Goal: Task Accomplishment & Management: Complete application form

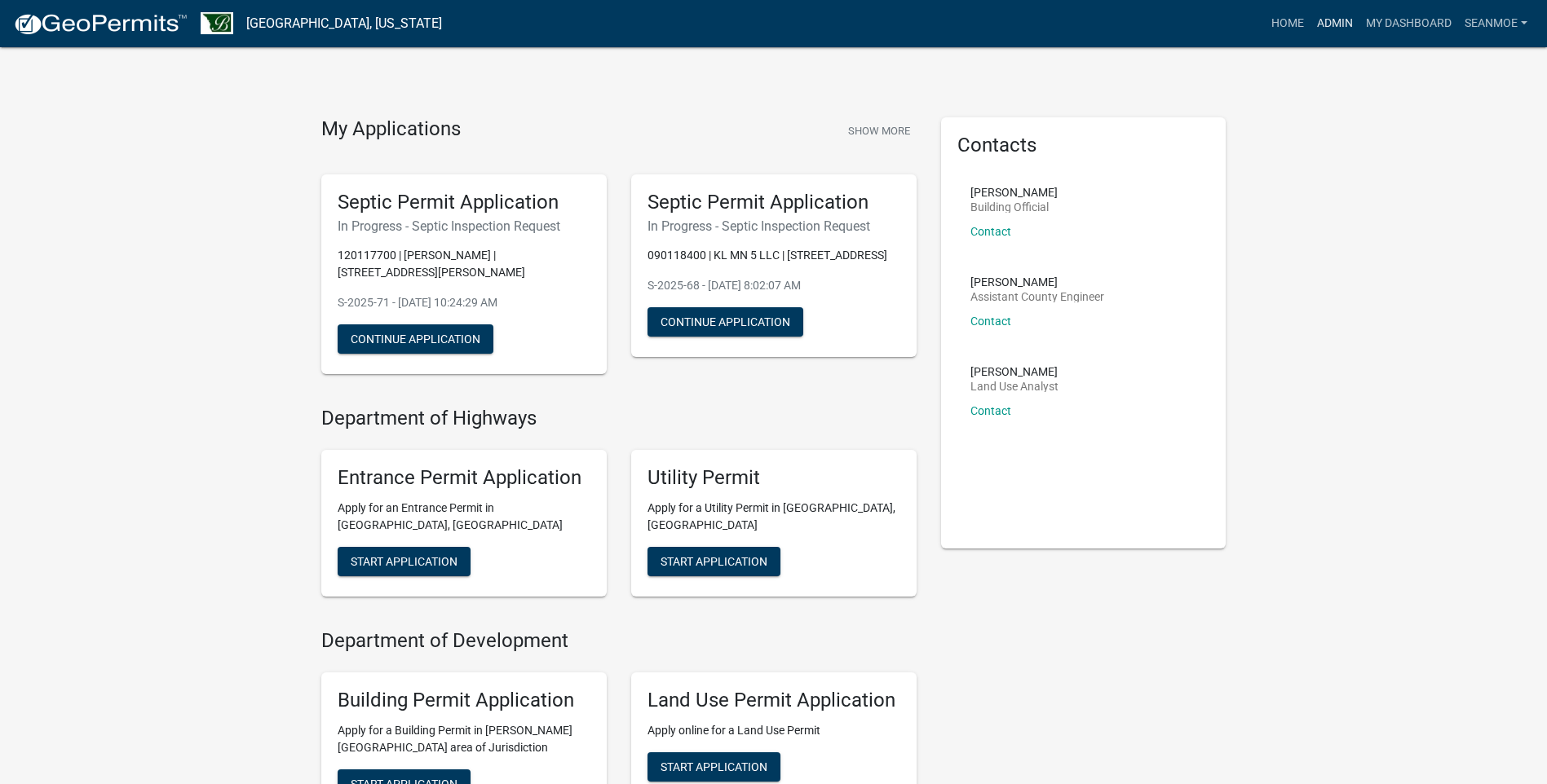
click at [1339, 20] on link "Admin" at bounding box center [1334, 23] width 49 height 31
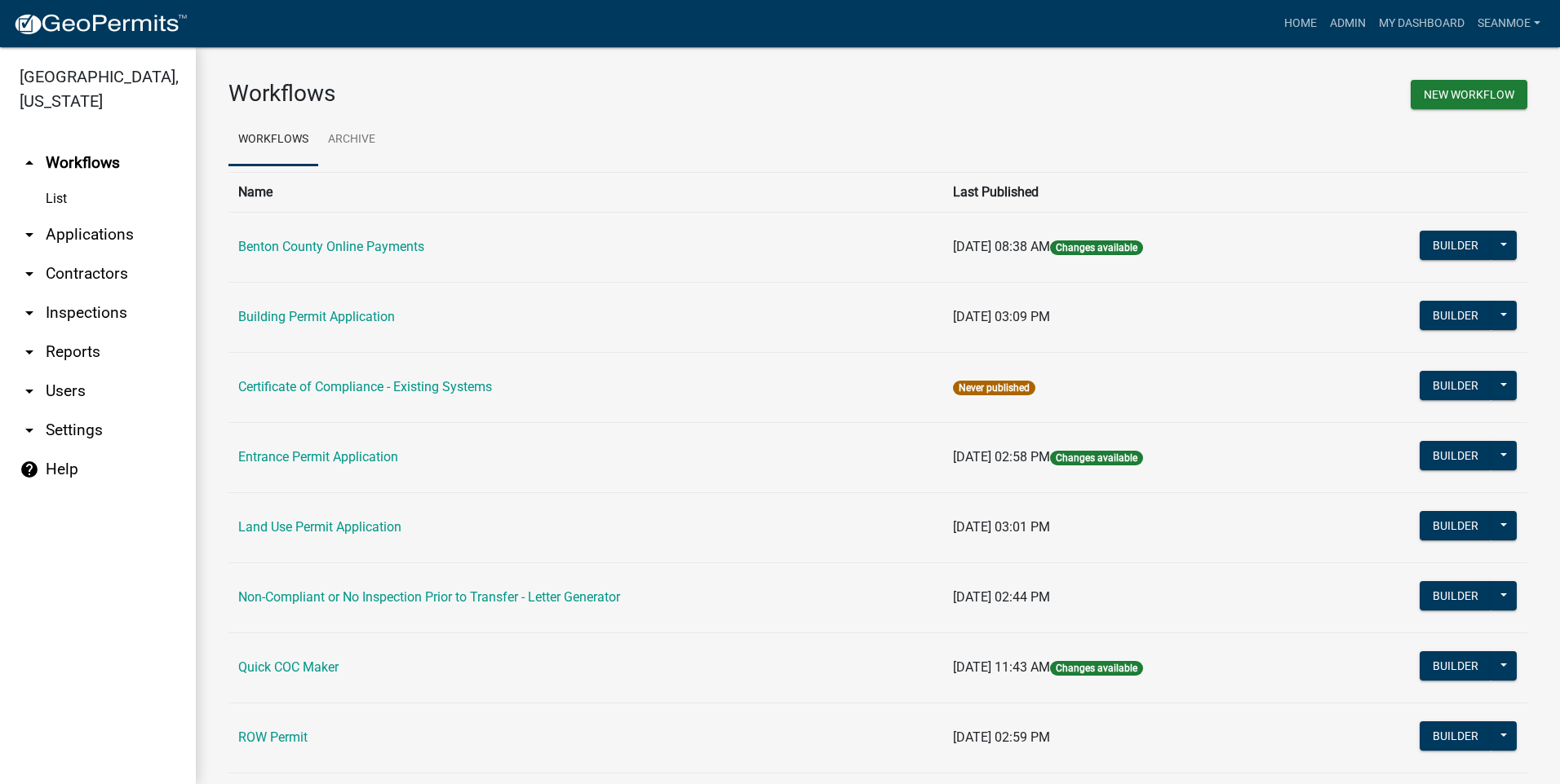
click at [67, 236] on link "arrow_drop_down Applications" at bounding box center [98, 235] width 196 height 39
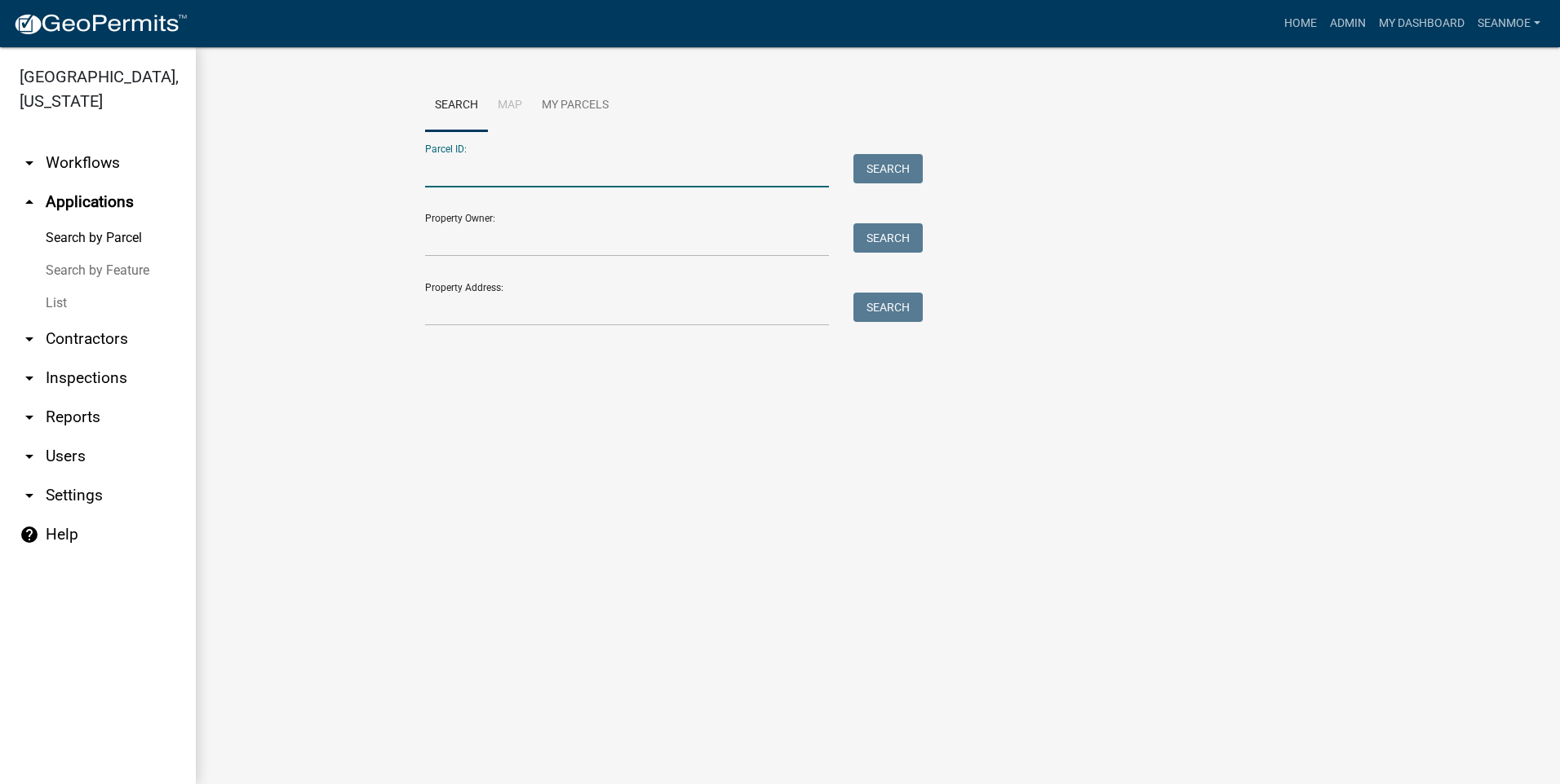
click at [511, 177] on input "Parcel ID:" at bounding box center [627, 171] width 404 height 34
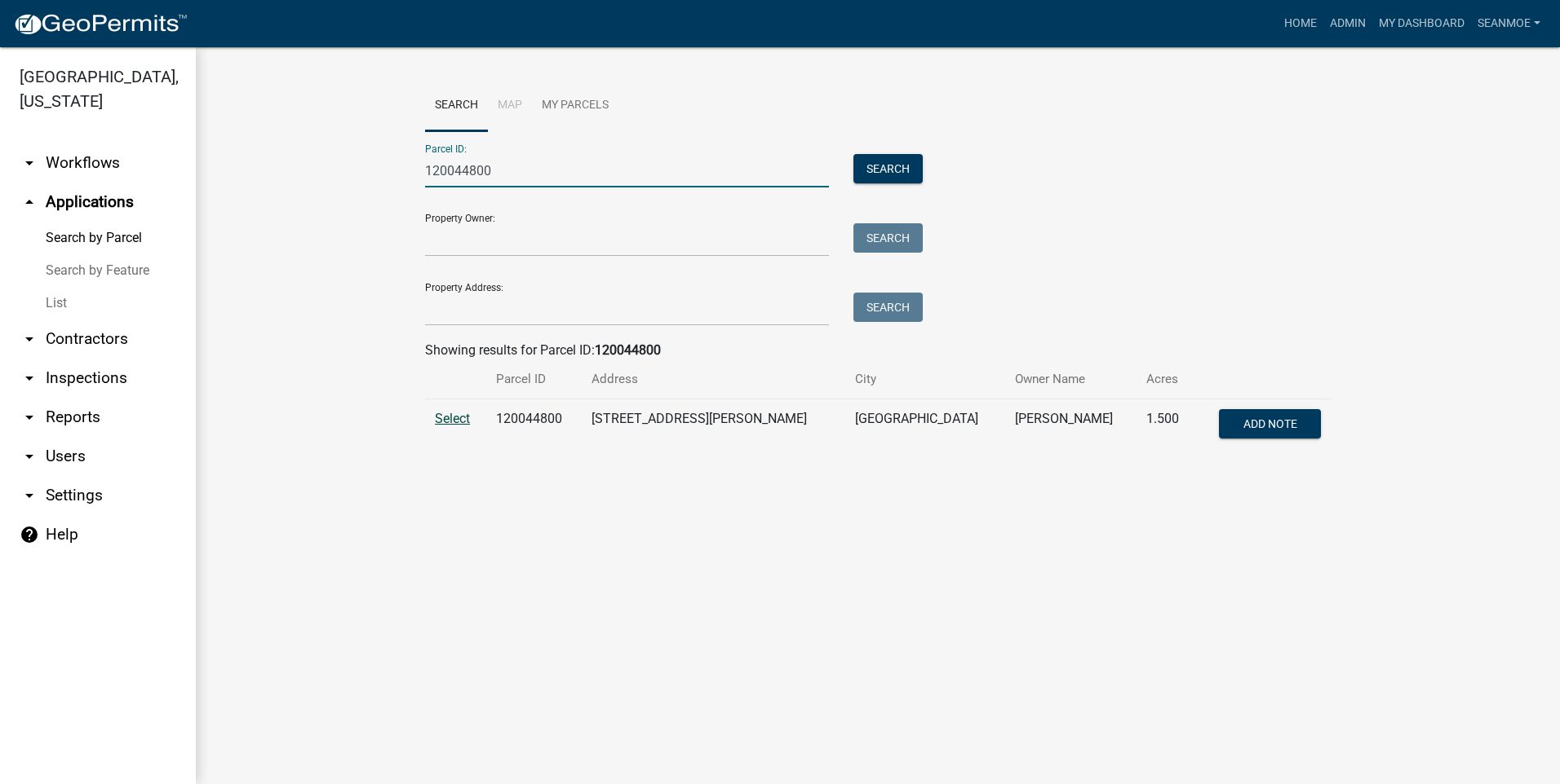
type input "120044800"
click at [452, 422] on span "Select" at bounding box center [453, 419] width 35 height 16
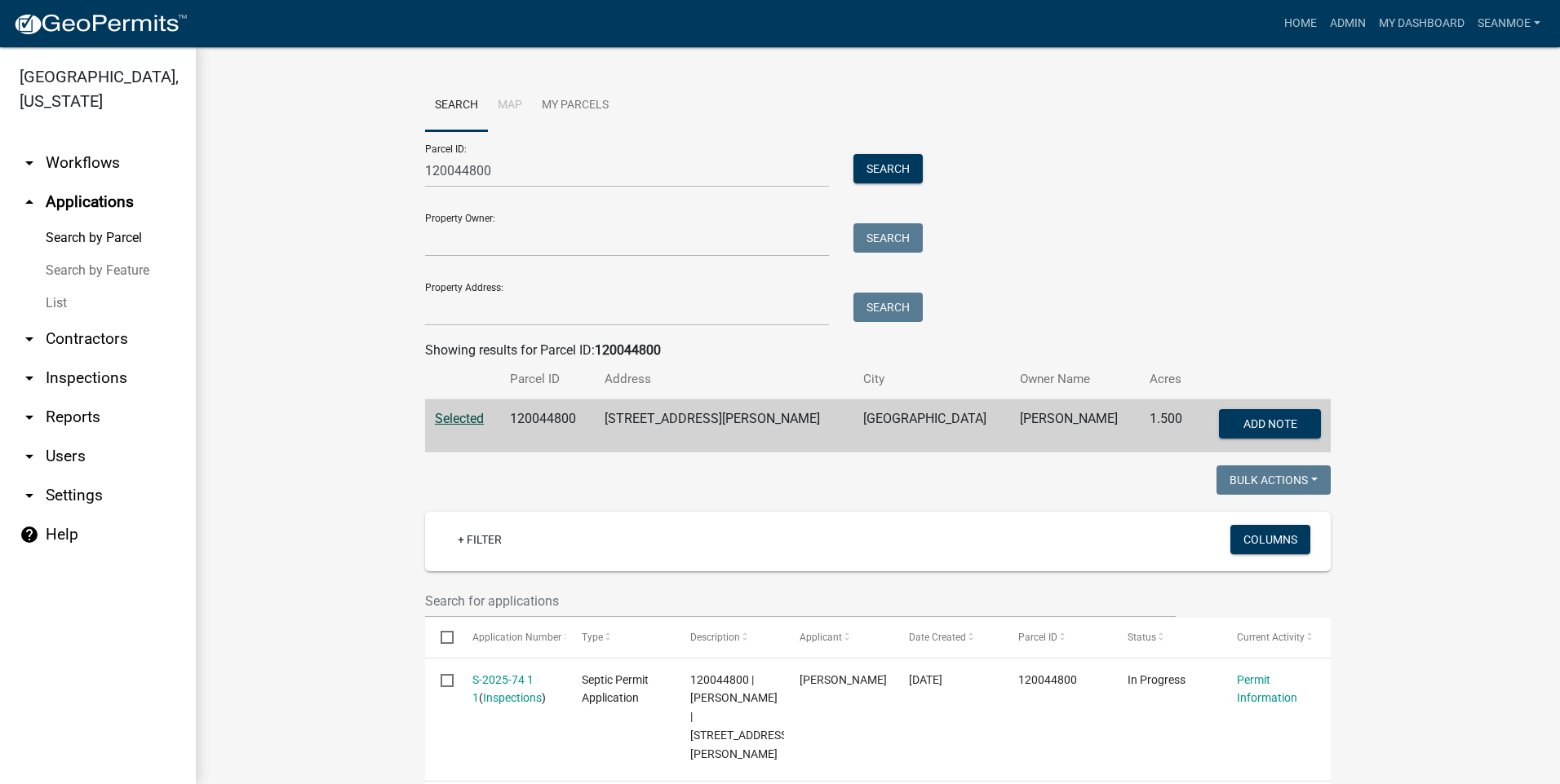
scroll to position [71, 0]
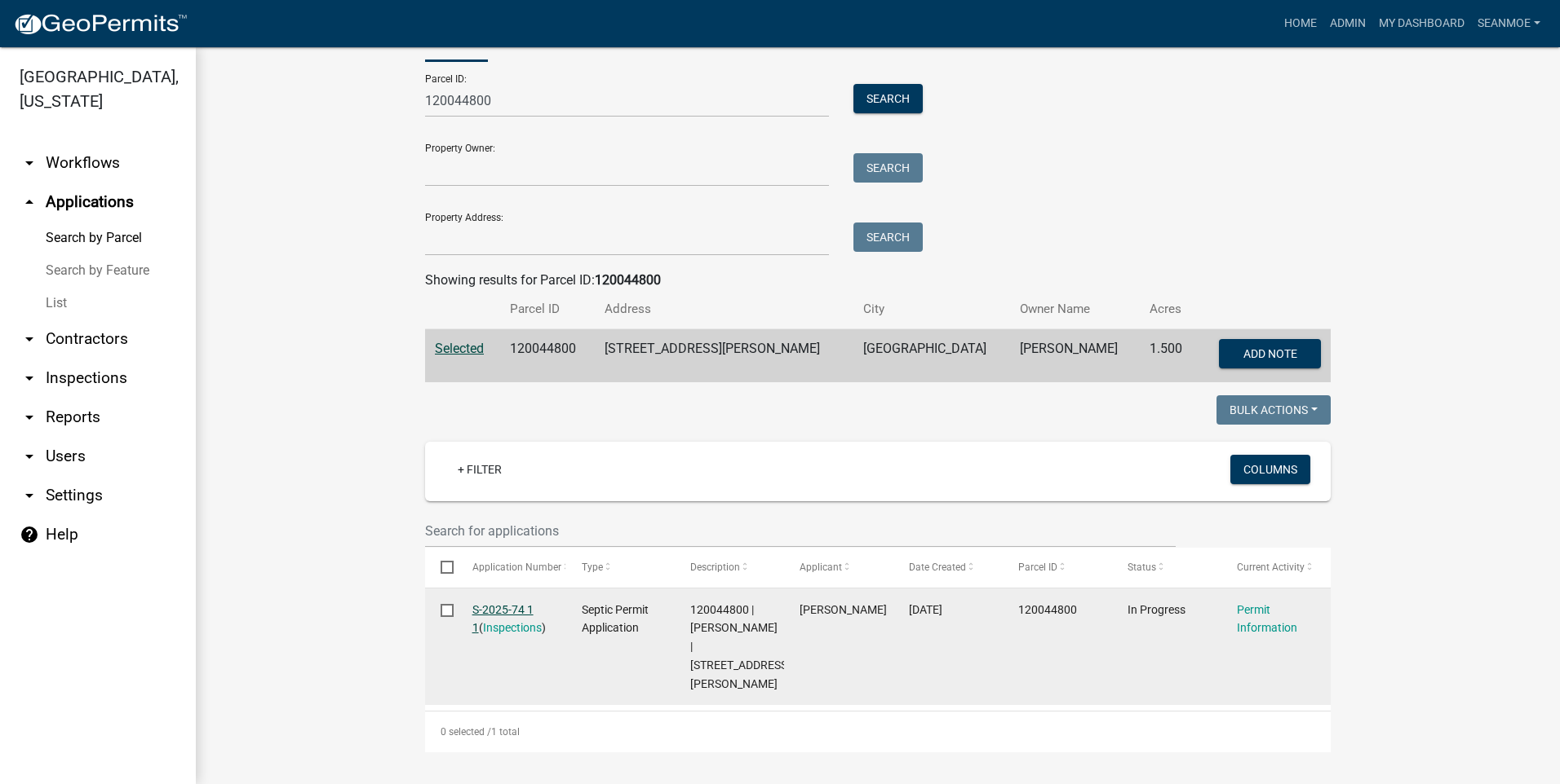
click at [498, 611] on link "S-2025-74 1 1" at bounding box center [502, 619] width 61 height 32
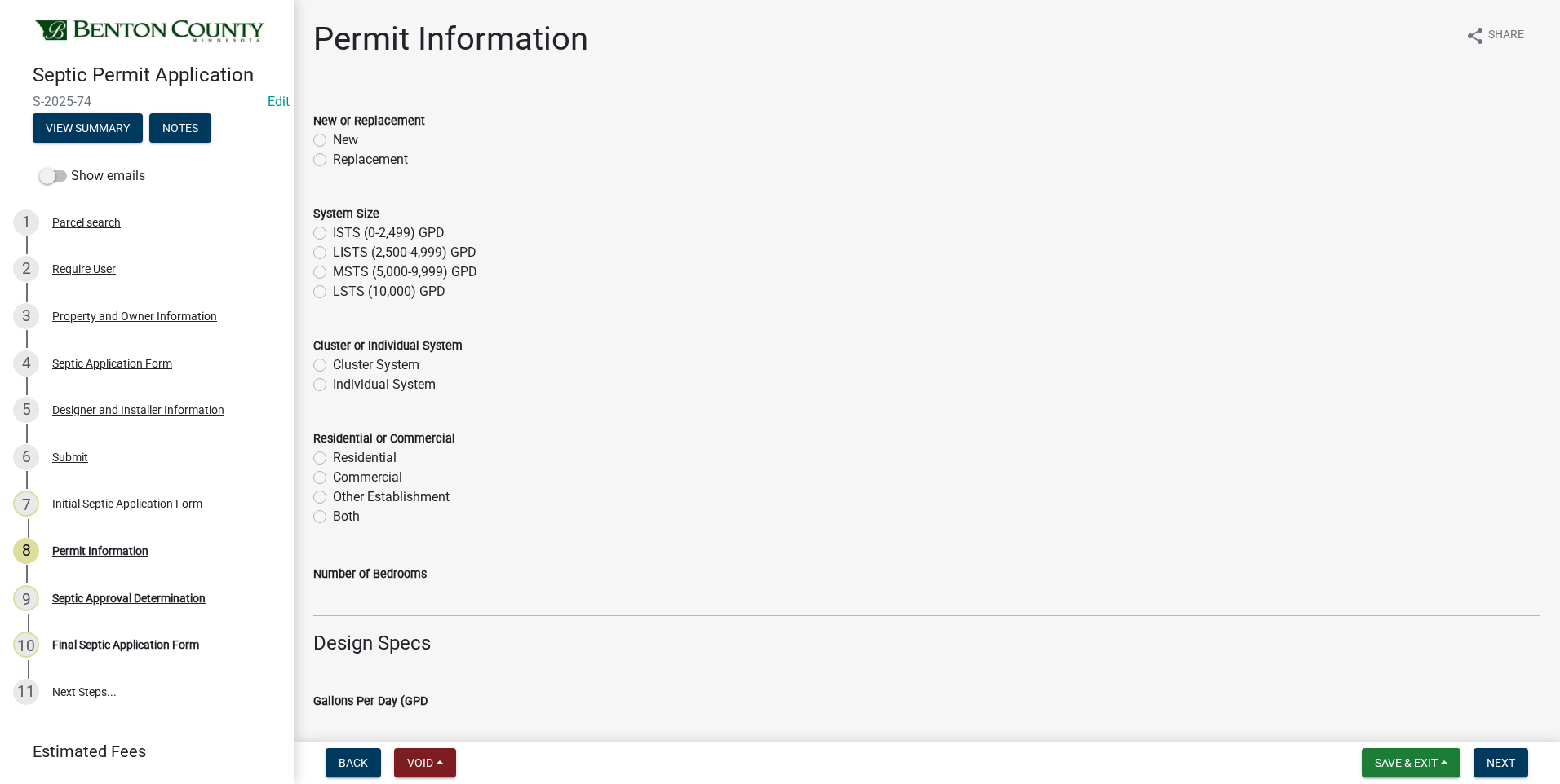
click at [333, 161] on label "Replacement" at bounding box center [370, 160] width 75 height 19
click at [333, 161] on input "Replacement" at bounding box center [338, 155] width 11 height 11
radio input "true"
click at [333, 234] on label "ISTS (0-2,499) GPD" at bounding box center [388, 233] width 112 height 19
click at [333, 234] on input "ISTS (0-2,499) GPD" at bounding box center [338, 228] width 11 height 11
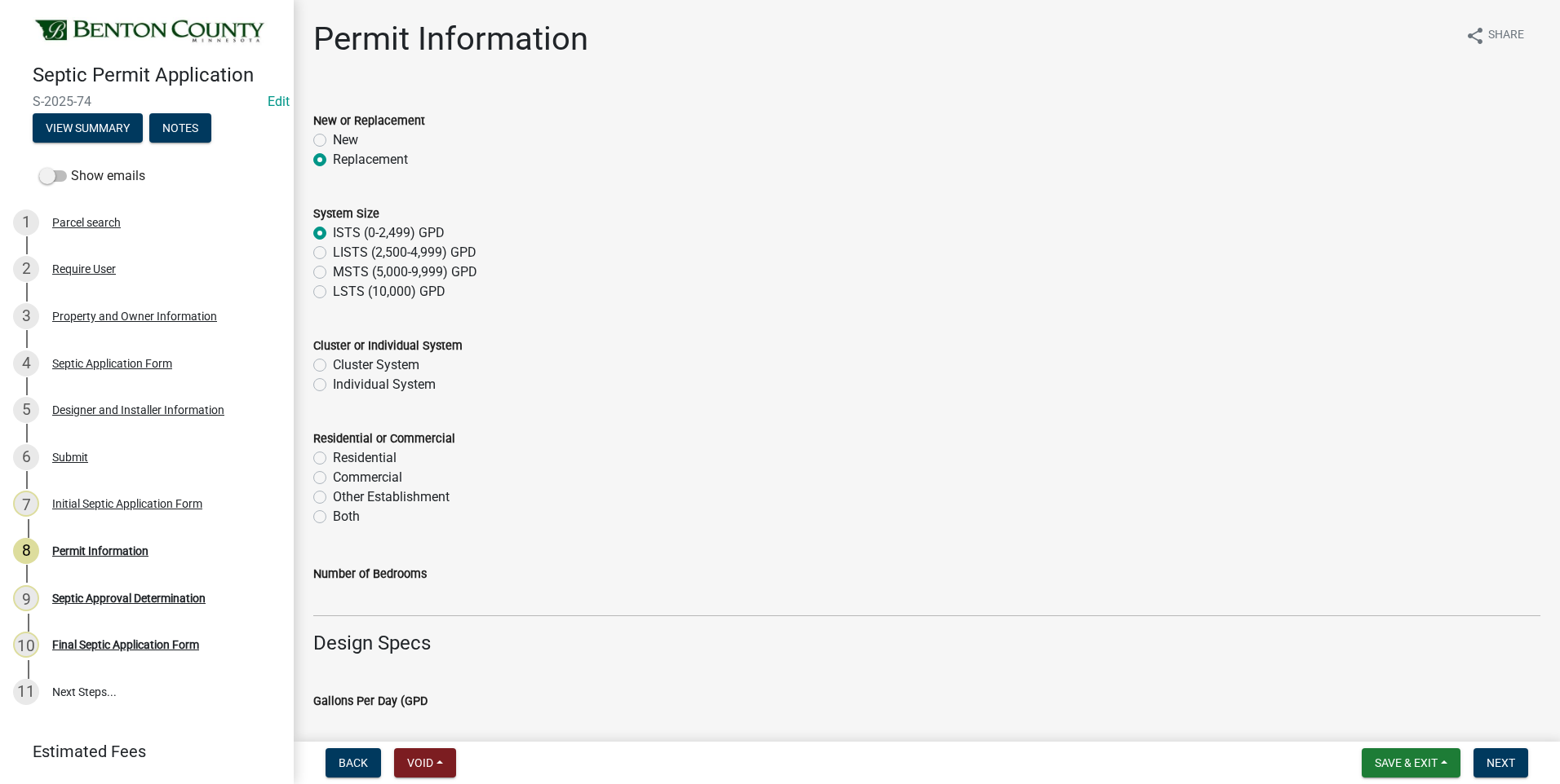
radio input "true"
click at [333, 384] on label "Individual System" at bounding box center [384, 385] width 102 height 19
click at [333, 384] on input "Individual System" at bounding box center [338, 380] width 11 height 11
radio input "true"
click at [333, 459] on label "Residential" at bounding box center [364, 458] width 64 height 19
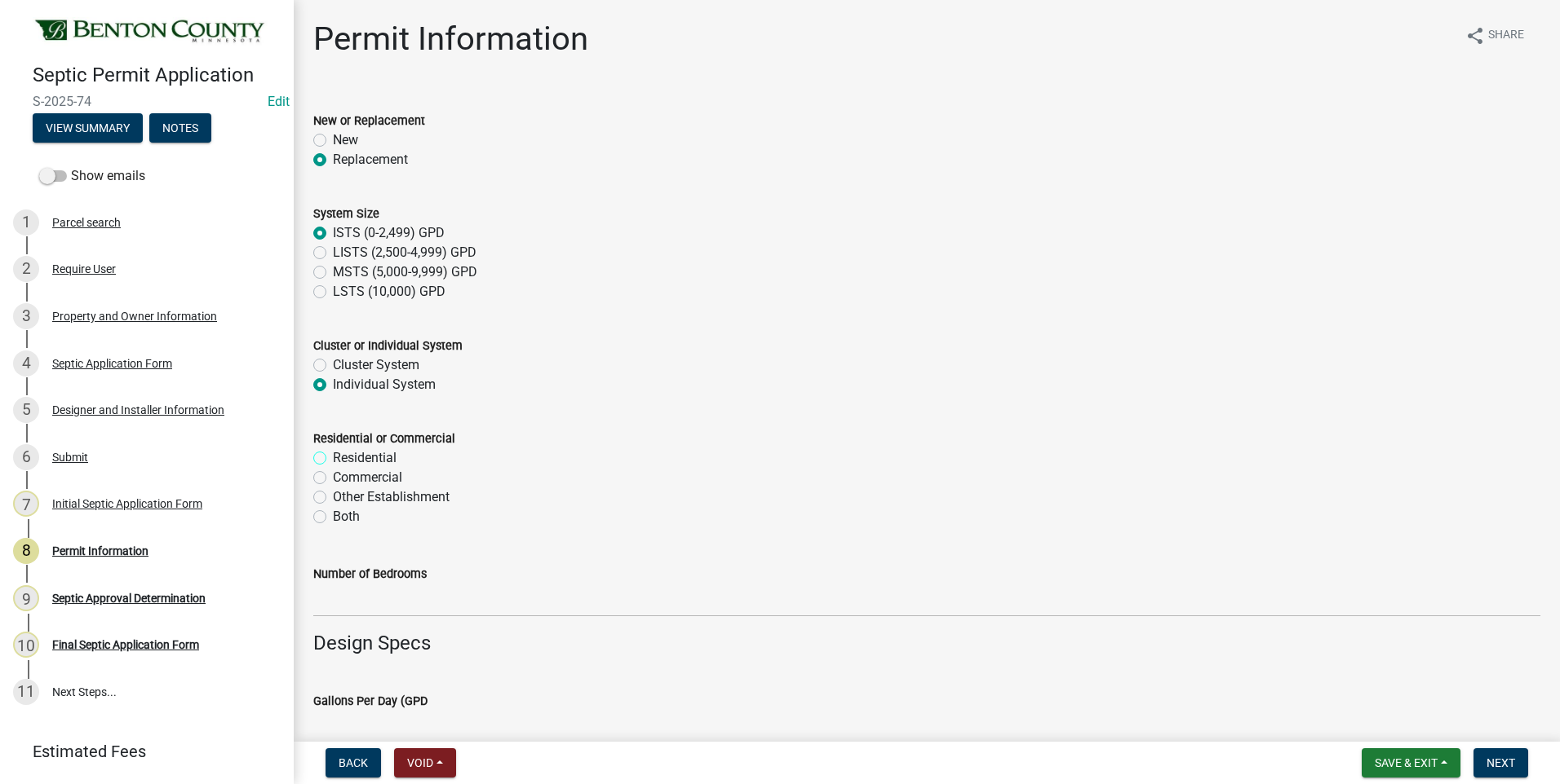
click at [333, 459] on input "Residential" at bounding box center [338, 453] width 11 height 11
radio input "true"
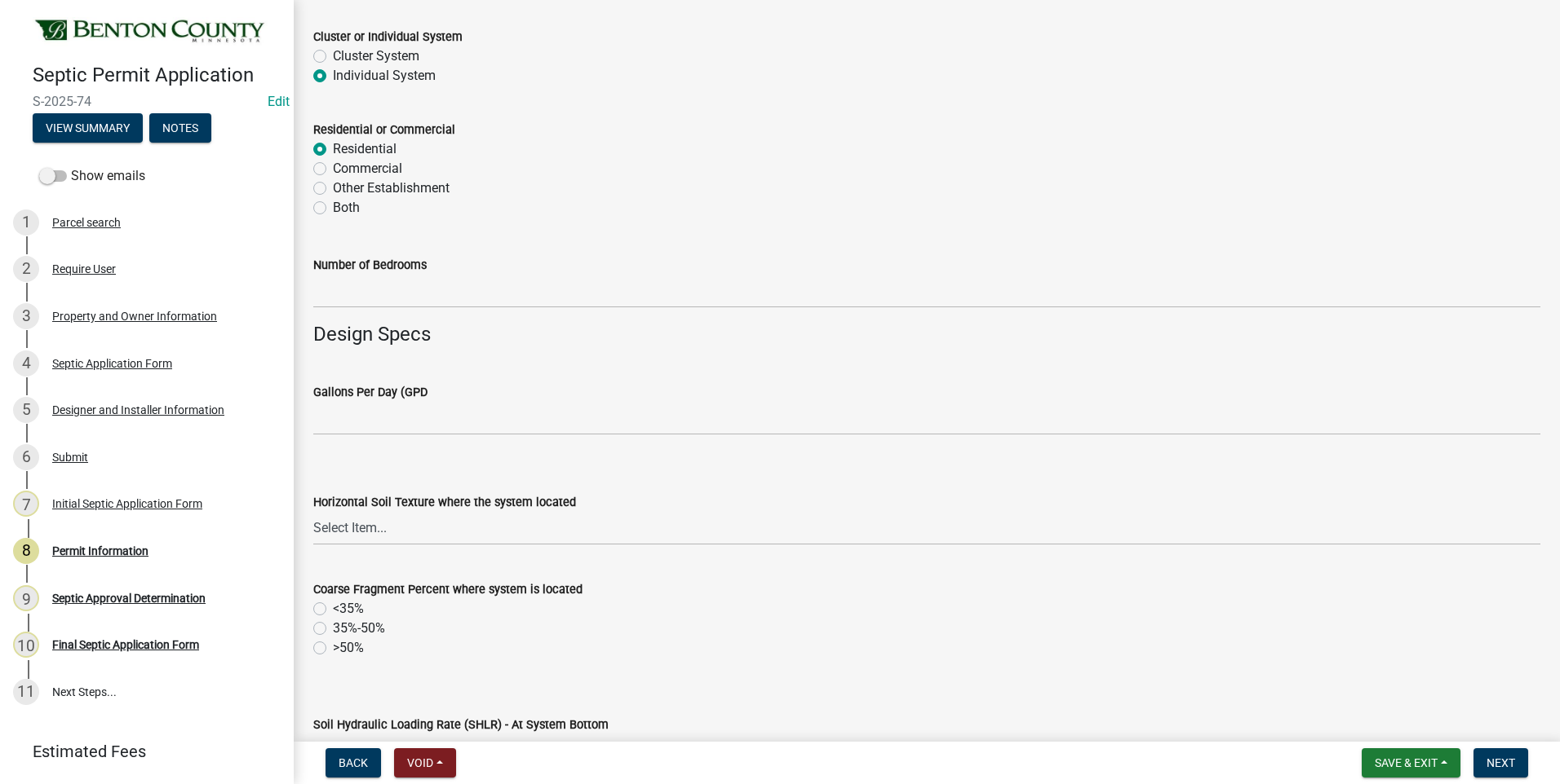
scroll to position [326, 0]
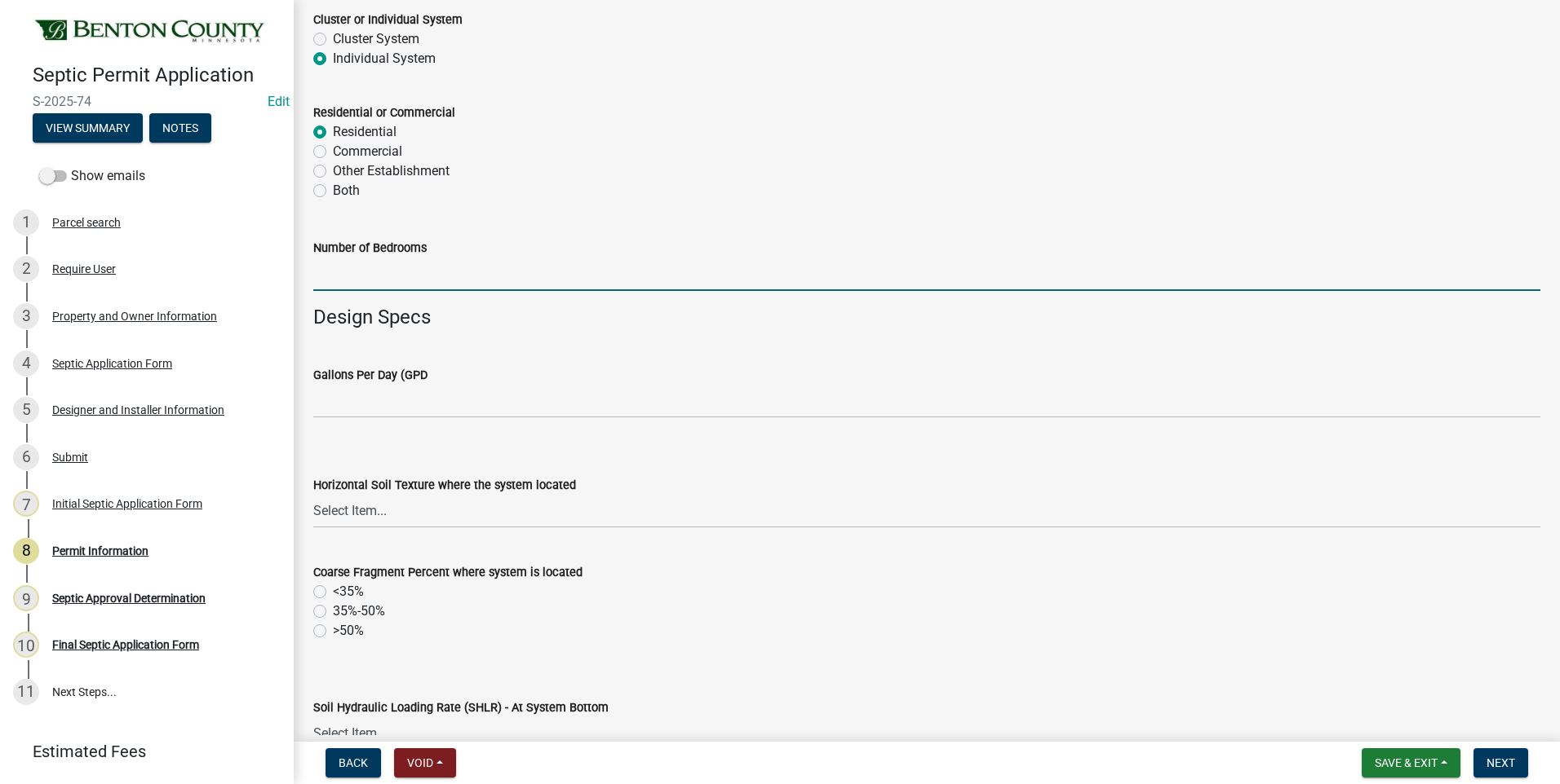
click at [365, 273] on input "text" at bounding box center [926, 274] width 1226 height 34
type input "4"
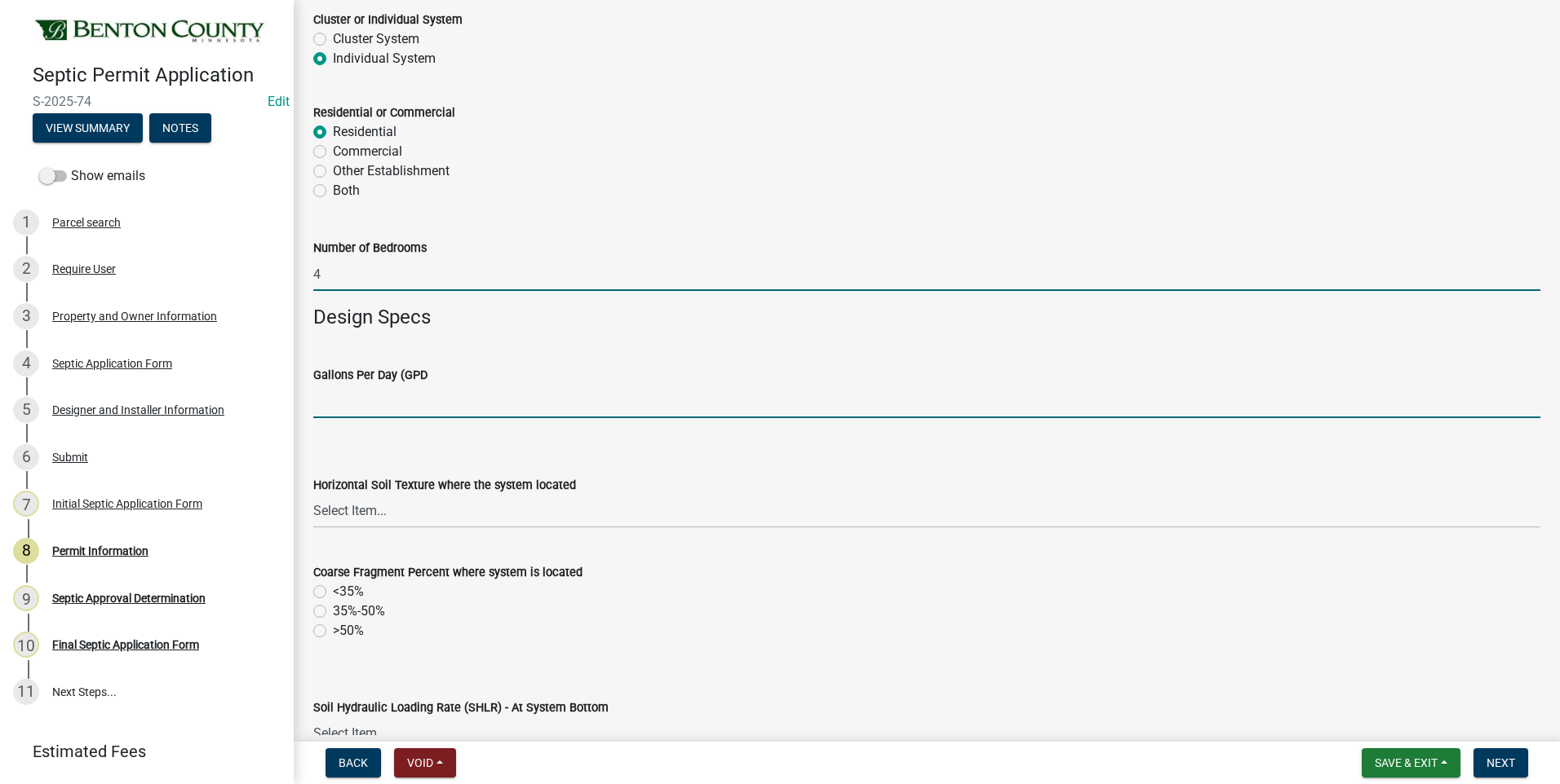
click at [383, 405] on input "text" at bounding box center [926, 401] width 1226 height 34
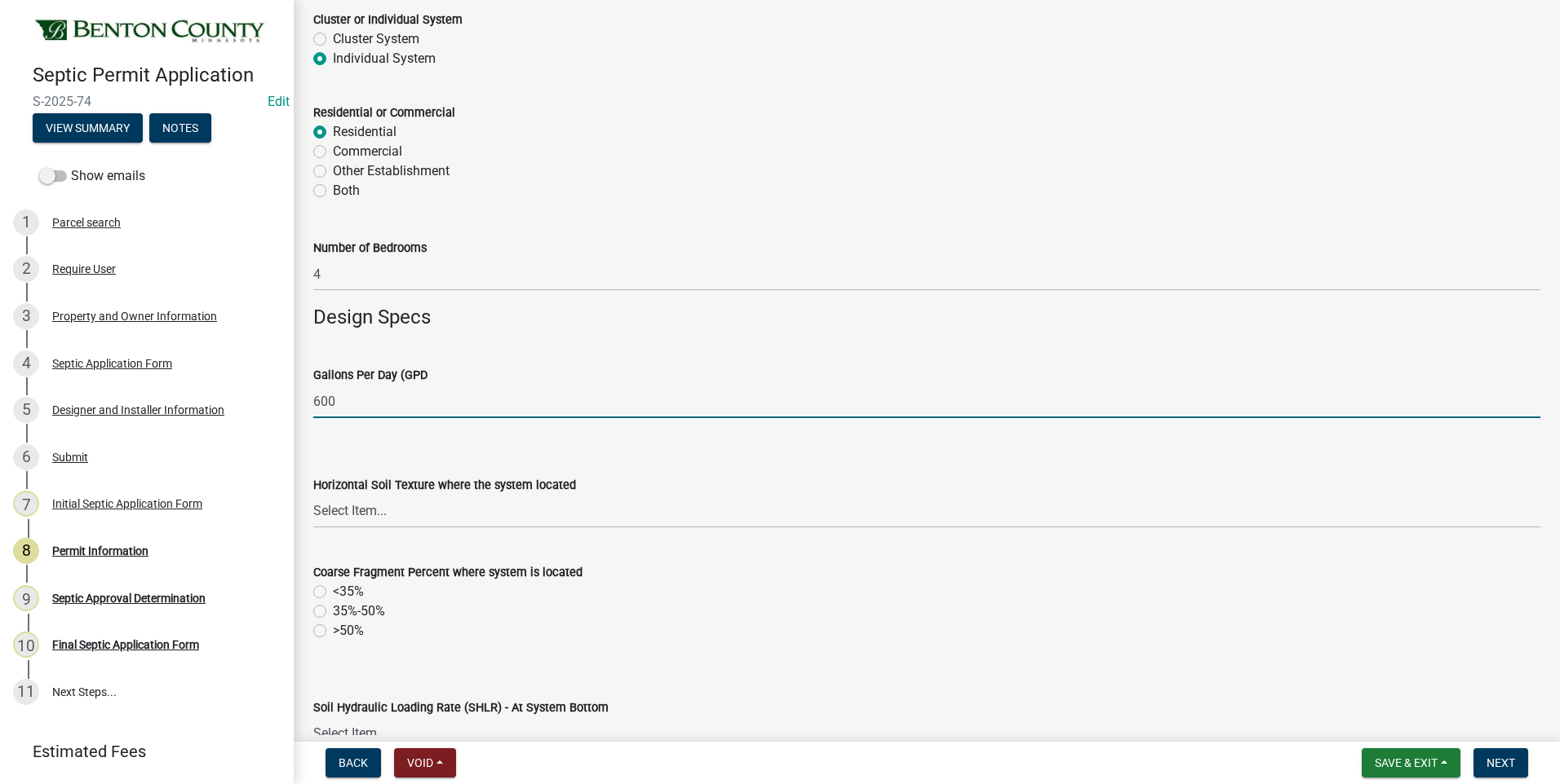
type input "600"
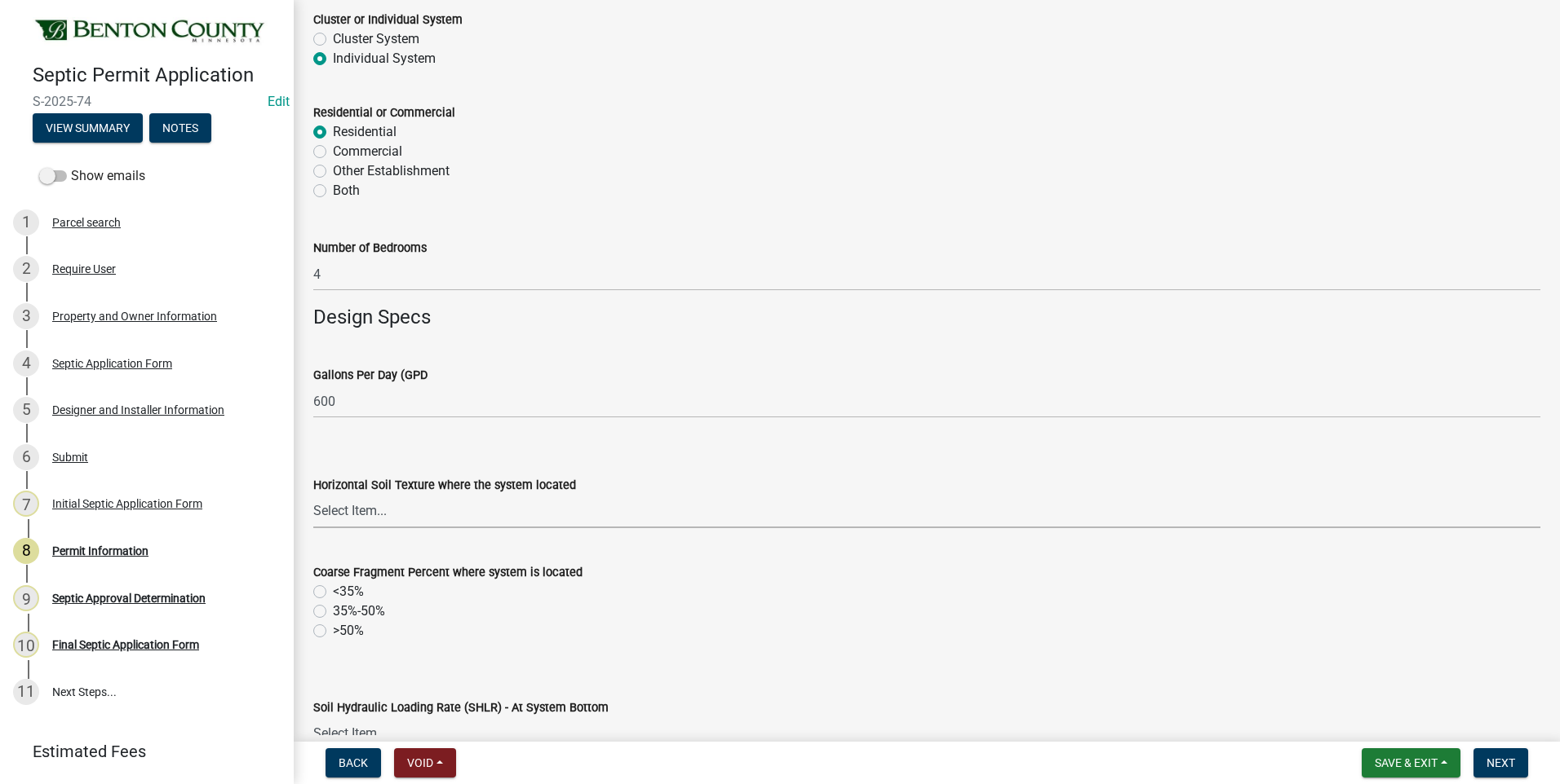
click at [366, 512] on select "Select Item... Sand Coarse Sand Loamy Sand Loamy Coarse Sand Loamy Fine Sand Lo…" at bounding box center [926, 511] width 1226 height 34
click at [313, 495] on select "Select Item... Sand Coarse Sand Loamy Sand Loamy Coarse Sand Loamy Fine Sand Lo…" at bounding box center [926, 511] width 1226 height 34
select select "c707ac53-534b-4871-bc88-0d5dd3a33e87"
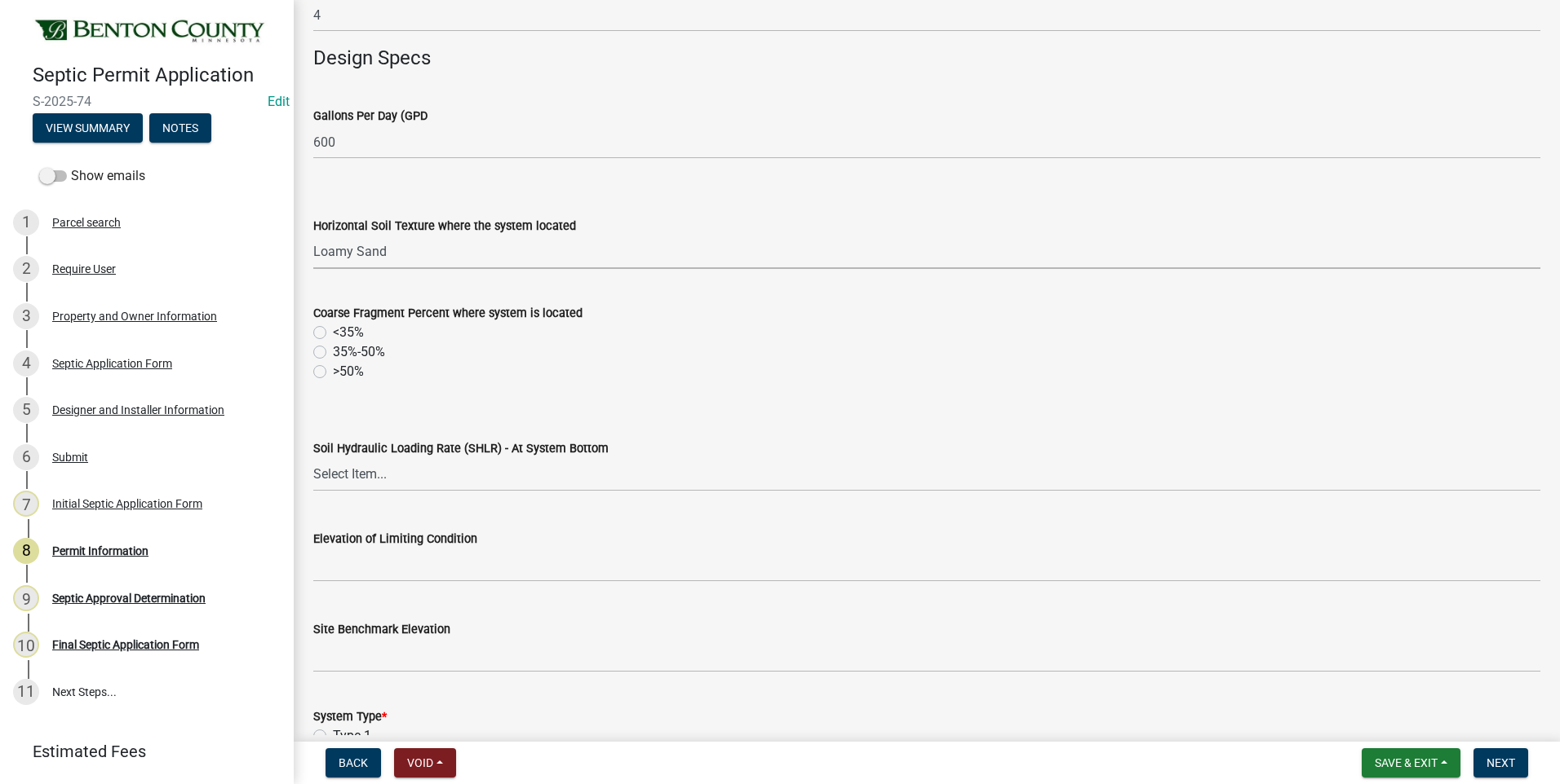
scroll to position [734, 0]
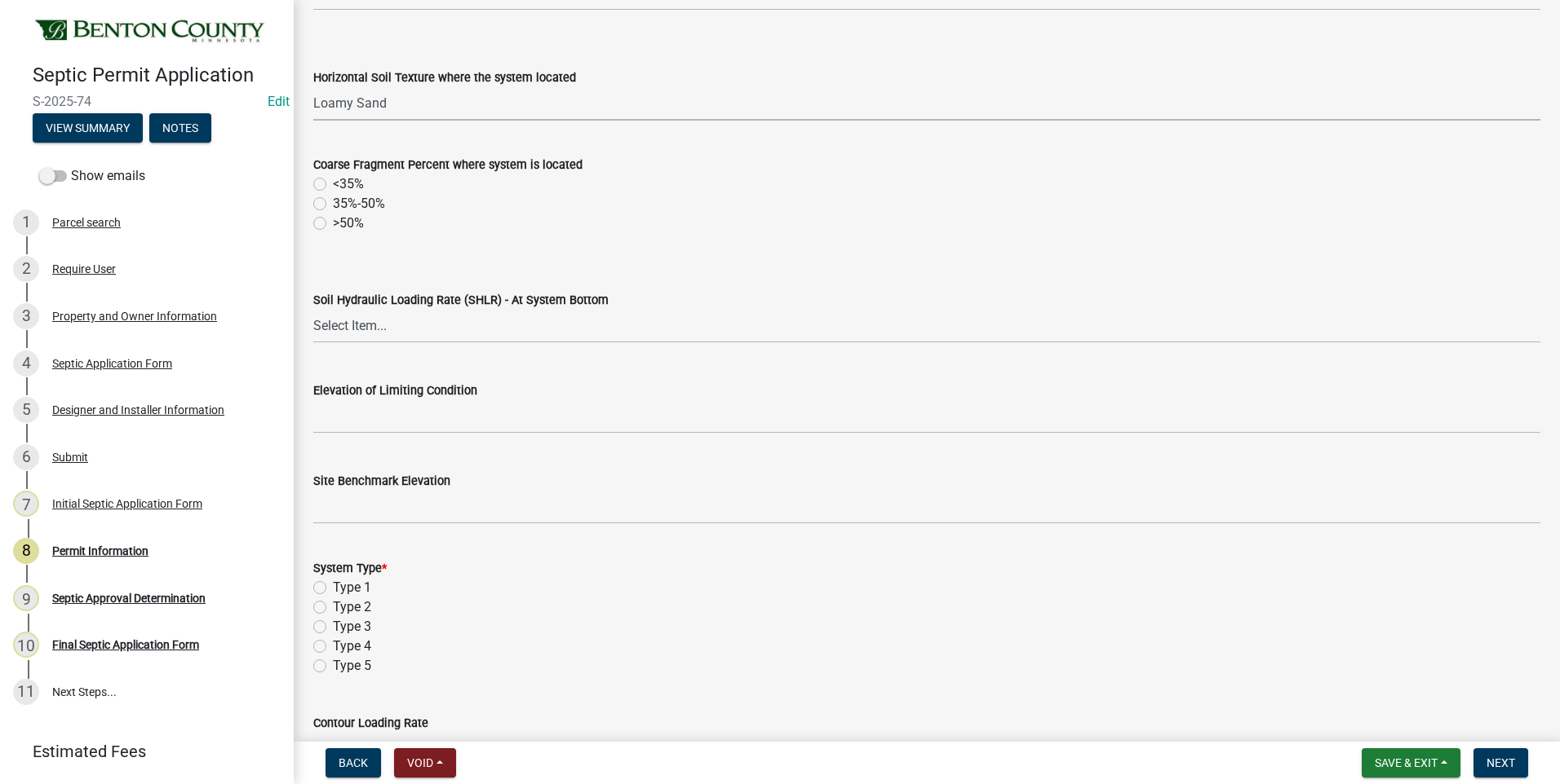
click at [333, 184] on label "<35%" at bounding box center [348, 184] width 31 height 19
click at [333, 184] on input "<35%" at bounding box center [338, 180] width 11 height 11
radio input "true"
click at [373, 329] on select "Select Item... 1.2 0.78 0.68 0.6 0.52 0.5 0.45 0.42 0.24 0 Other" at bounding box center [926, 326] width 1226 height 34
click at [313, 310] on select "Select Item... 1.2 0.78 0.68 0.6 0.52 0.5 0.45 0.42 0.24 0 Other" at bounding box center [926, 326] width 1226 height 34
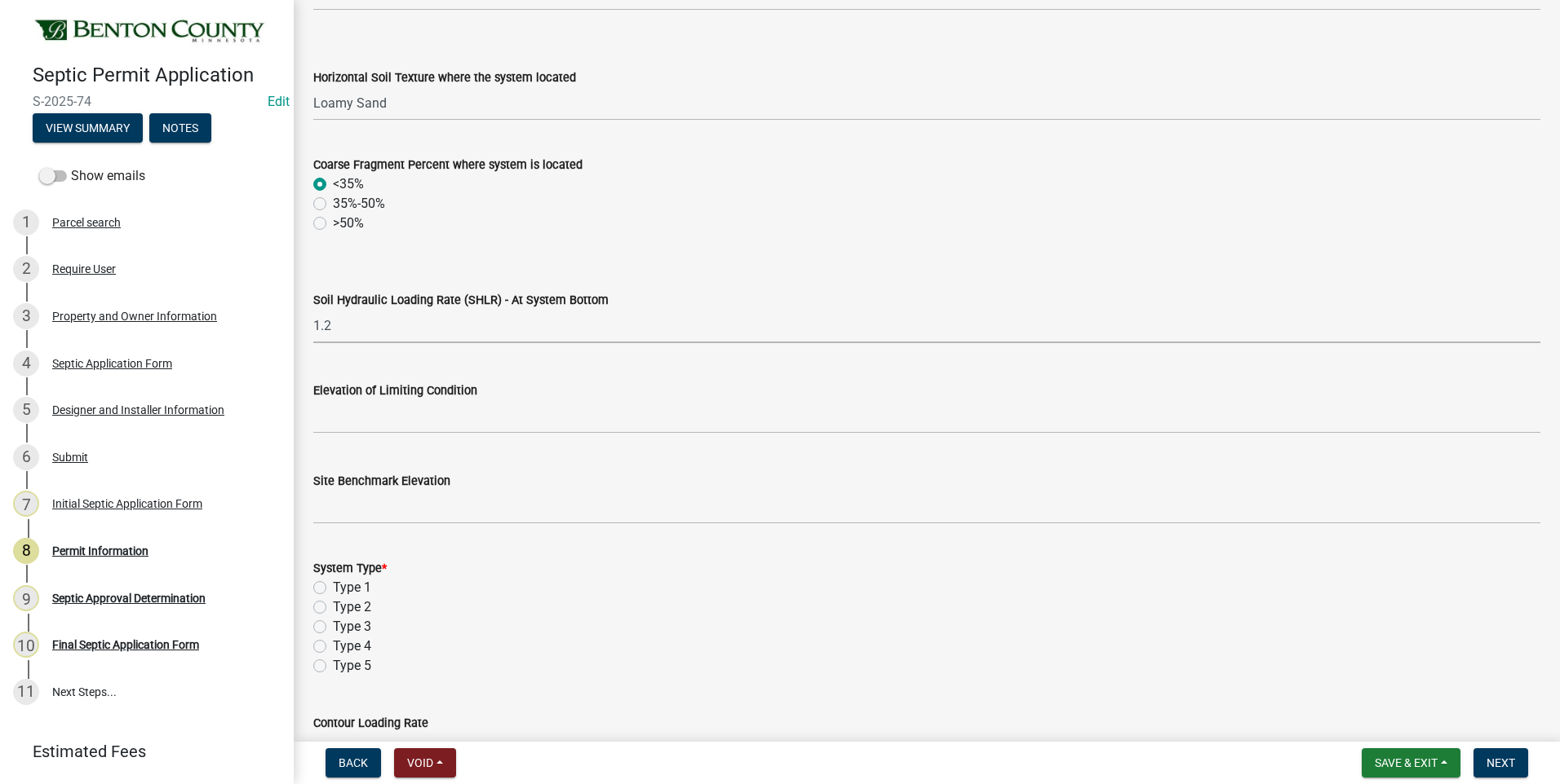
select select "c5a49509-ae76-4f7e-9346-4bc2dac286e0"
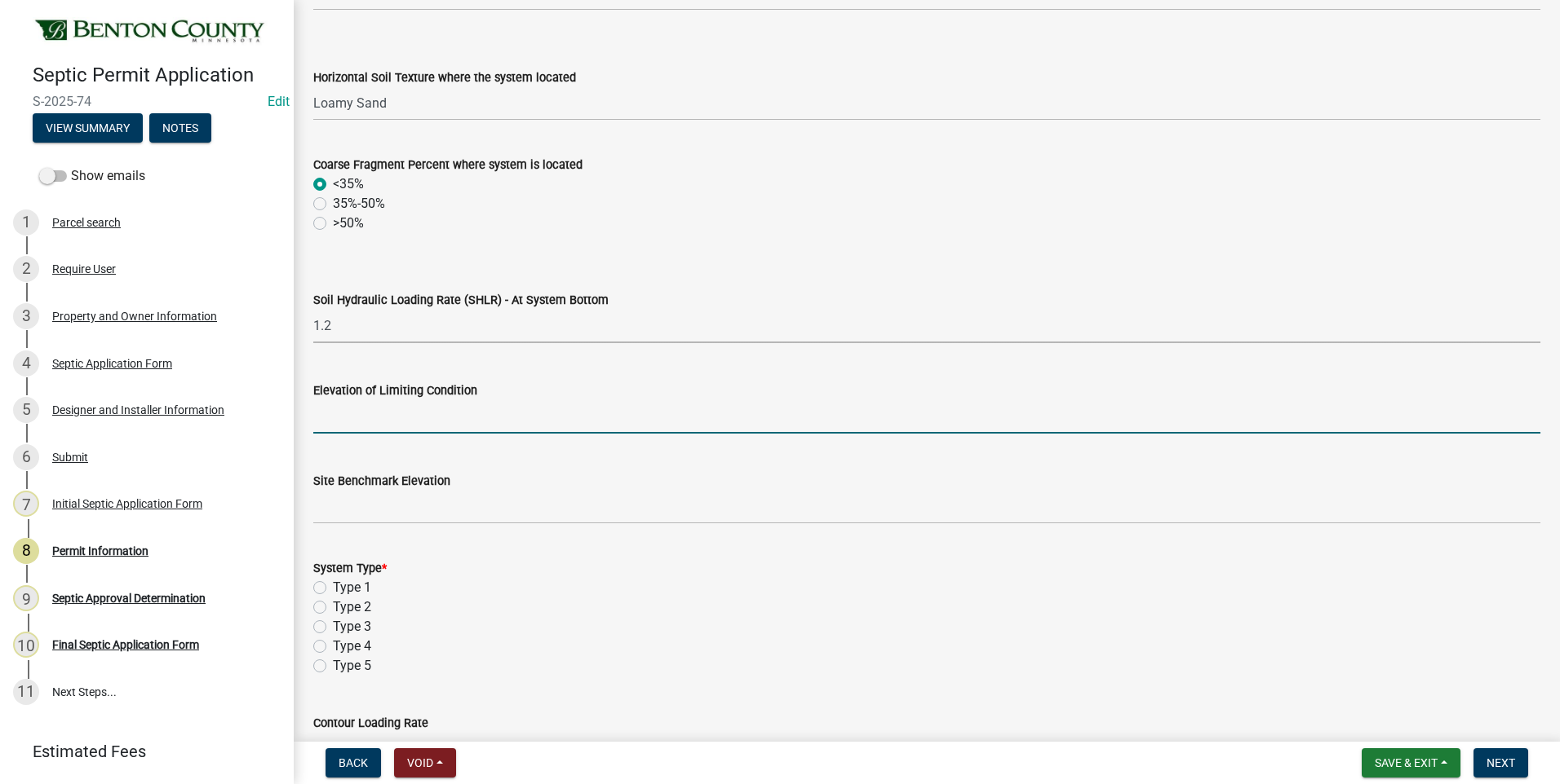
click at [389, 417] on input "text" at bounding box center [926, 417] width 1226 height 34
type input "95.19"
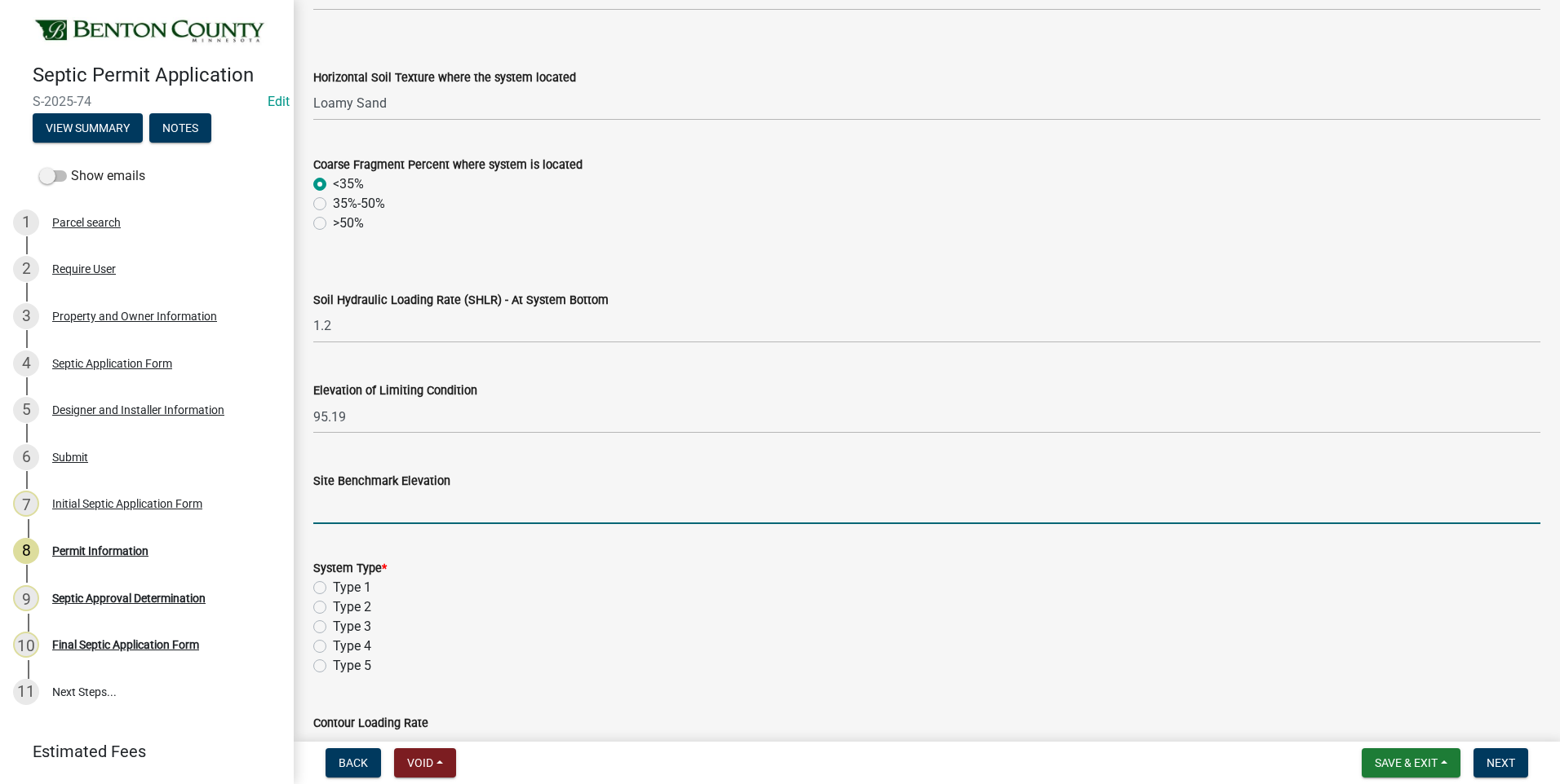
click at [407, 509] on input "text" at bounding box center [926, 508] width 1226 height 34
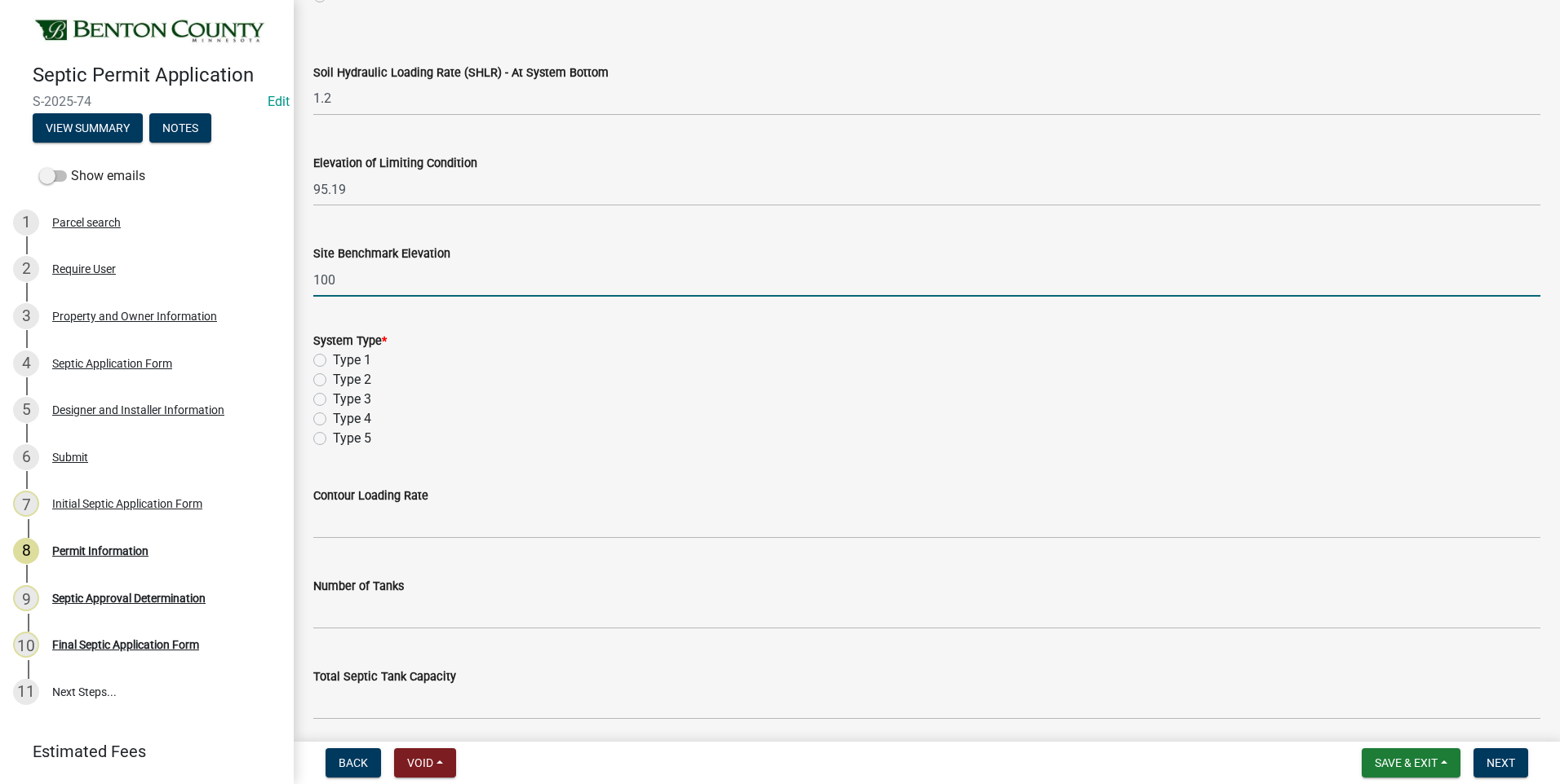
scroll to position [978, 0]
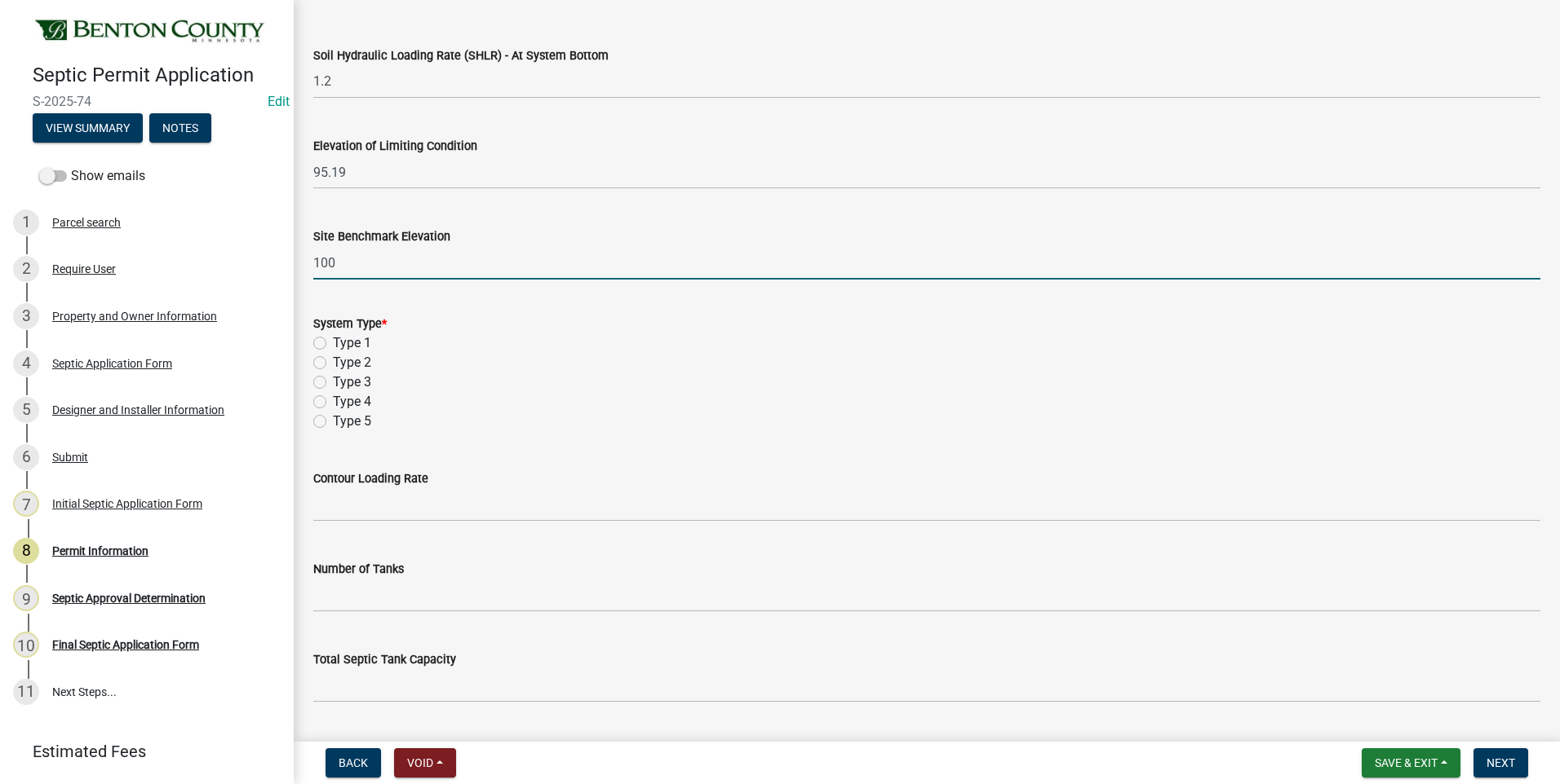
type input "100"
click at [333, 344] on label "Type 1" at bounding box center [351, 343] width 38 height 19
click at [333, 344] on input "Type 1" at bounding box center [338, 339] width 11 height 11
radio input "true"
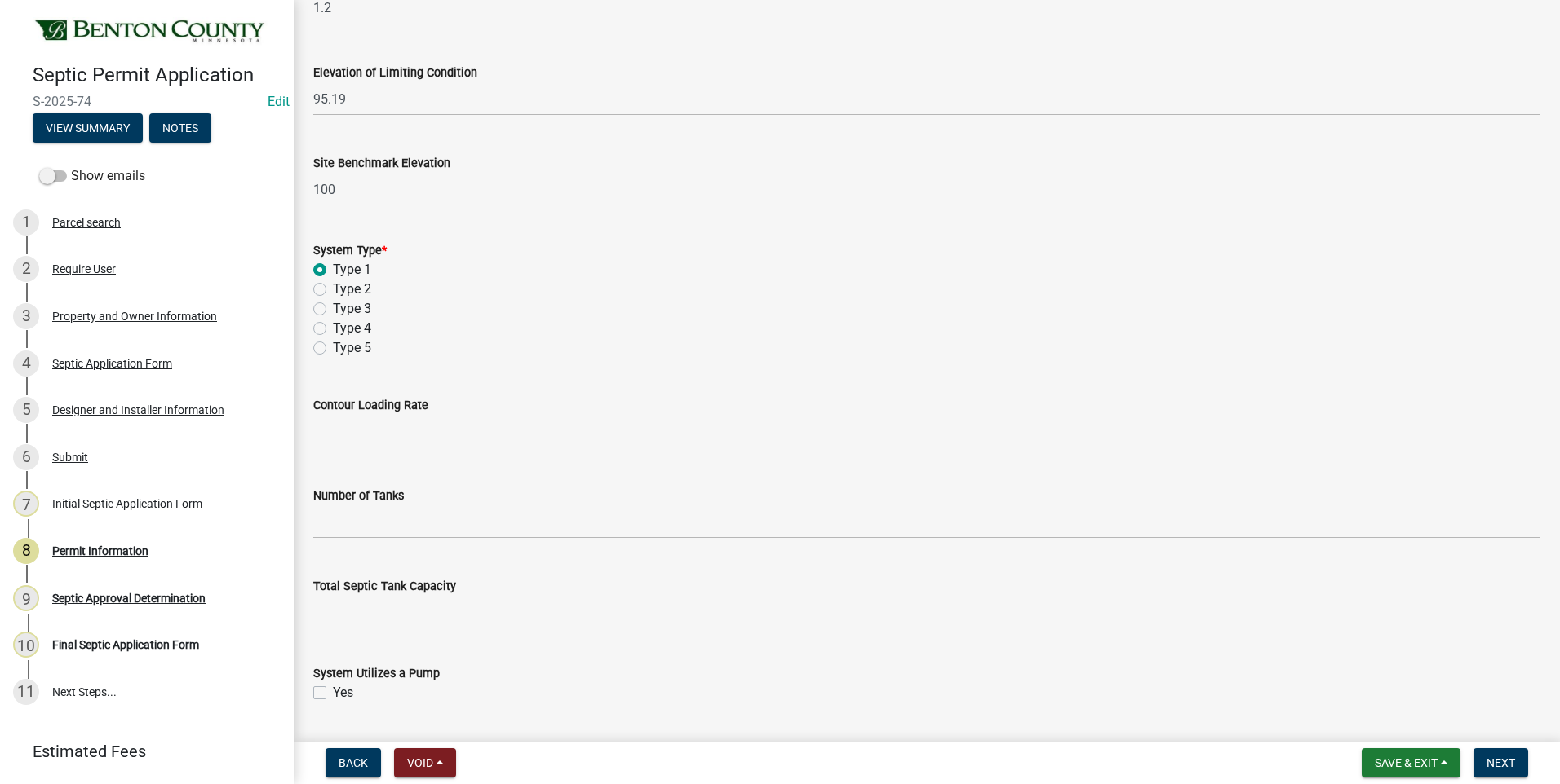
scroll to position [1141, 0]
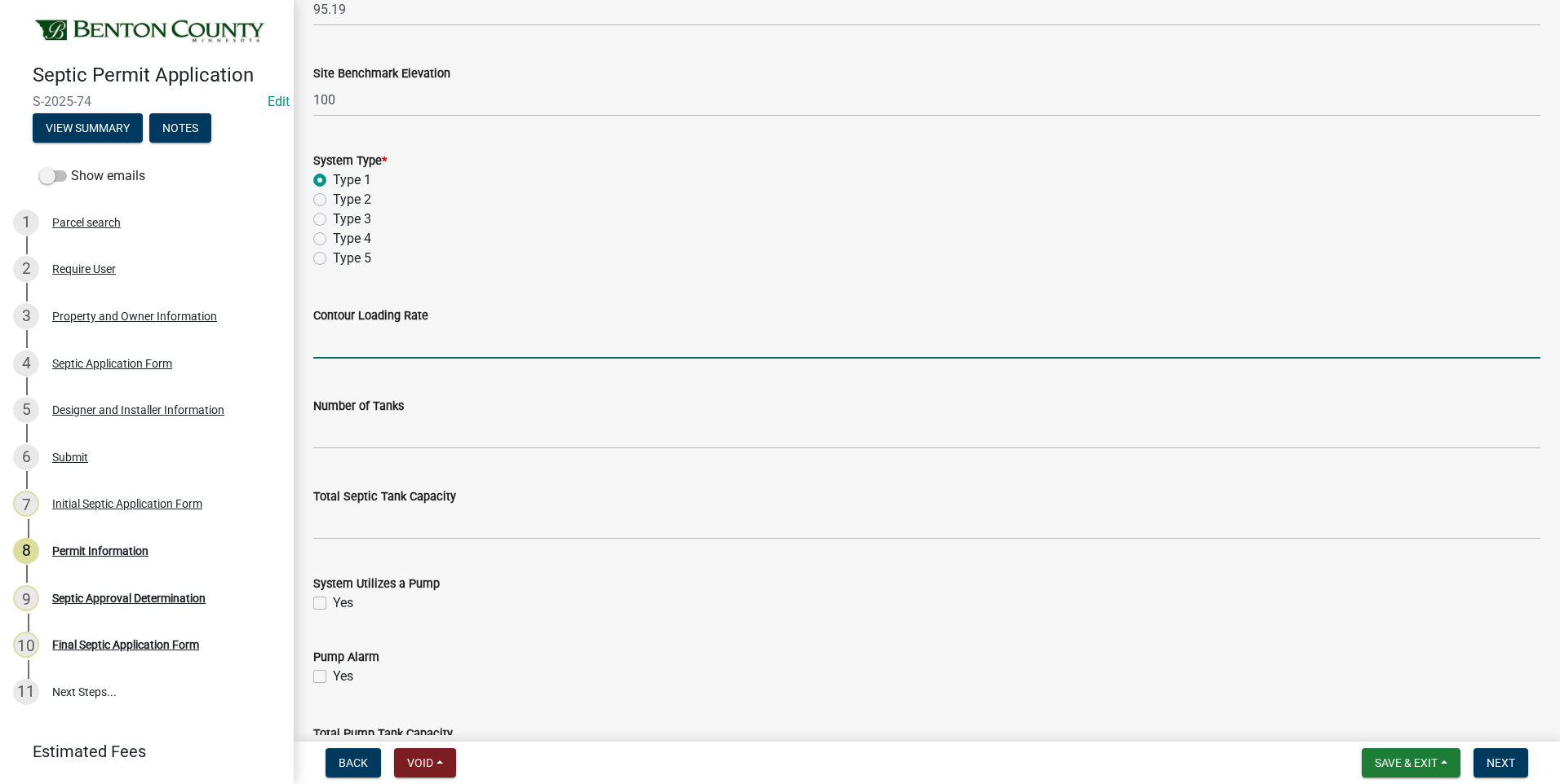
click at [444, 341] on input "text" at bounding box center [926, 342] width 1226 height 34
type input "16.8"
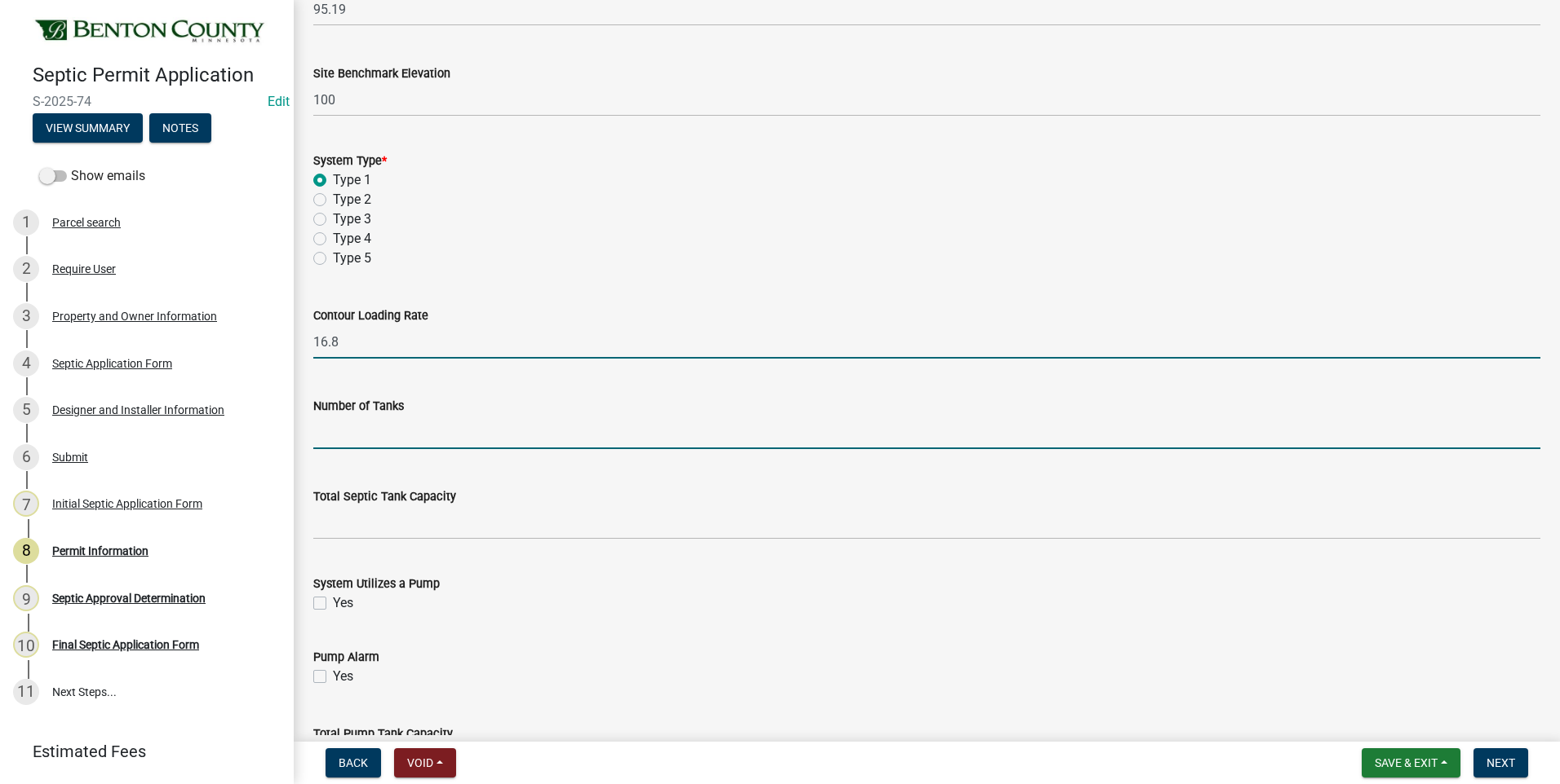
click at [430, 437] on input "text" at bounding box center [926, 432] width 1226 height 34
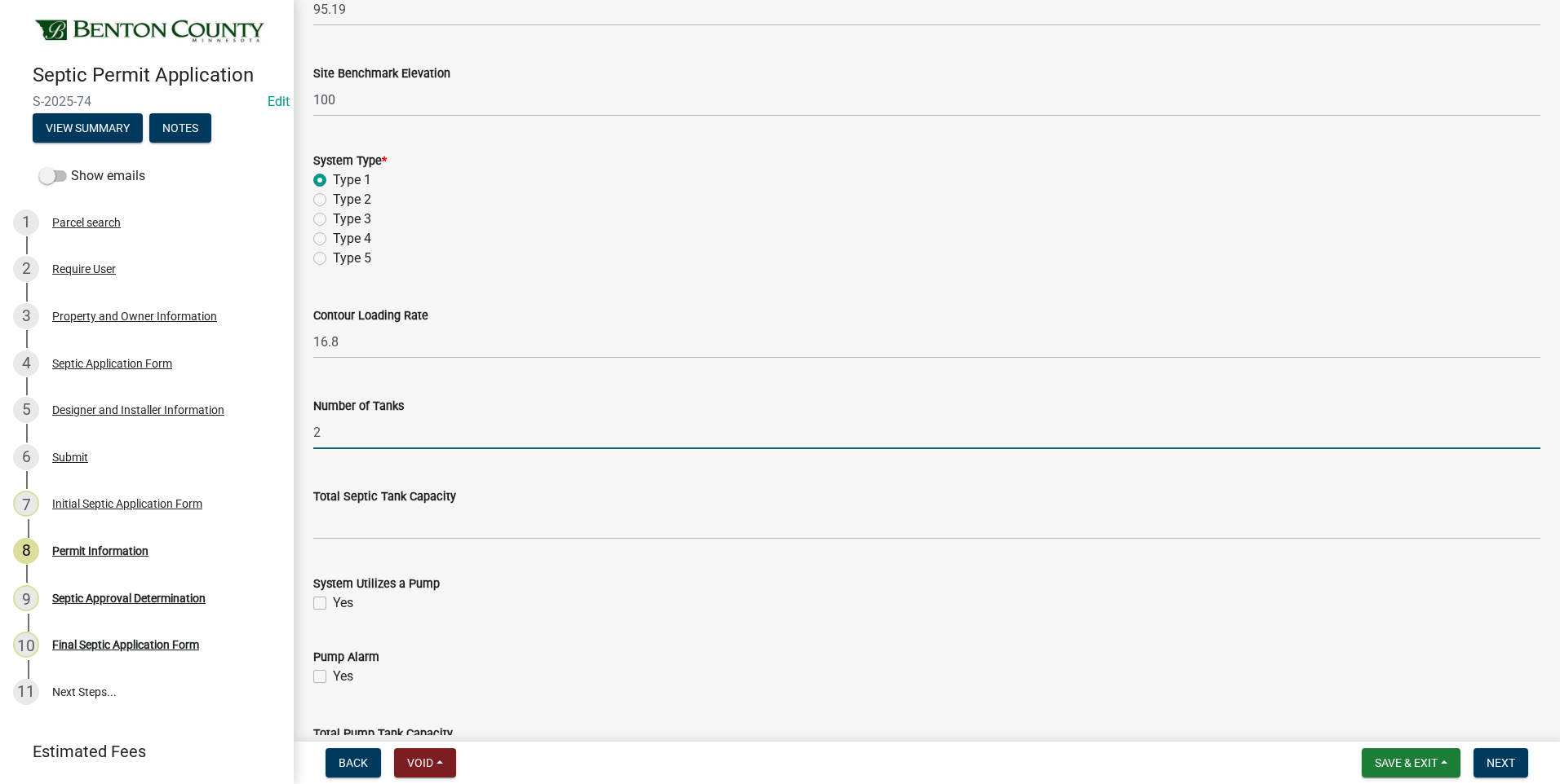
type input "2"
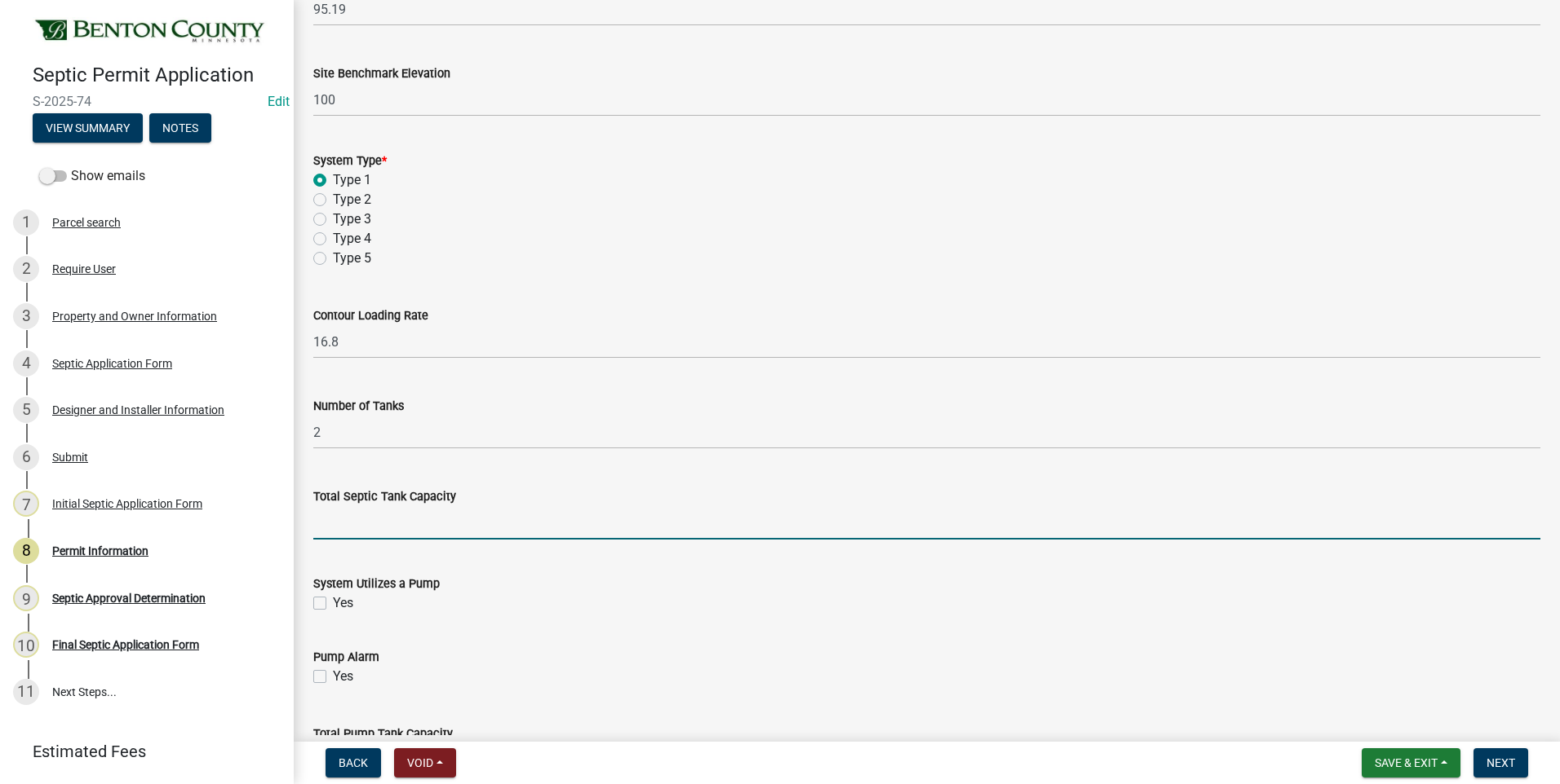
click at [447, 526] on input "text" at bounding box center [926, 523] width 1226 height 34
type input "1500"
drag, startPoint x: 320, startPoint y: 600, endPoint x: 329, endPoint y: 653, distance: 53.8
click at [333, 601] on label "Yes" at bounding box center [342, 603] width 20 height 19
click at [333, 601] on input "Yes" at bounding box center [338, 599] width 11 height 11
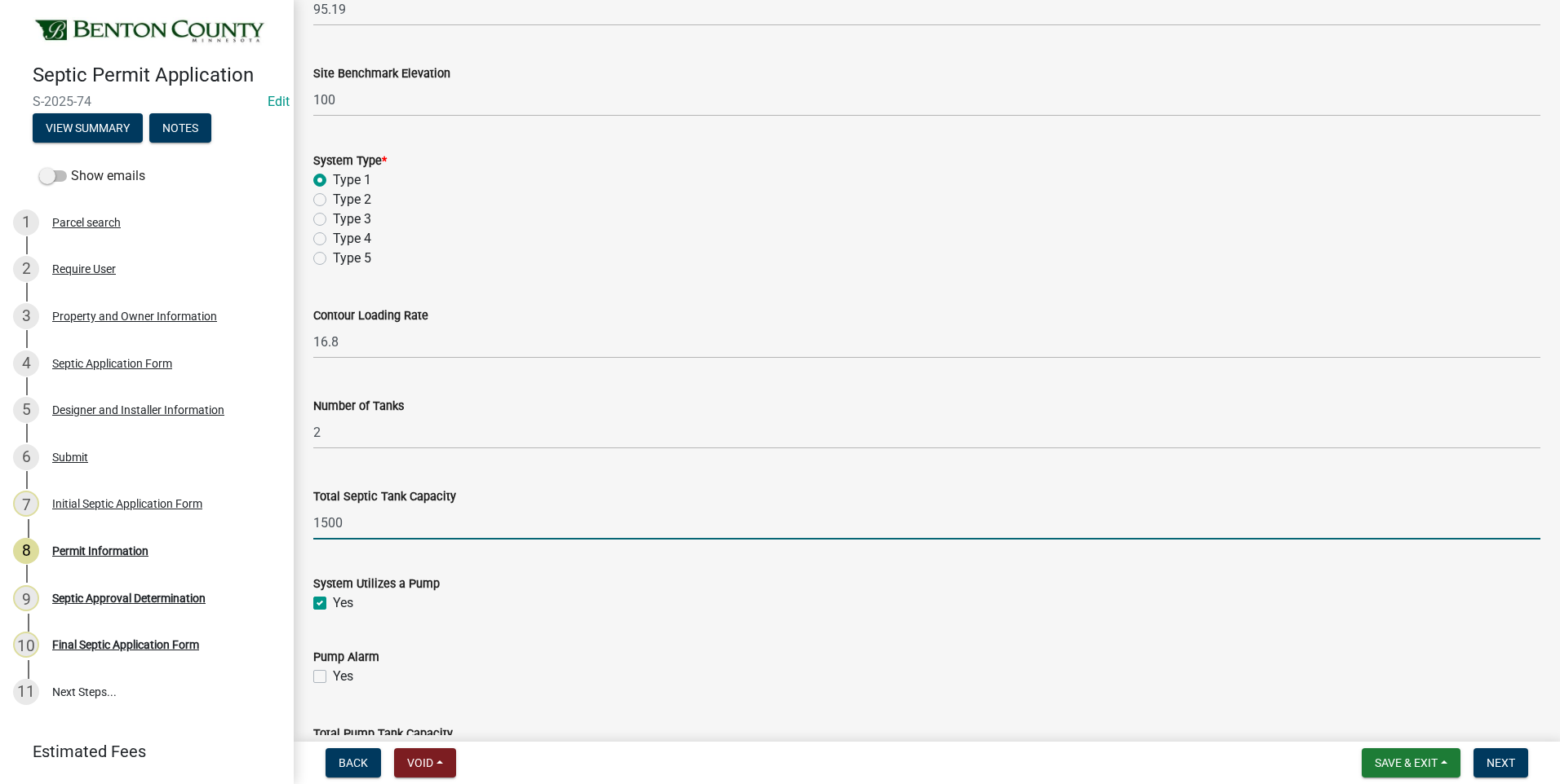
checkbox input "true"
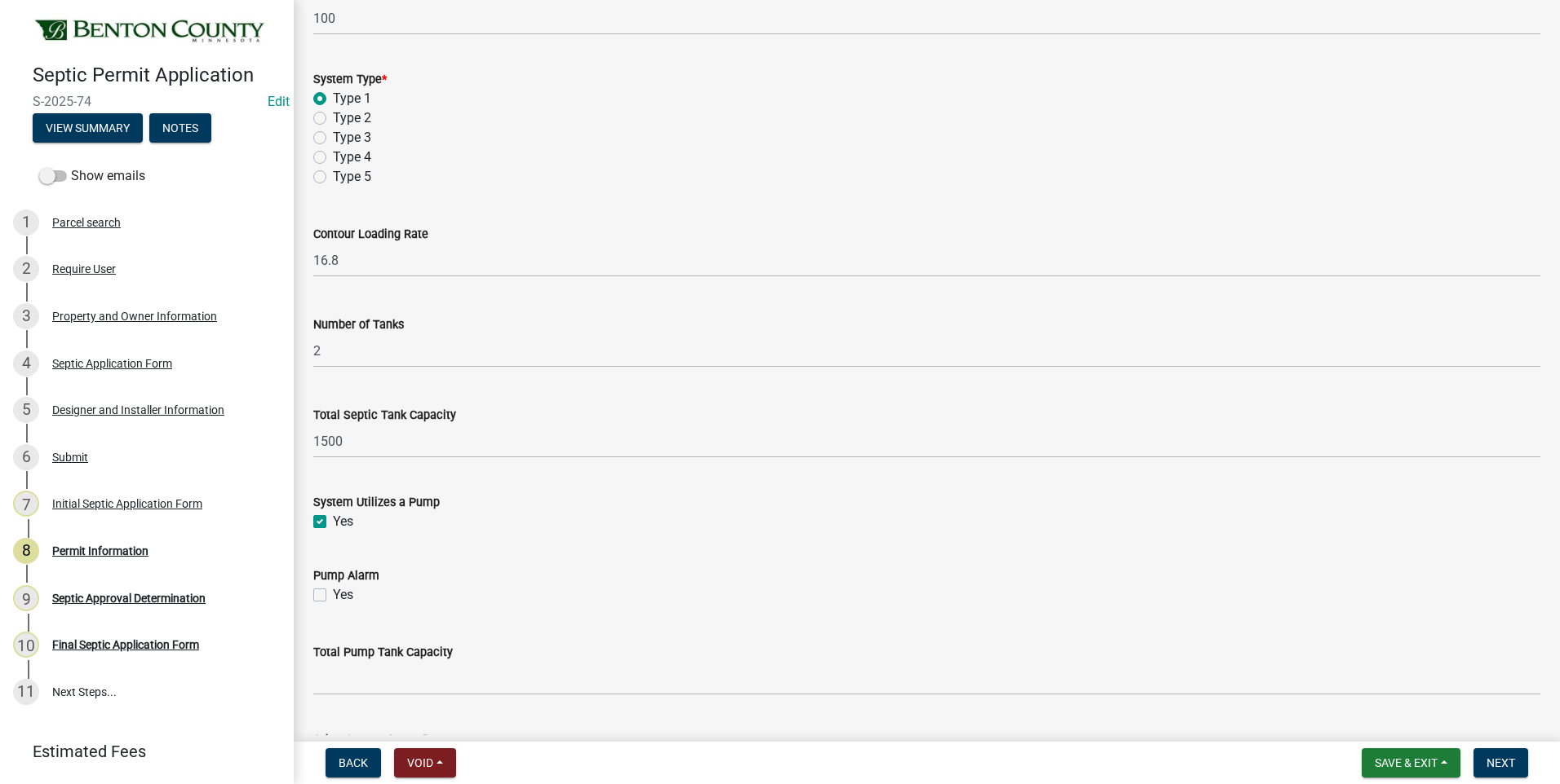
click at [333, 594] on label "Yes" at bounding box center [342, 595] width 20 height 19
click at [333, 594] on input "Yes" at bounding box center [338, 591] width 11 height 11
checkbox input "true"
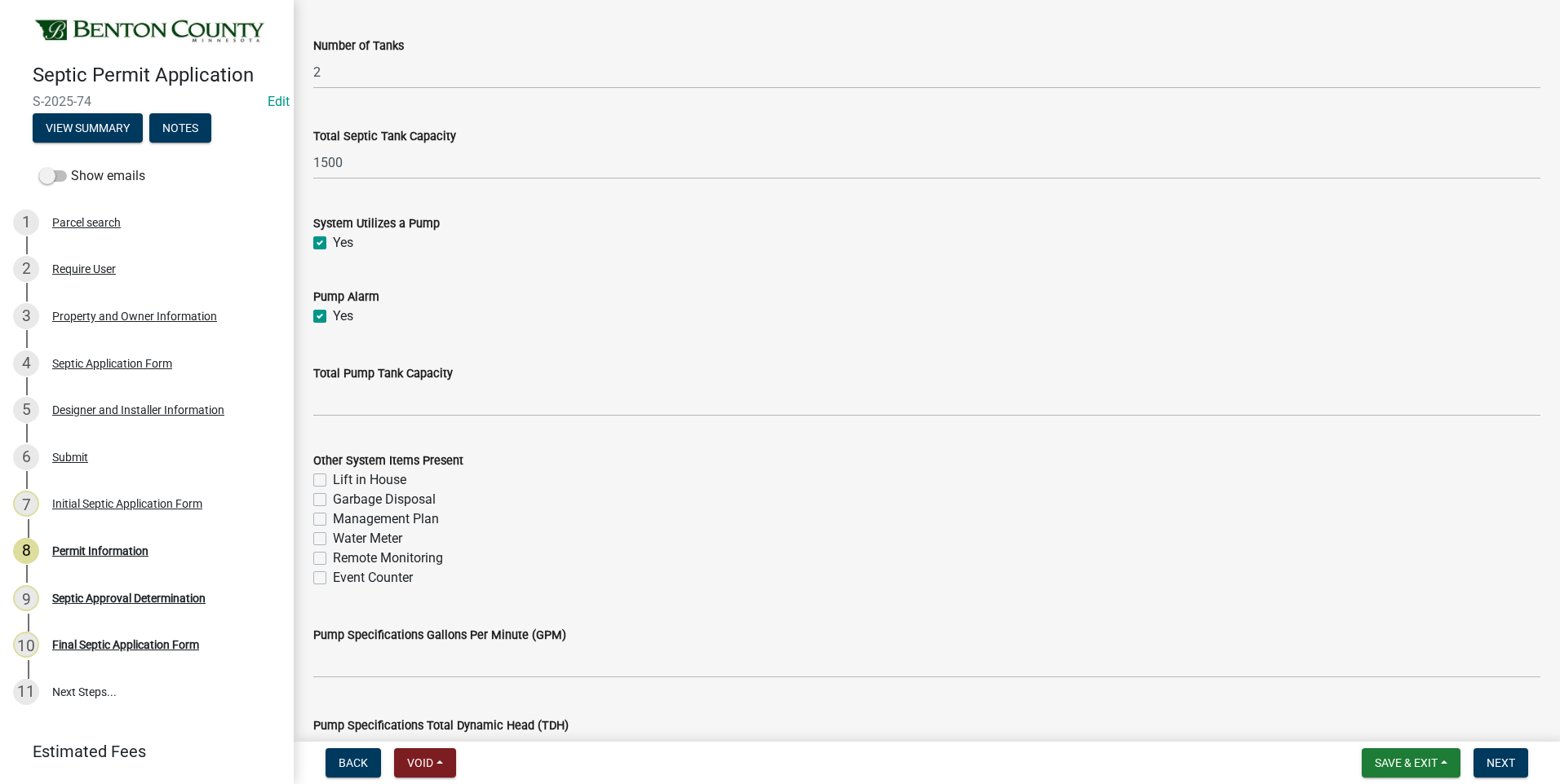
scroll to position [1549, 0]
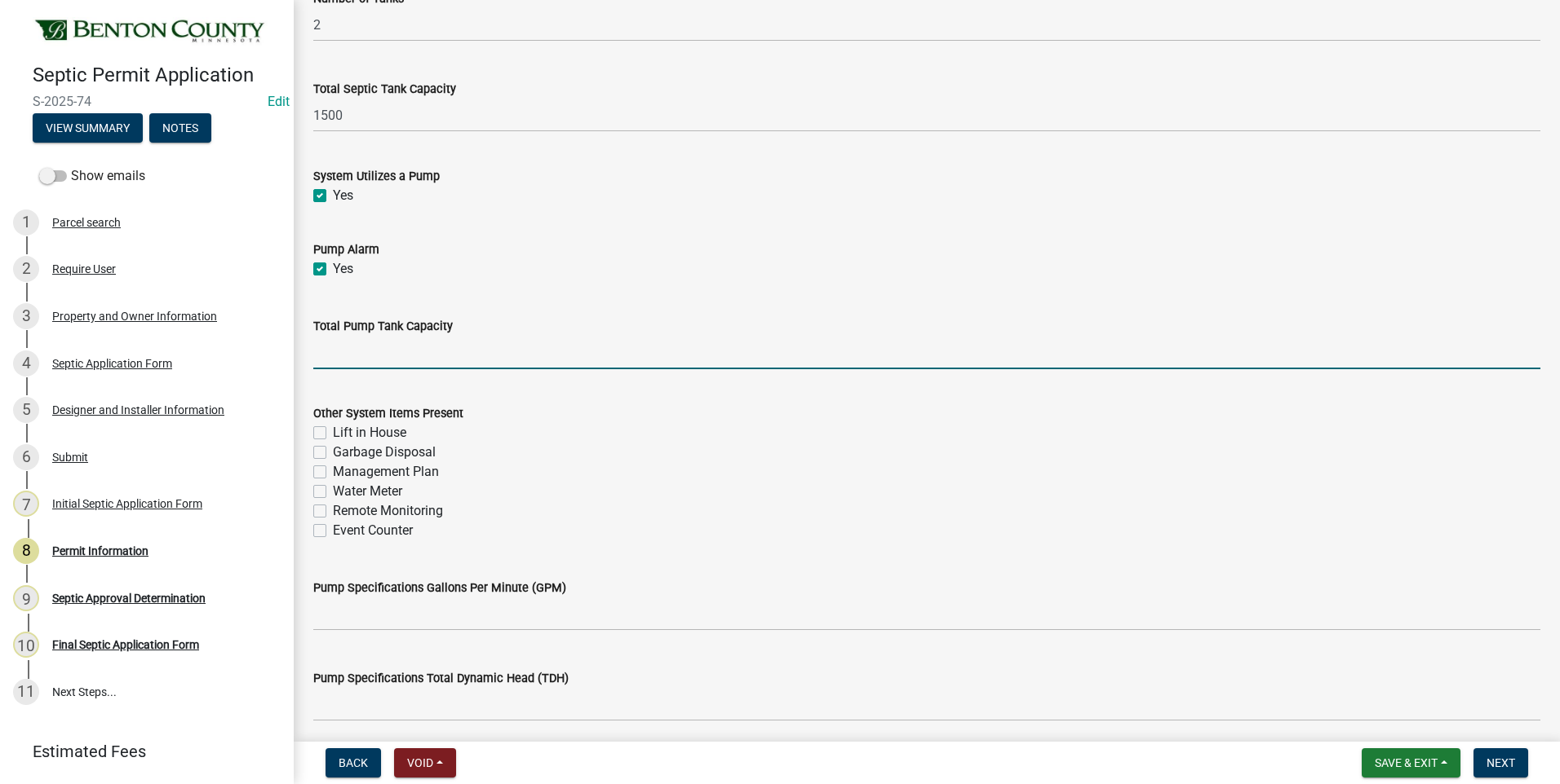
click at [393, 352] on input "text" at bounding box center [926, 353] width 1226 height 34
type input "500"
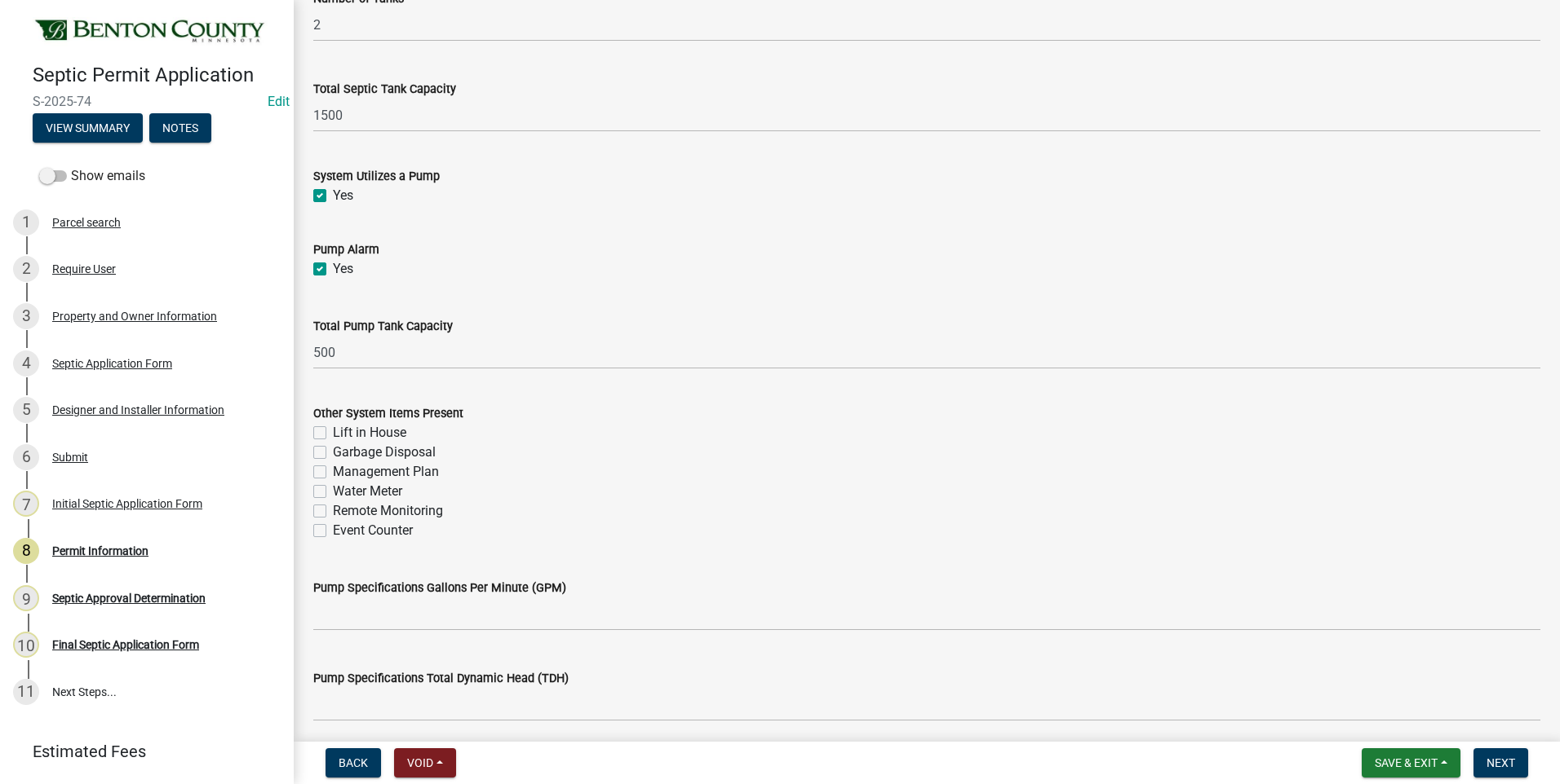
drag, startPoint x: 317, startPoint y: 474, endPoint x: 312, endPoint y: 542, distance: 68.2
click at [333, 475] on label "Management Plan" at bounding box center [386, 472] width 106 height 19
click at [333, 473] on input "Management Plan" at bounding box center [338, 467] width 11 height 11
checkbox input "true"
checkbox input "false"
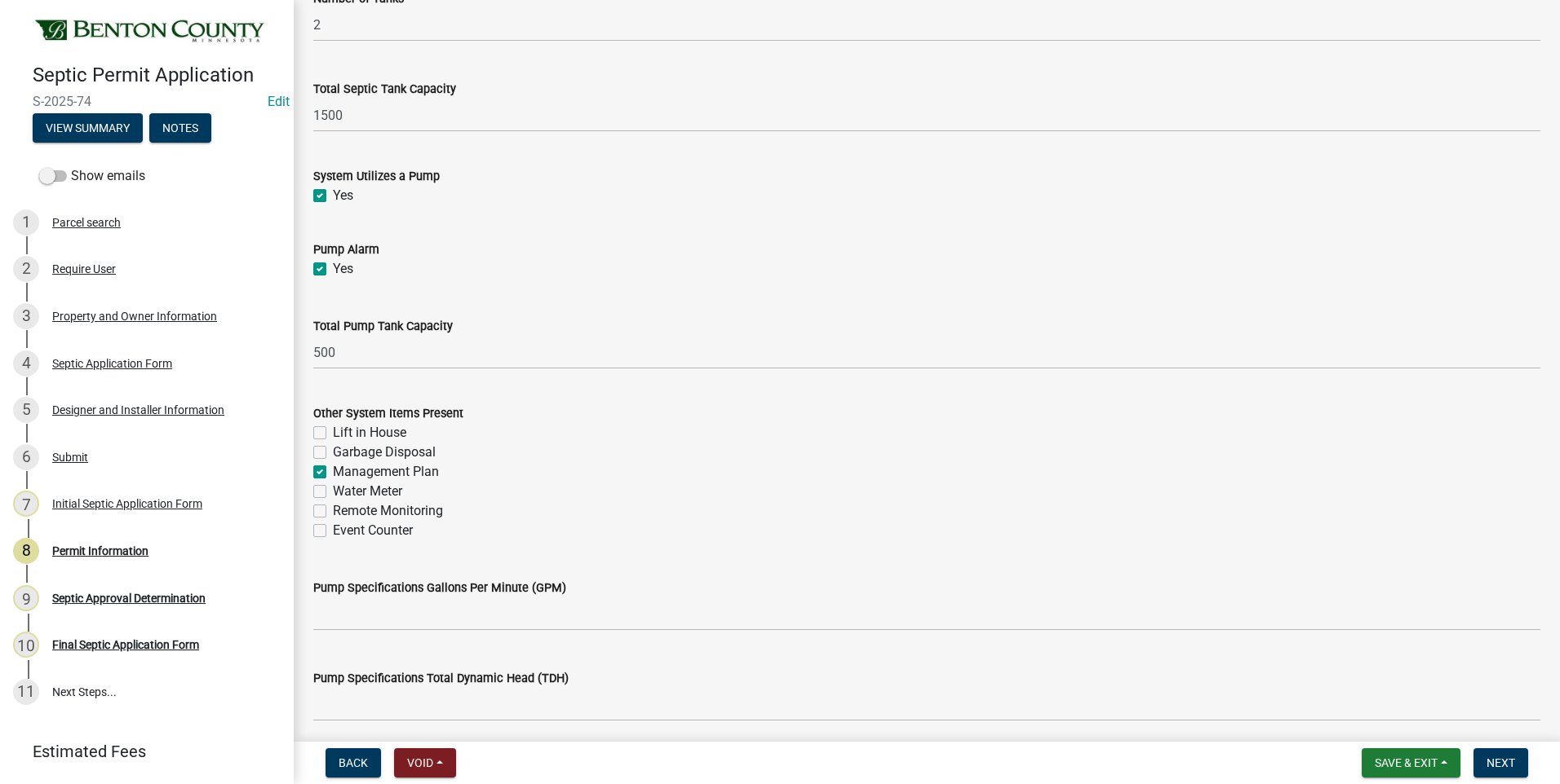
checkbox input "false"
checkbox input "true"
checkbox input "false"
click at [333, 530] on label "Event Counter" at bounding box center [372, 531] width 80 height 19
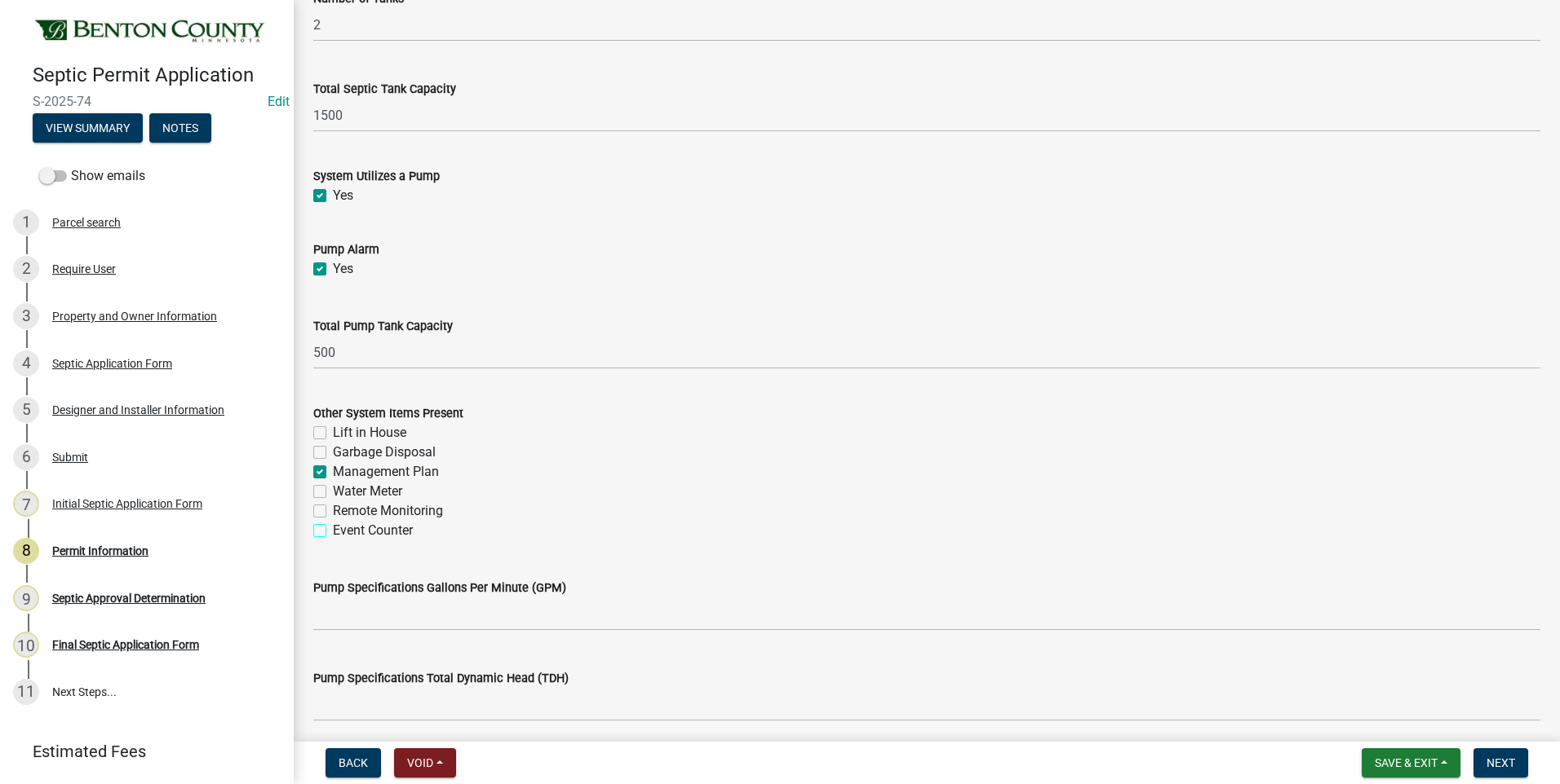
click at [333, 530] on input "Event Counter" at bounding box center [338, 526] width 11 height 11
checkbox input "true"
checkbox input "false"
checkbox input "true"
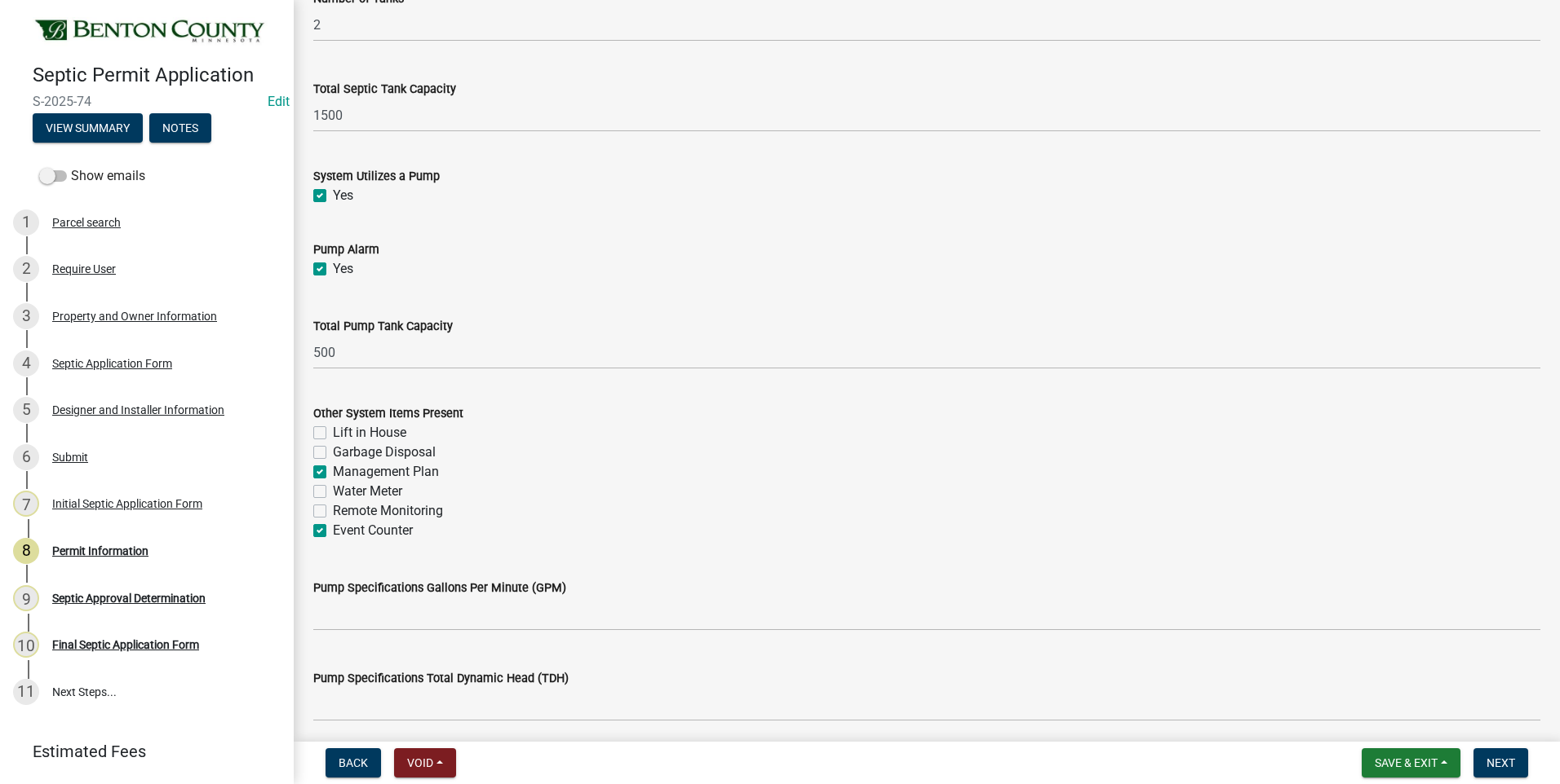
checkbox input "false"
checkbox input "true"
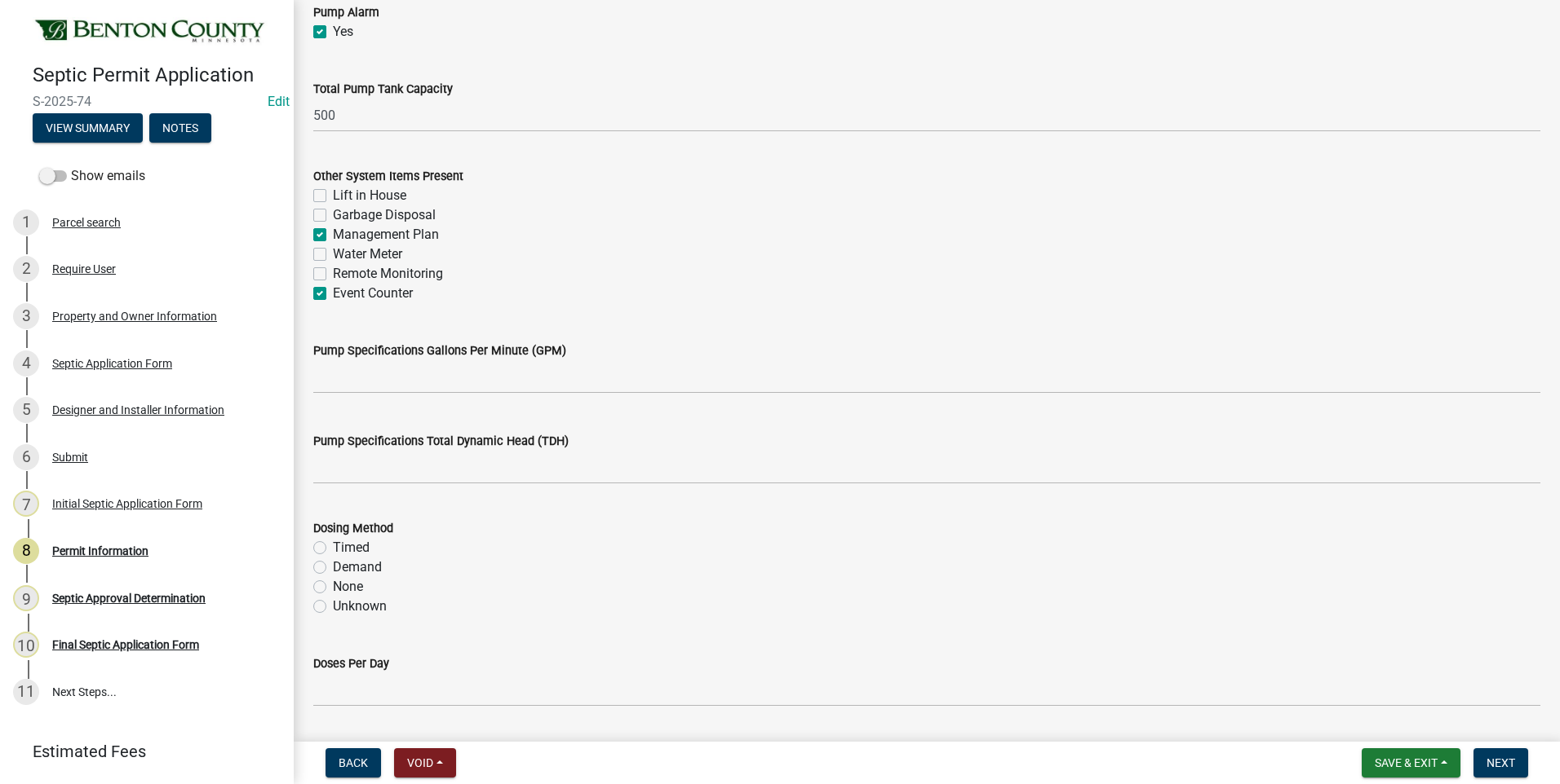
scroll to position [1875, 0]
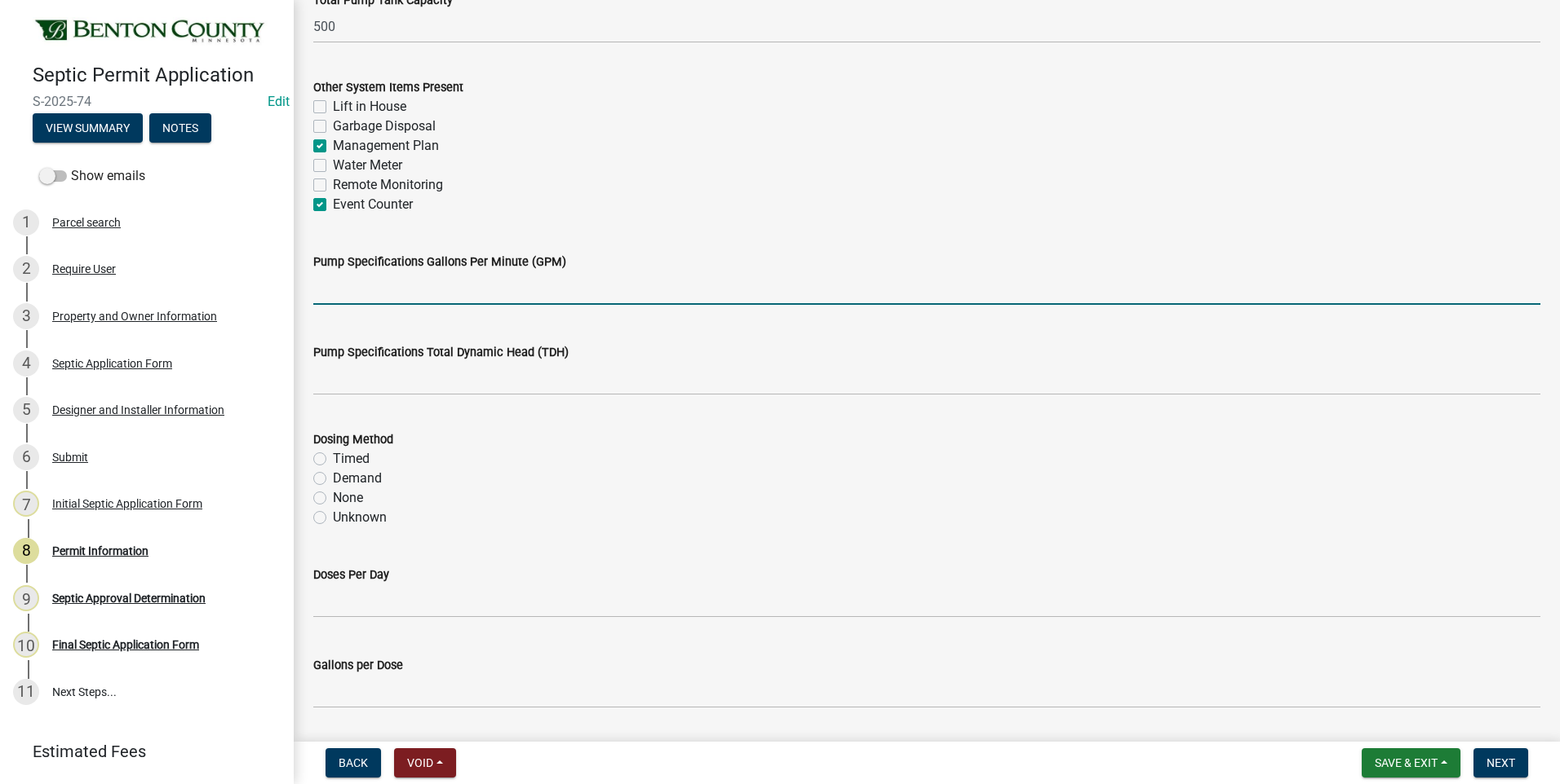
click at [596, 295] on input "text" at bounding box center [926, 288] width 1226 height 34
type input "45"
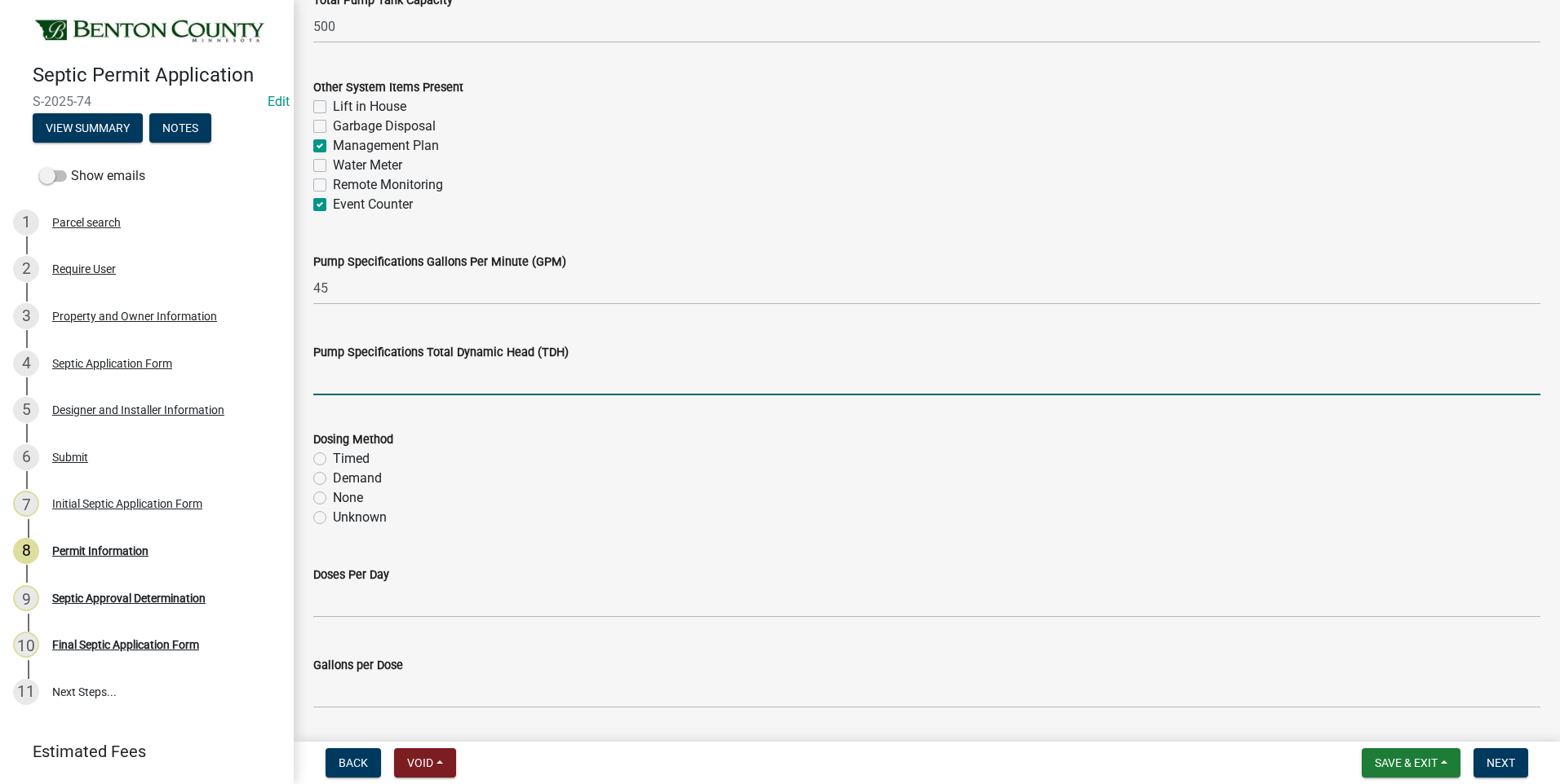
click at [326, 382] on input "text" at bounding box center [926, 378] width 1226 height 34
type input "13.3"
click at [333, 478] on label "Demand" at bounding box center [356, 479] width 49 height 19
click at [333, 478] on input "Demand" at bounding box center [338, 474] width 11 height 11
radio input "true"
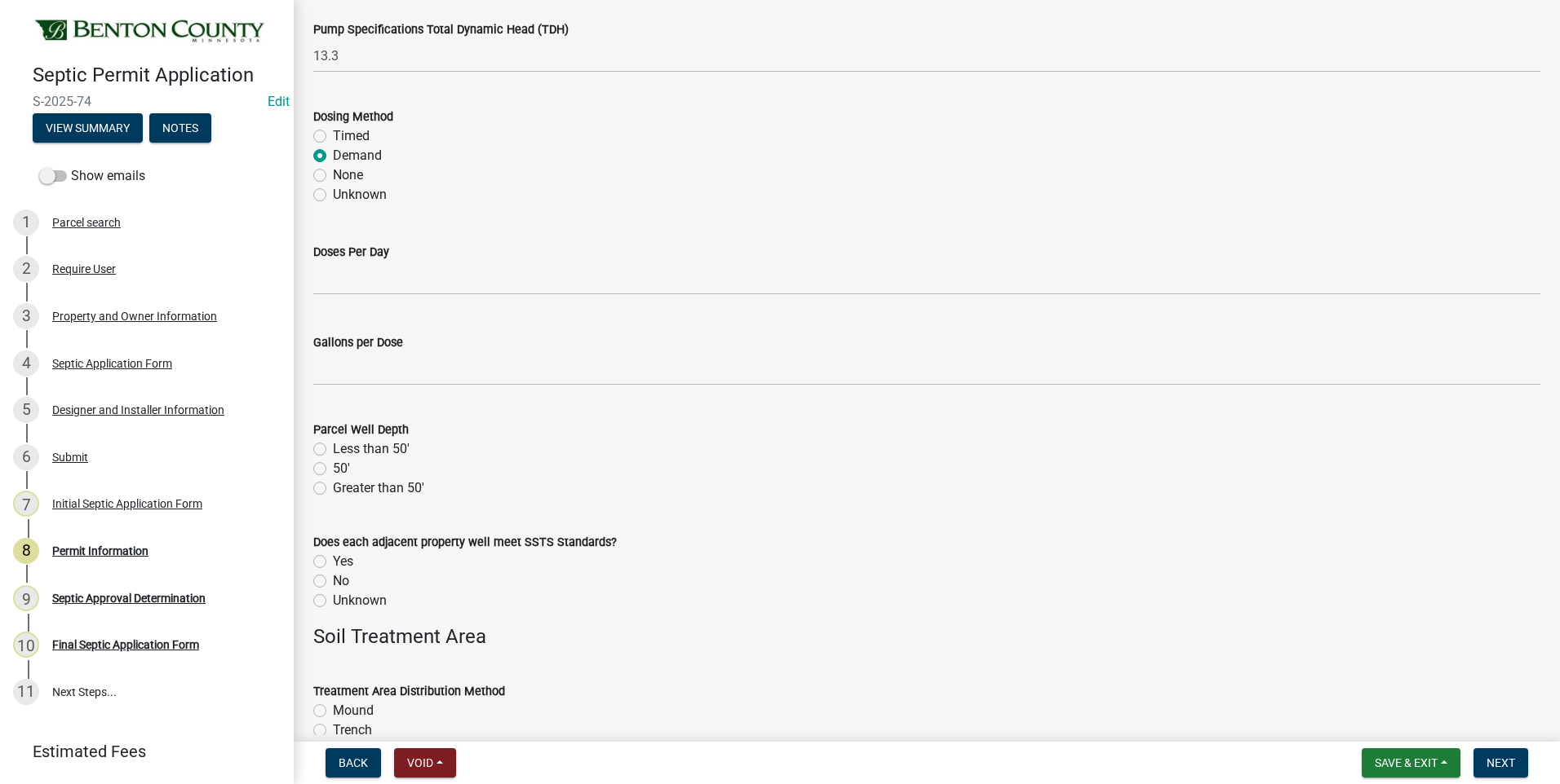
scroll to position [2201, 0]
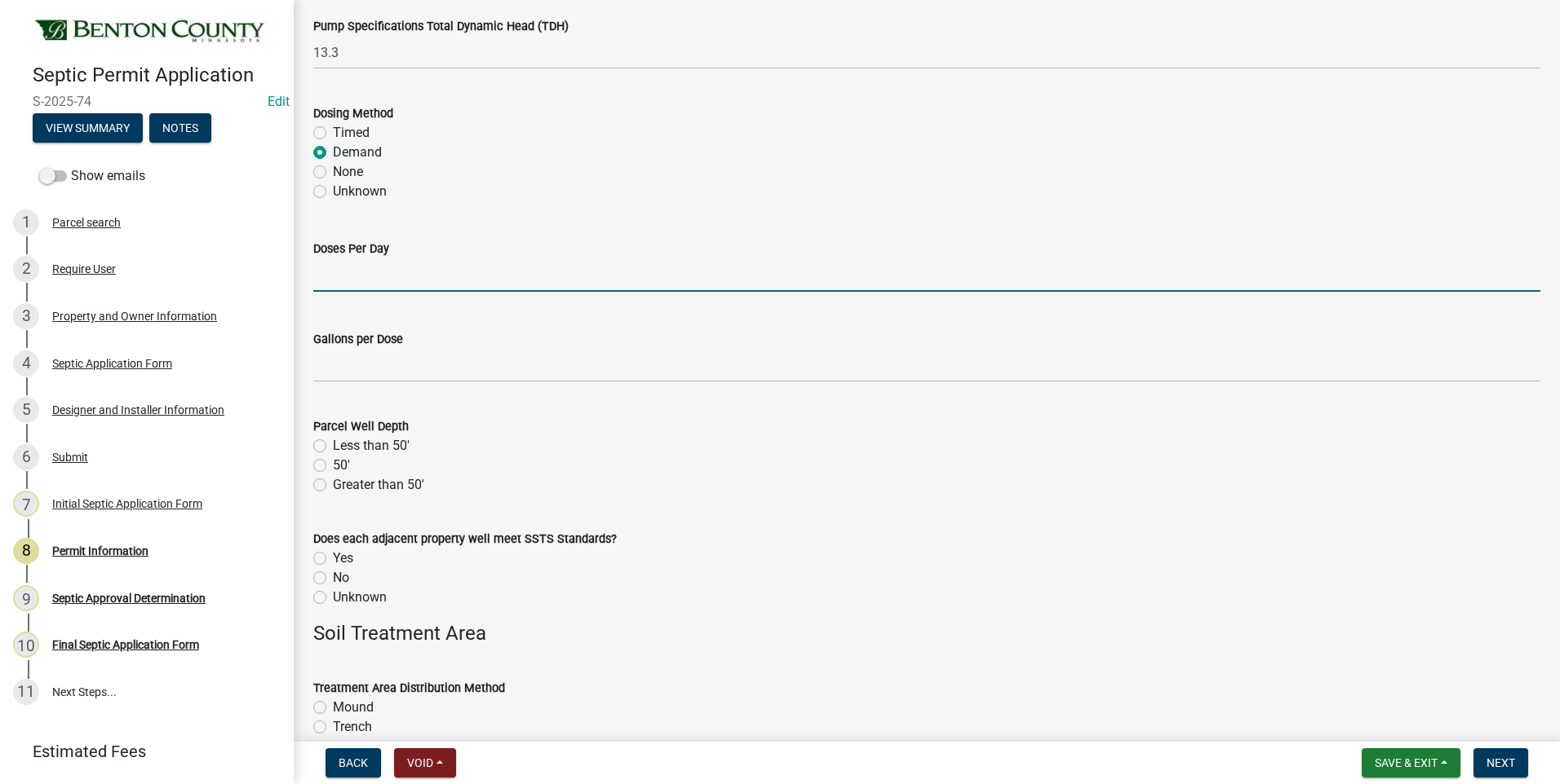
click at [410, 280] on input "text" at bounding box center [926, 275] width 1226 height 34
type input "5"
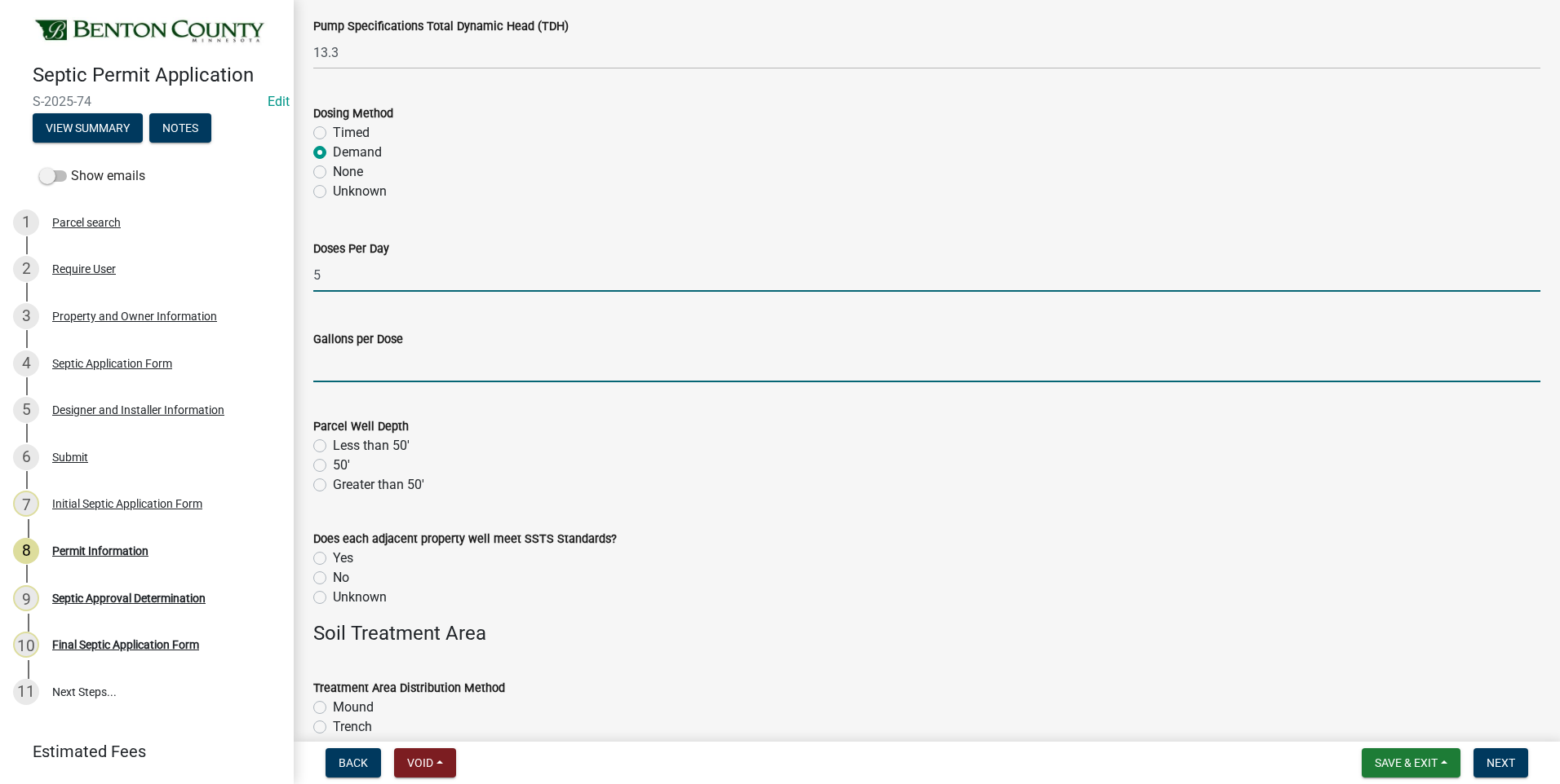
click at [333, 369] on input "text" at bounding box center [926, 366] width 1226 height 34
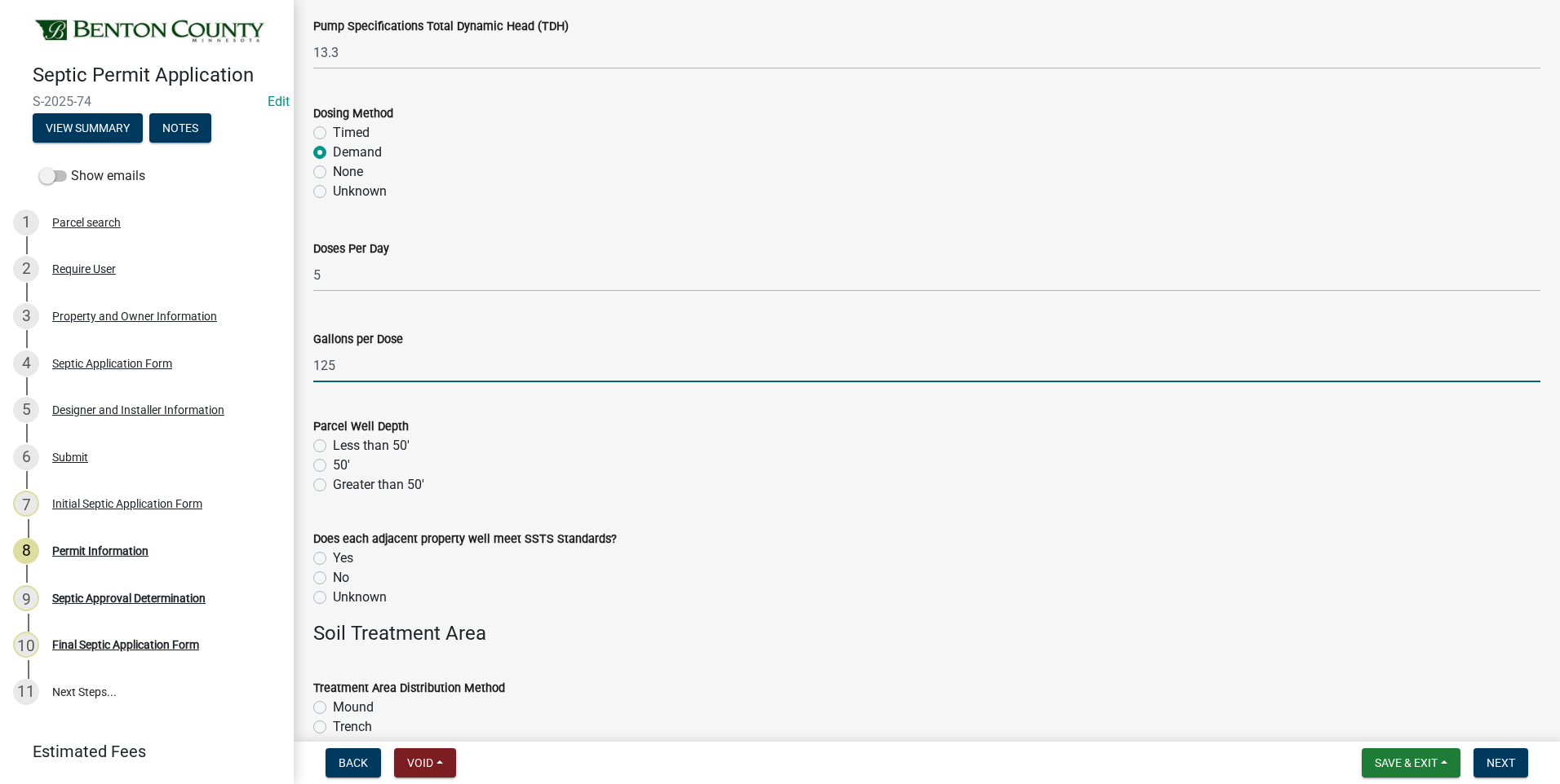
type input "125"
click at [333, 447] on label "Less than 50'" at bounding box center [371, 446] width 77 height 19
click at [333, 447] on input "Less than 50'" at bounding box center [338, 442] width 11 height 11
radio input "true"
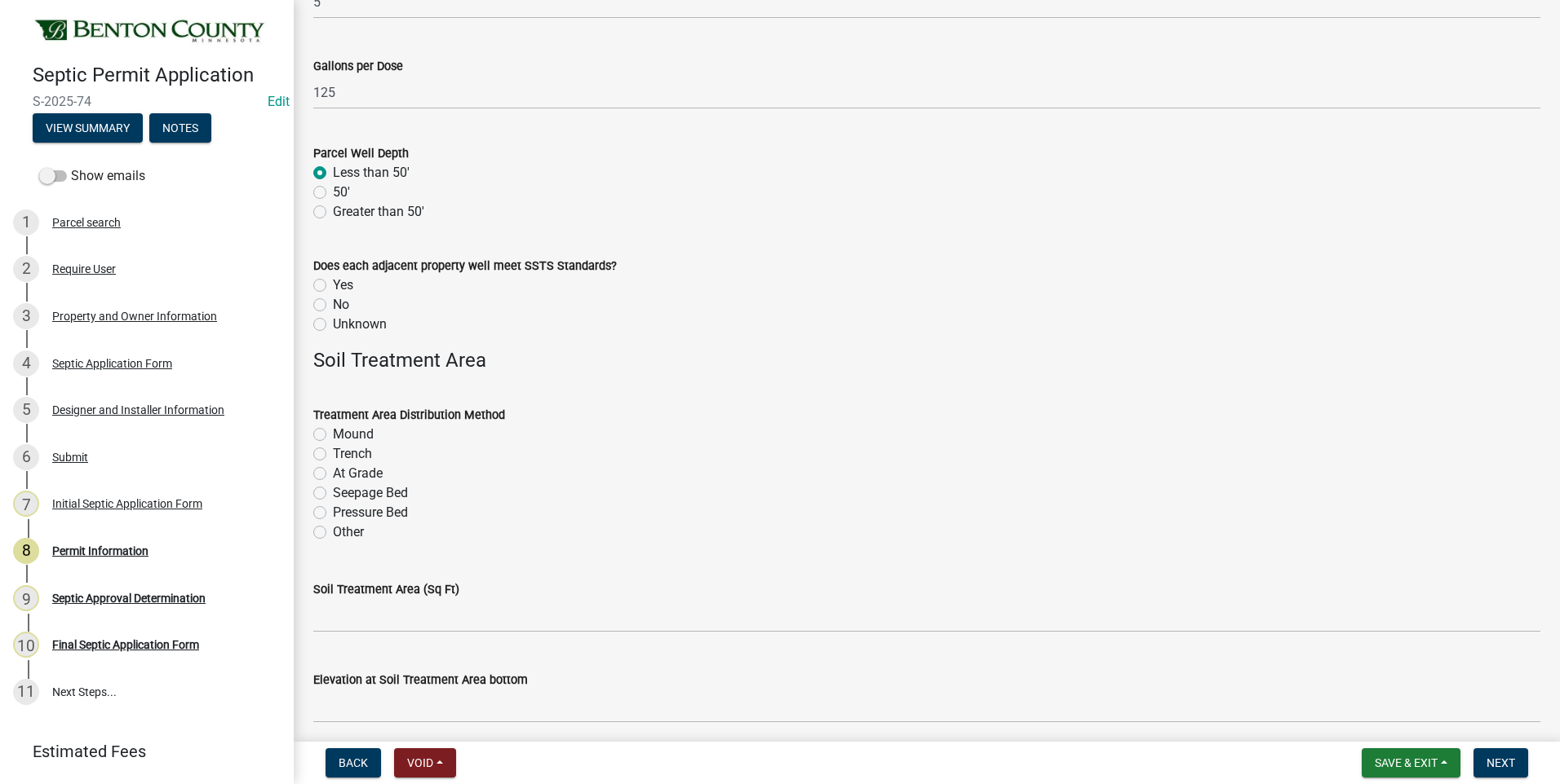
scroll to position [2527, 0]
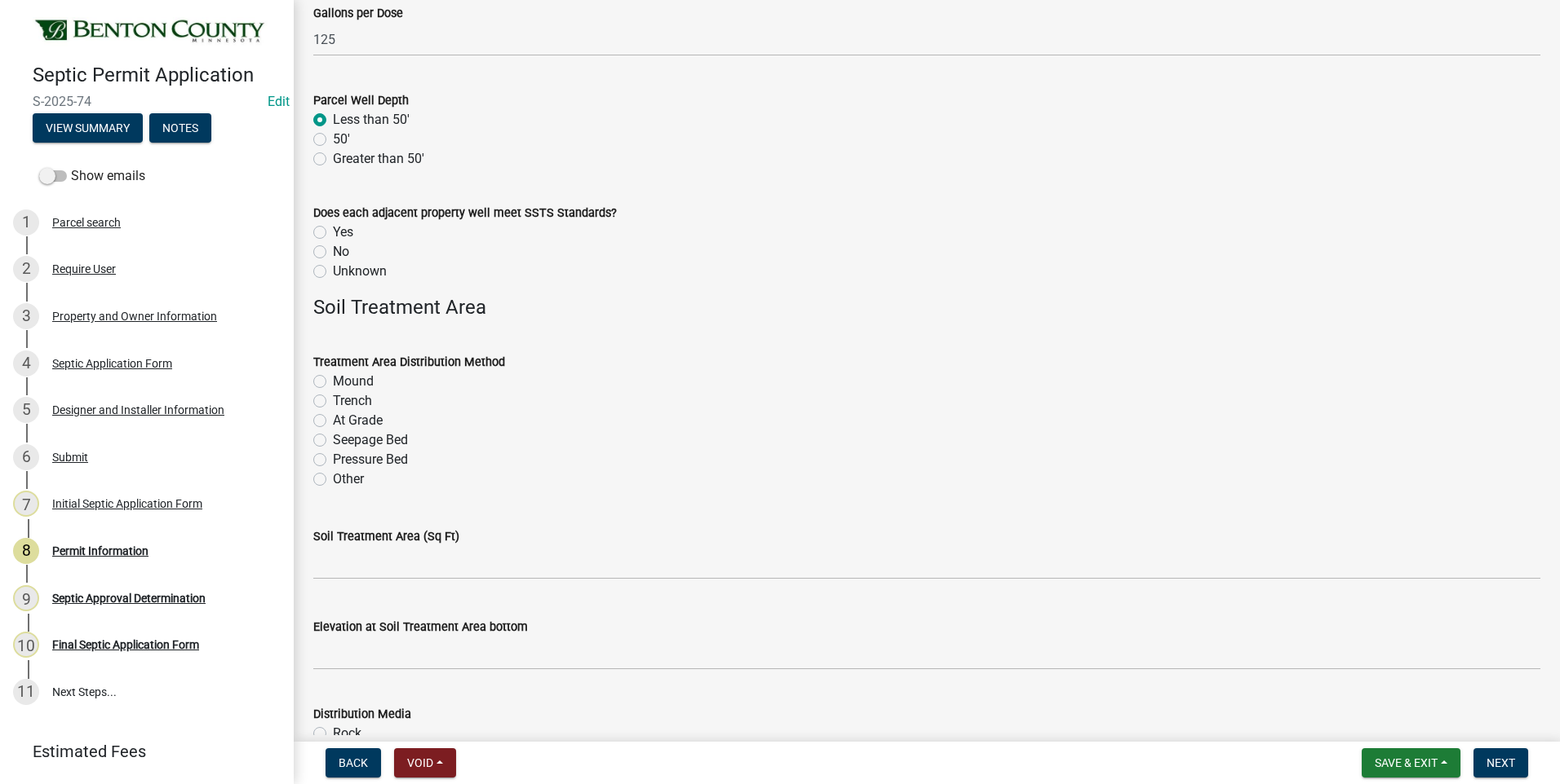
click at [333, 273] on label "Unknown" at bounding box center [359, 272] width 54 height 19
click at [333, 273] on input "Unknown" at bounding box center [338, 267] width 11 height 11
radio input "true"
click at [333, 461] on label "Pressure Bed" at bounding box center [370, 459] width 75 height 19
click at [333, 460] on input "Pressure Bed" at bounding box center [338, 455] width 11 height 11
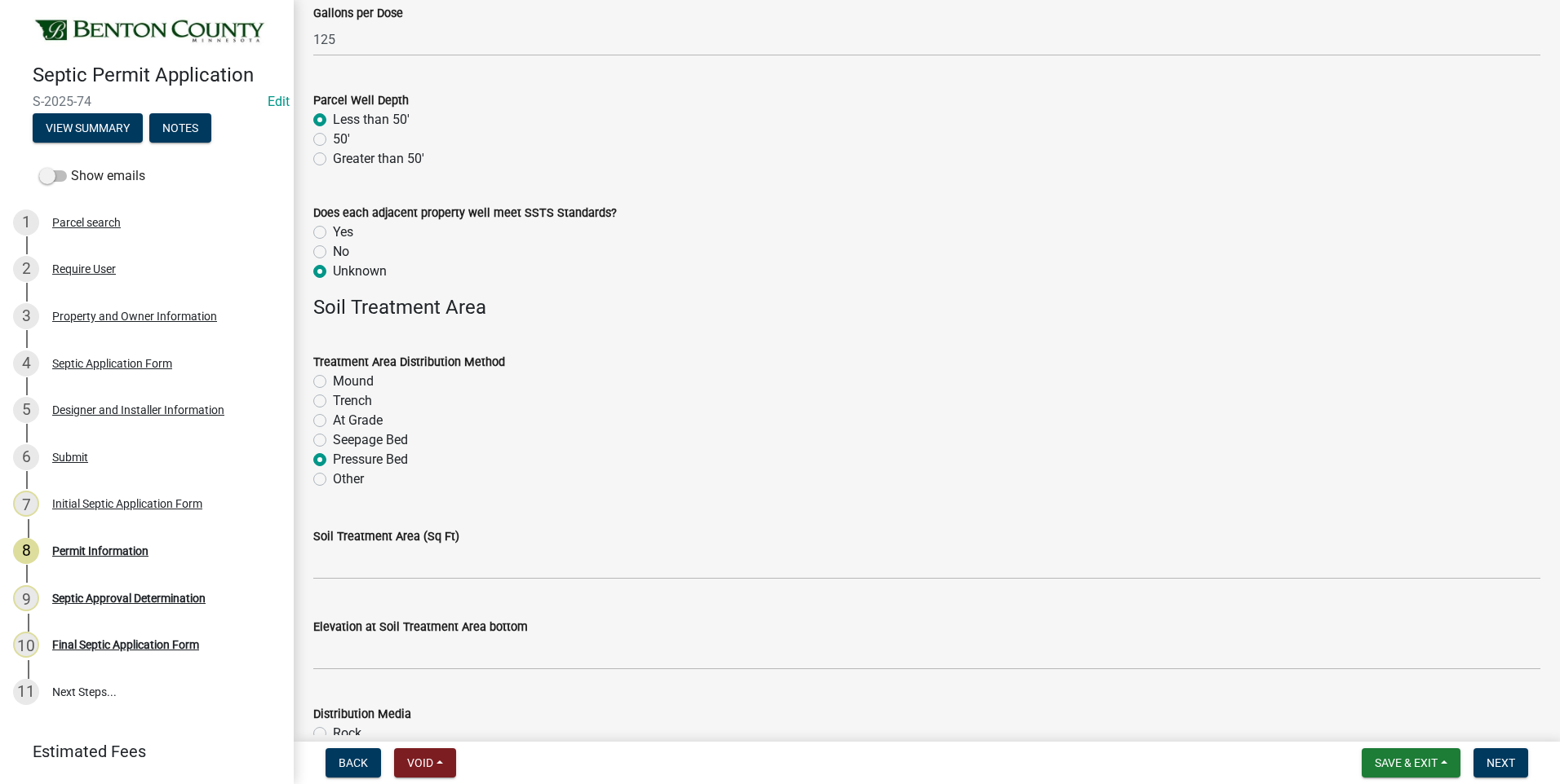
radio input "true"
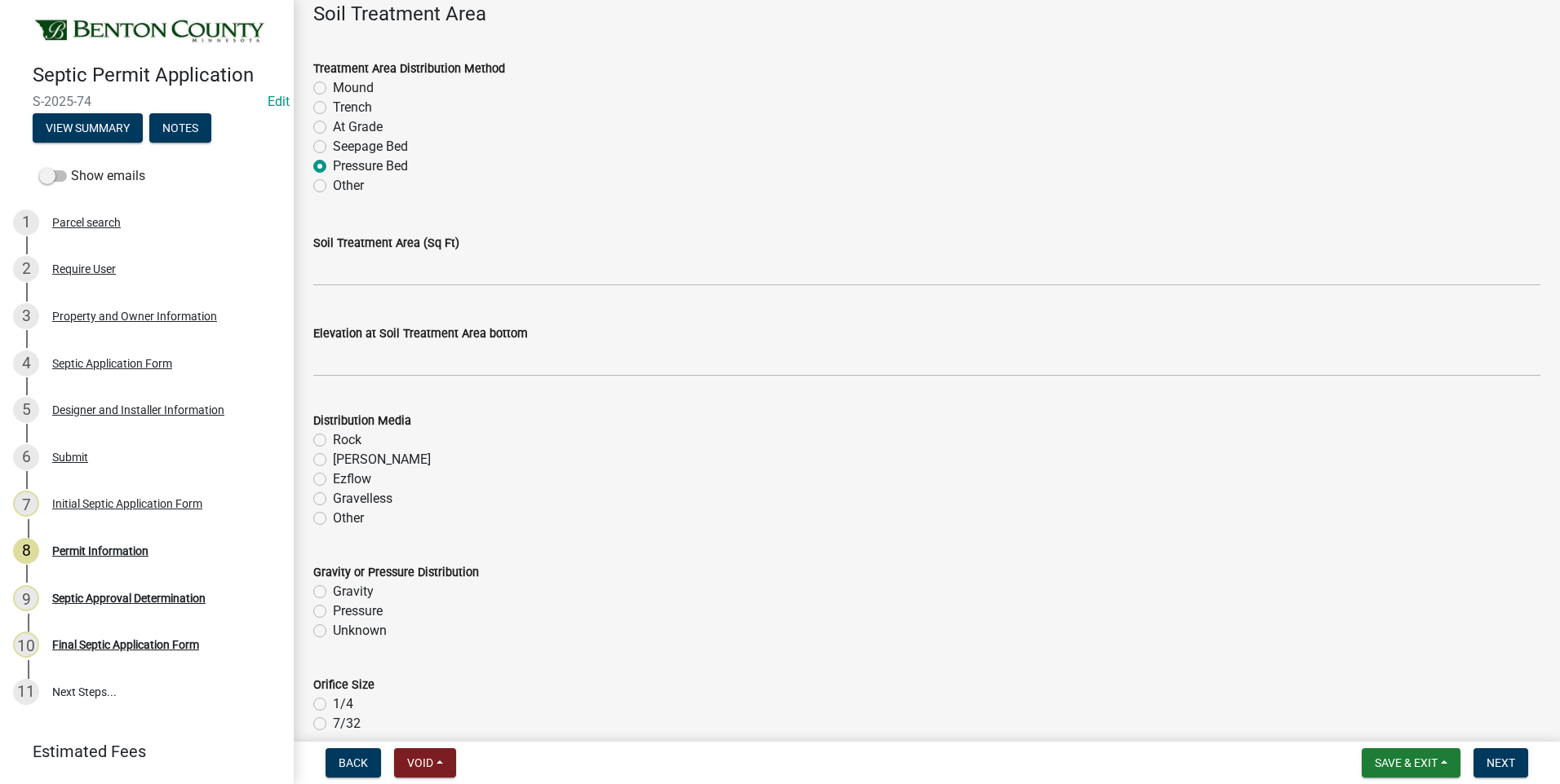
scroll to position [2854, 0]
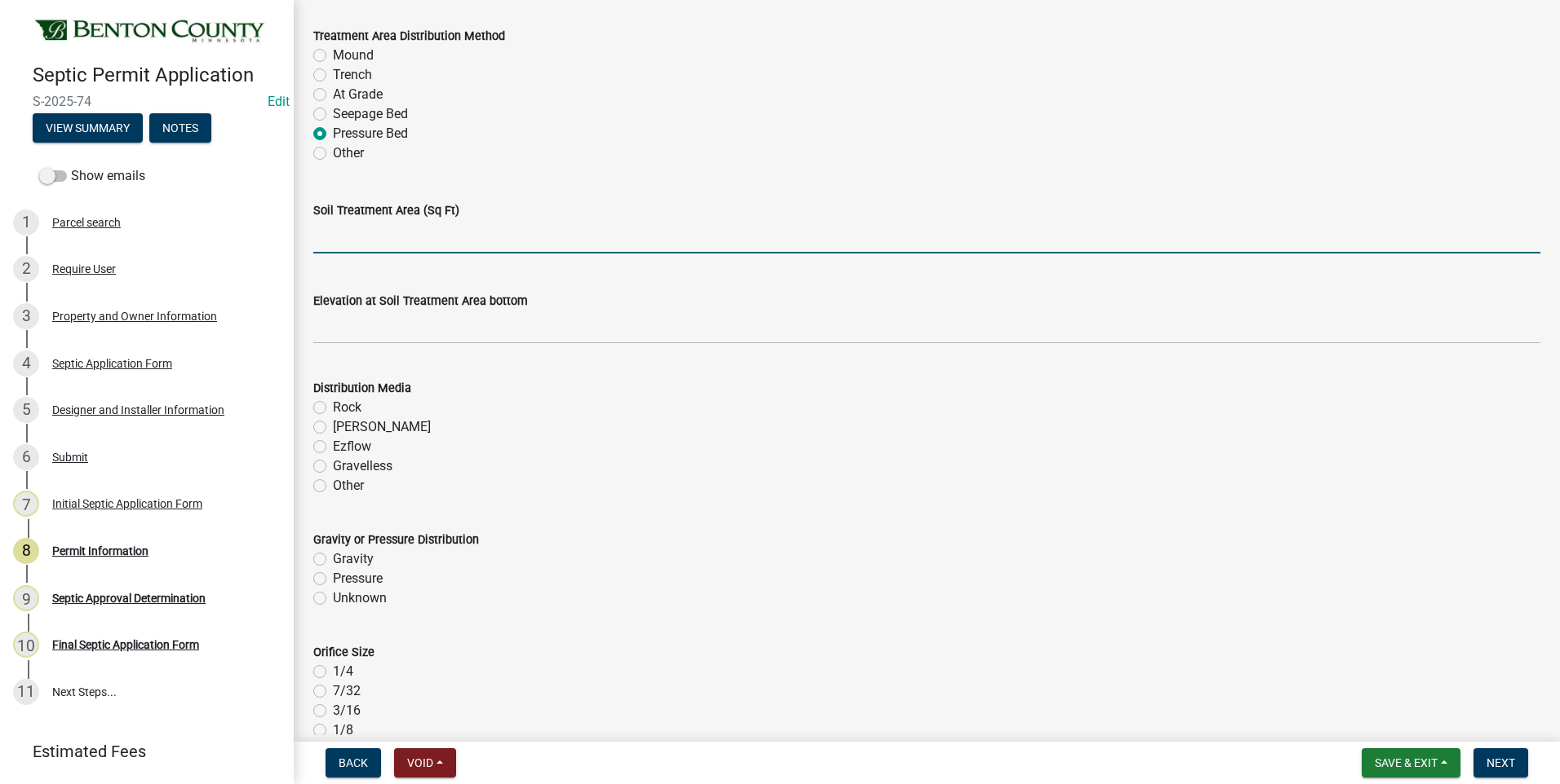
click at [460, 243] on input "text" at bounding box center [926, 237] width 1226 height 34
type input "504"
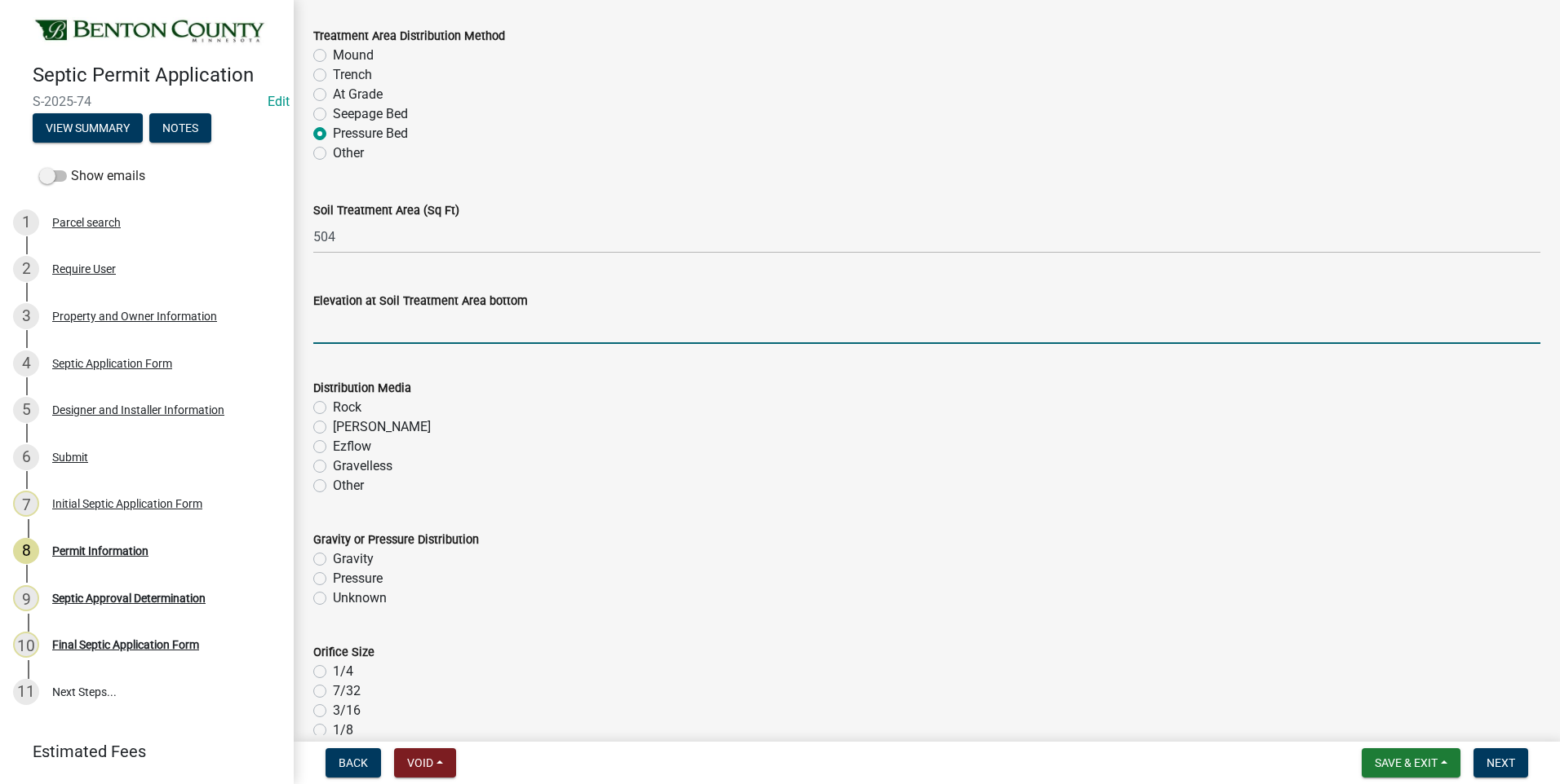
click at [484, 333] on input "text" at bounding box center [926, 327] width 1226 height 34
type input "98.2"
click at [333, 407] on label "Rock" at bounding box center [347, 407] width 28 height 19
click at [333, 407] on input "Rock" at bounding box center [338, 403] width 11 height 11
radio input "true"
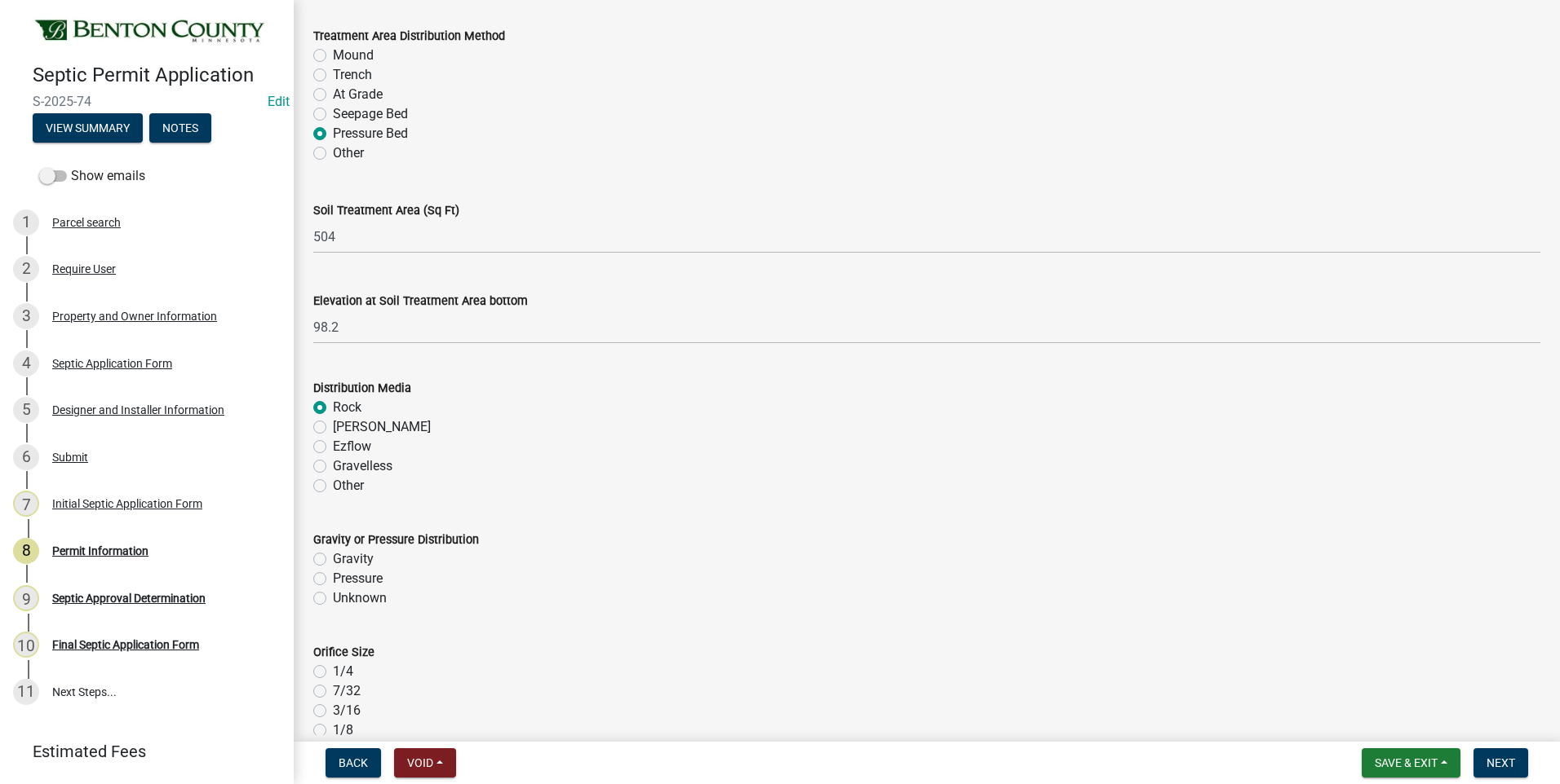
click at [333, 578] on label "Pressure" at bounding box center [357, 579] width 49 height 19
click at [333, 578] on input "Pressure" at bounding box center [338, 574] width 11 height 11
radio input "true"
click at [333, 671] on label "1/4" at bounding box center [342, 672] width 20 height 19
click at [333, 671] on input "1/4" at bounding box center [338, 668] width 11 height 11
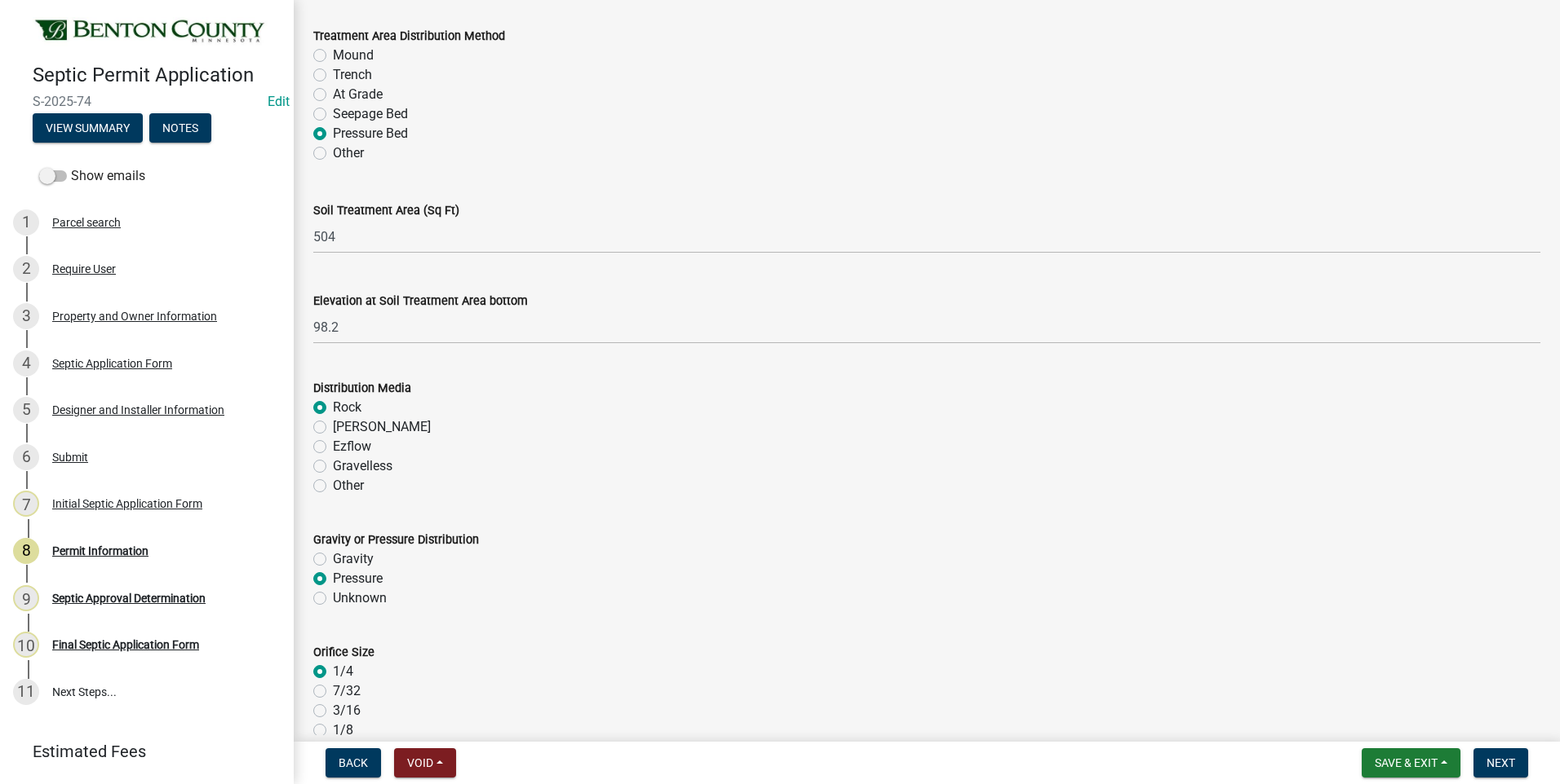
radio input "true"
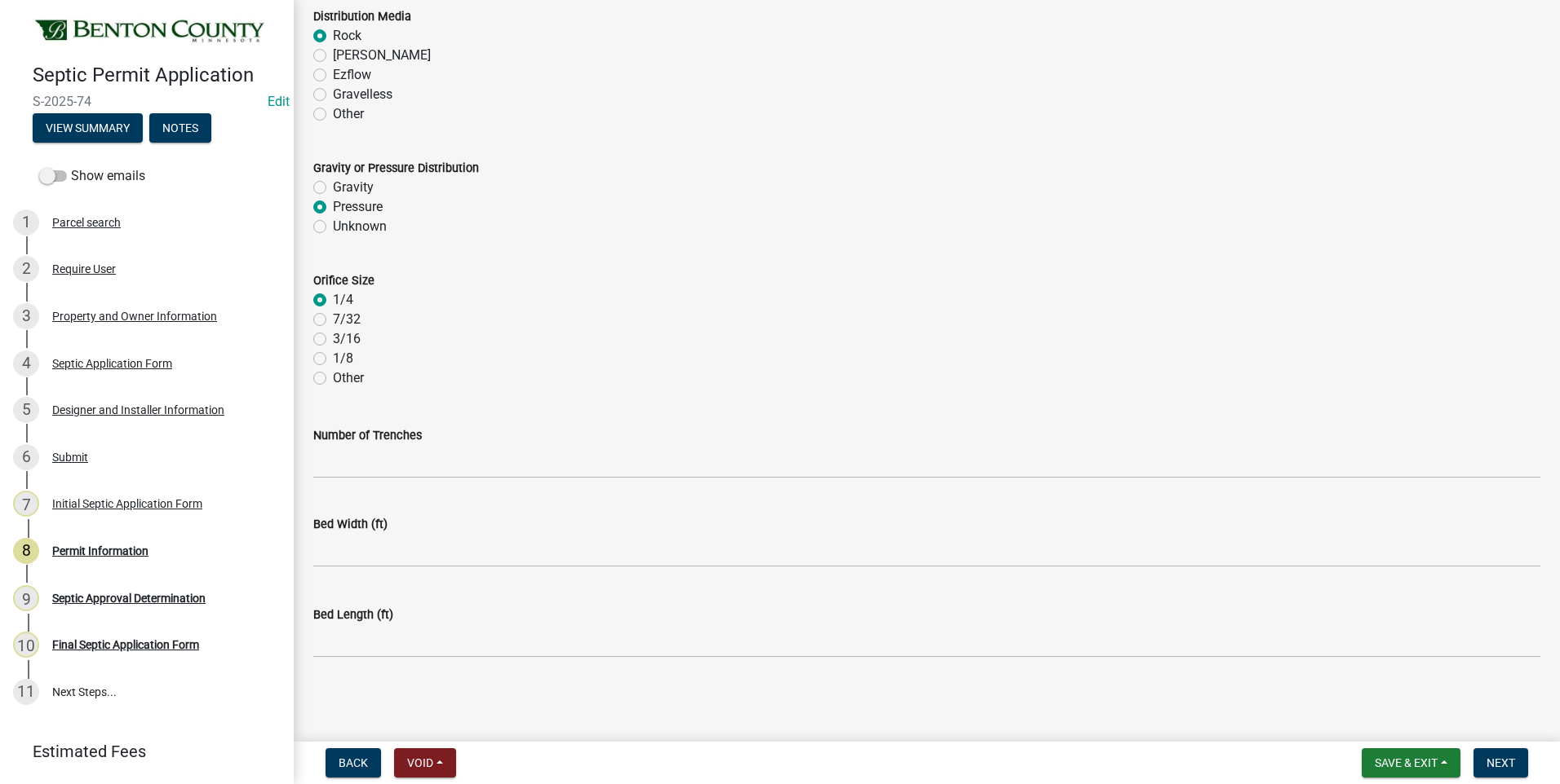
scroll to position [3226, 0]
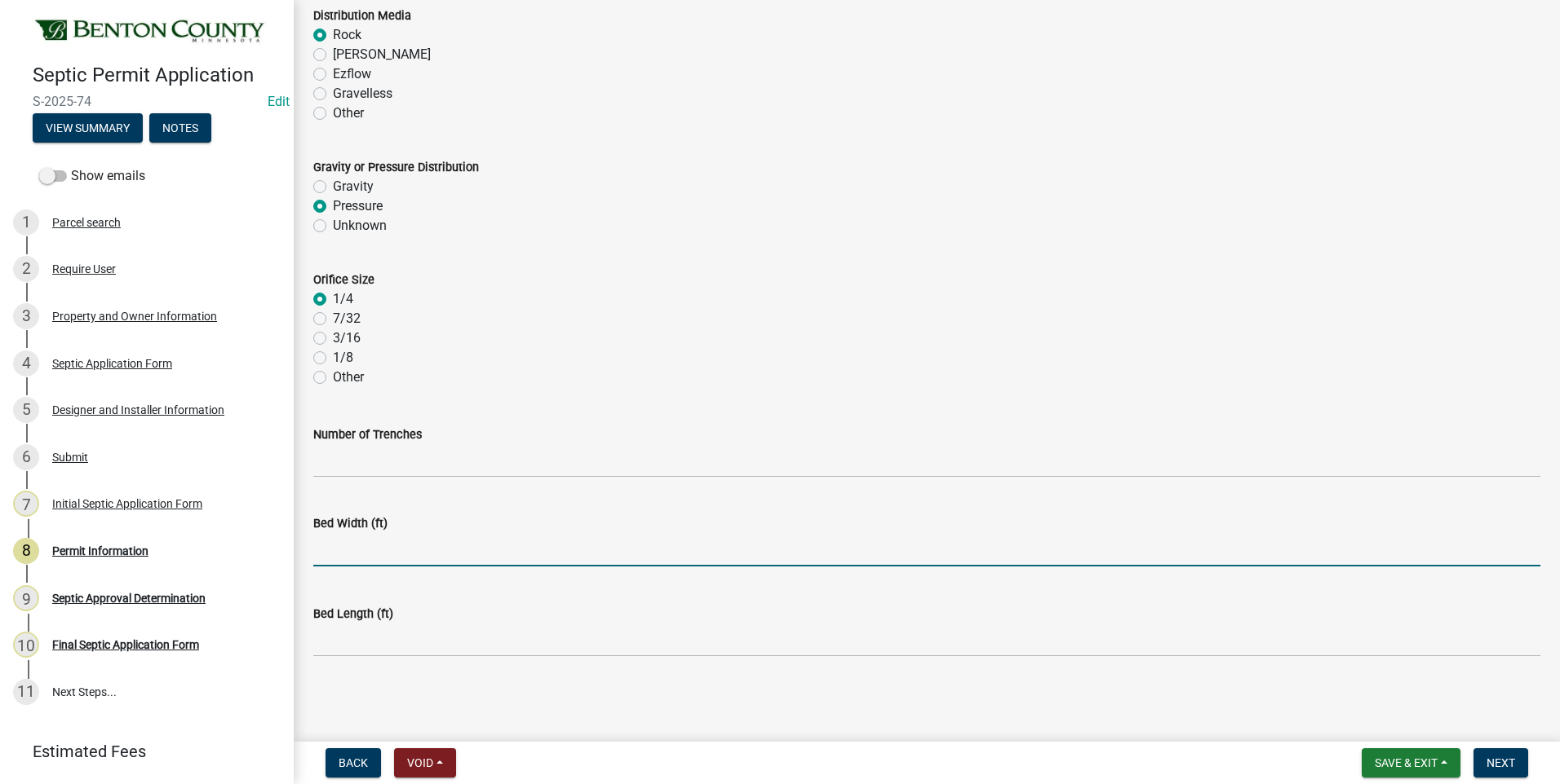
click at [401, 555] on input "text" at bounding box center [926, 550] width 1226 height 34
type input "14"
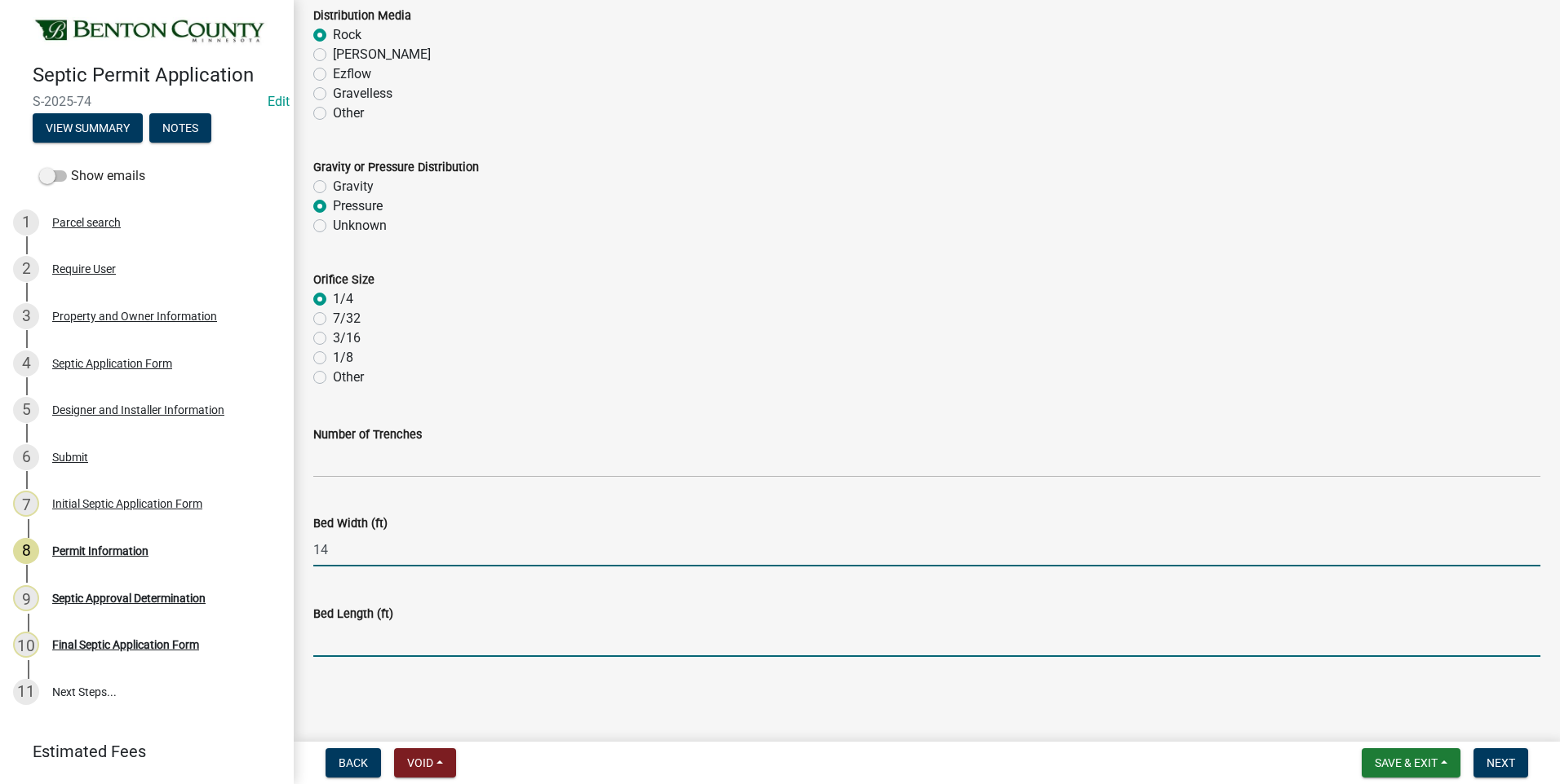
click at [381, 646] on input "text" at bounding box center [926, 640] width 1226 height 34
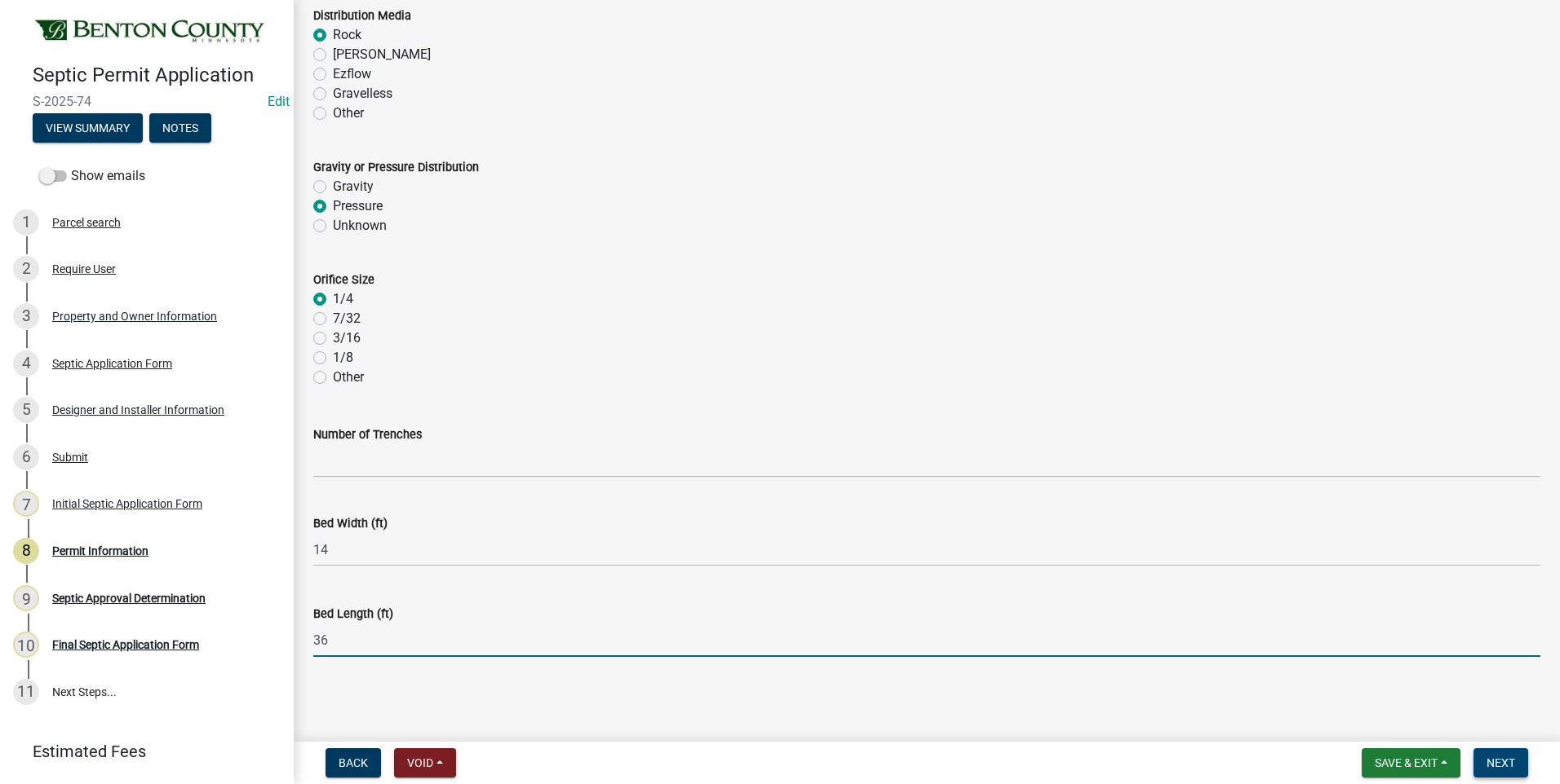
type input "36"
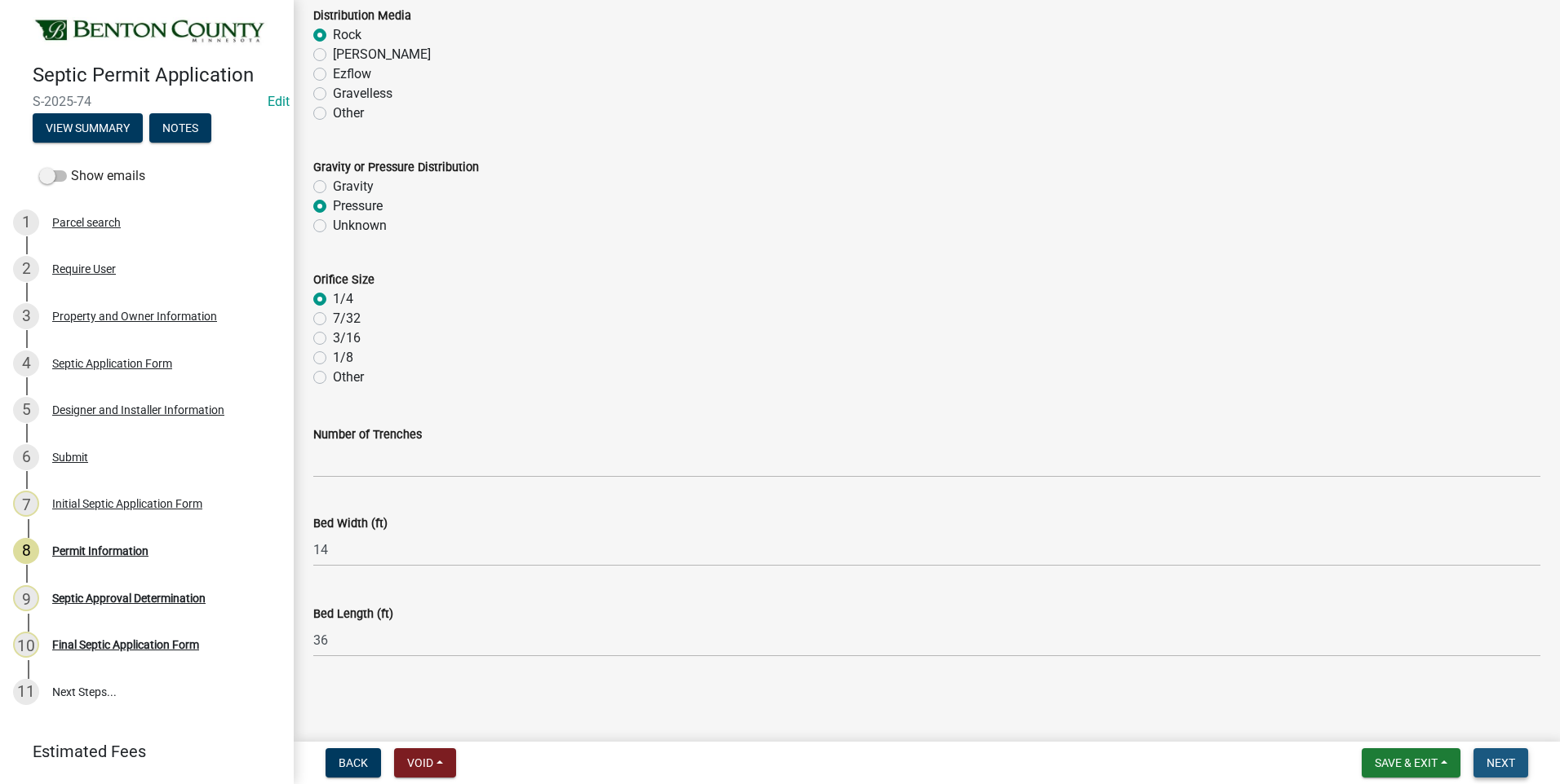
click at [1502, 760] on span "Next" at bounding box center [1500, 763] width 28 height 13
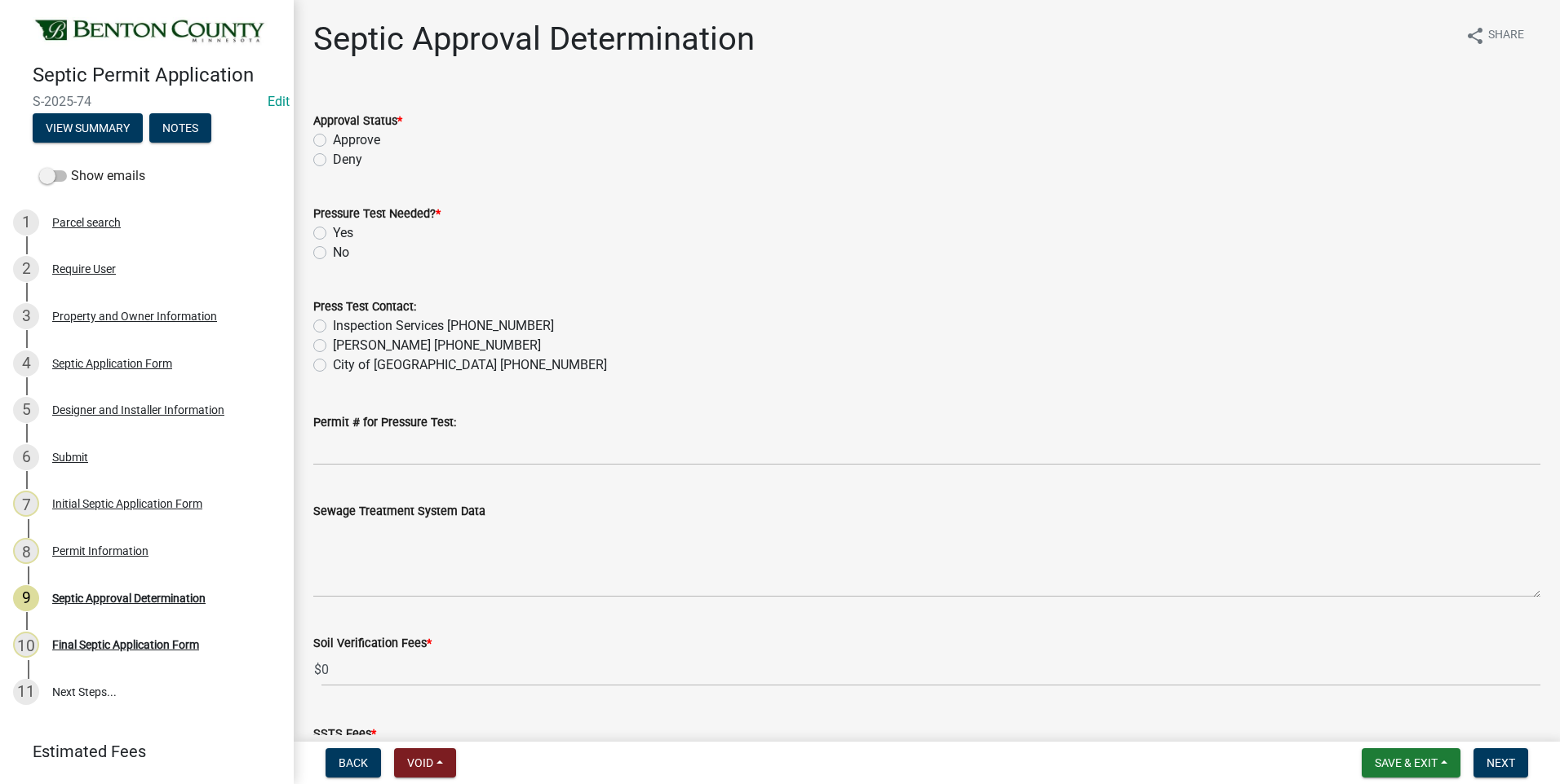
click at [333, 135] on label "Approve" at bounding box center [356, 140] width 48 height 19
click at [333, 135] on input "Approve" at bounding box center [338, 136] width 11 height 11
radio input "true"
click at [333, 233] on label "Yes" at bounding box center [342, 233] width 20 height 19
click at [333, 233] on input "Yes" at bounding box center [338, 228] width 11 height 11
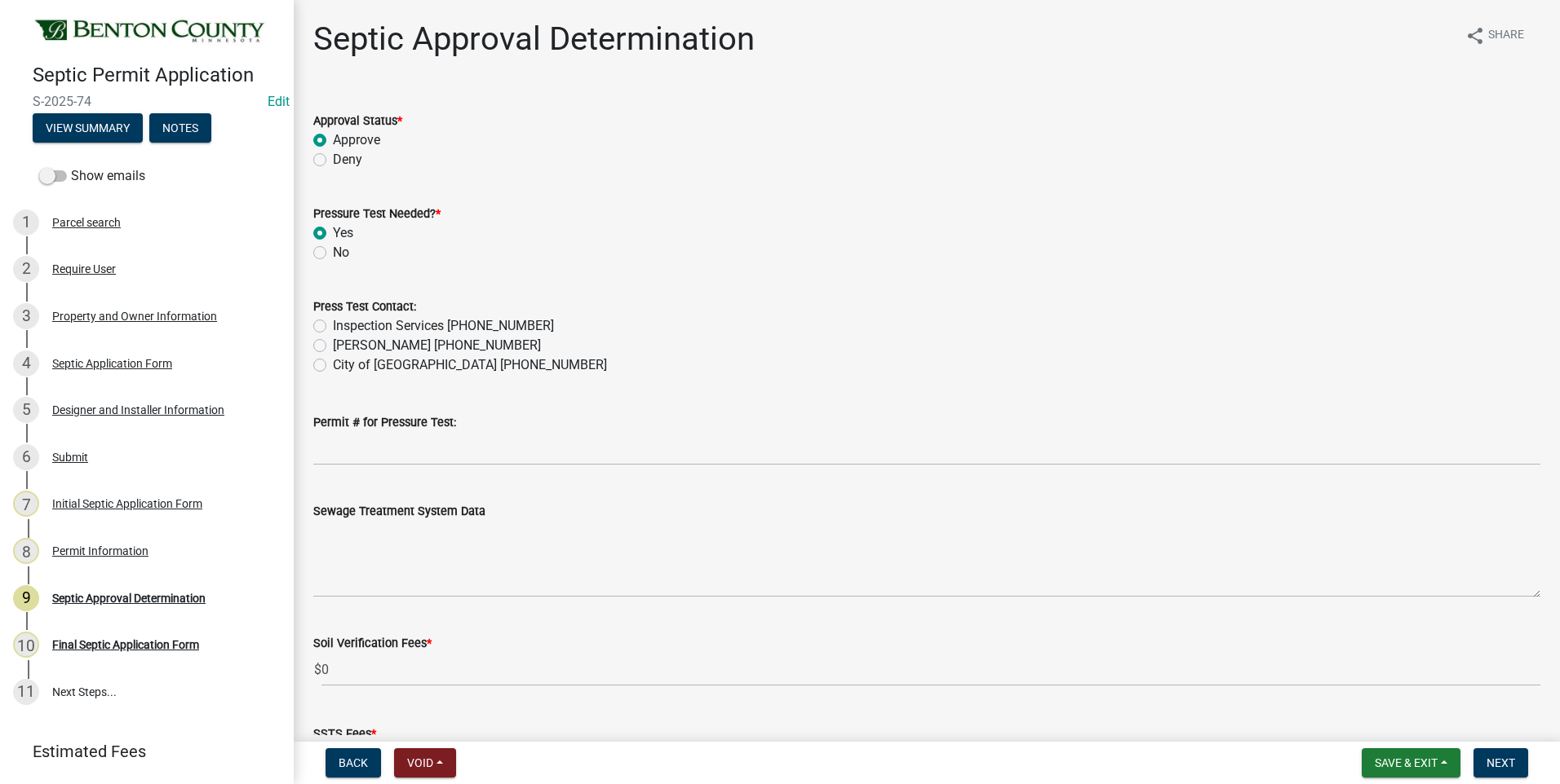
radio input "true"
click at [333, 344] on label "[PERSON_NAME] [PHONE_NUMBER]" at bounding box center [437, 346] width 208 height 19
click at [333, 344] on input "[PERSON_NAME] [PHONE_NUMBER]" at bounding box center [338, 341] width 11 height 11
radio input "true"
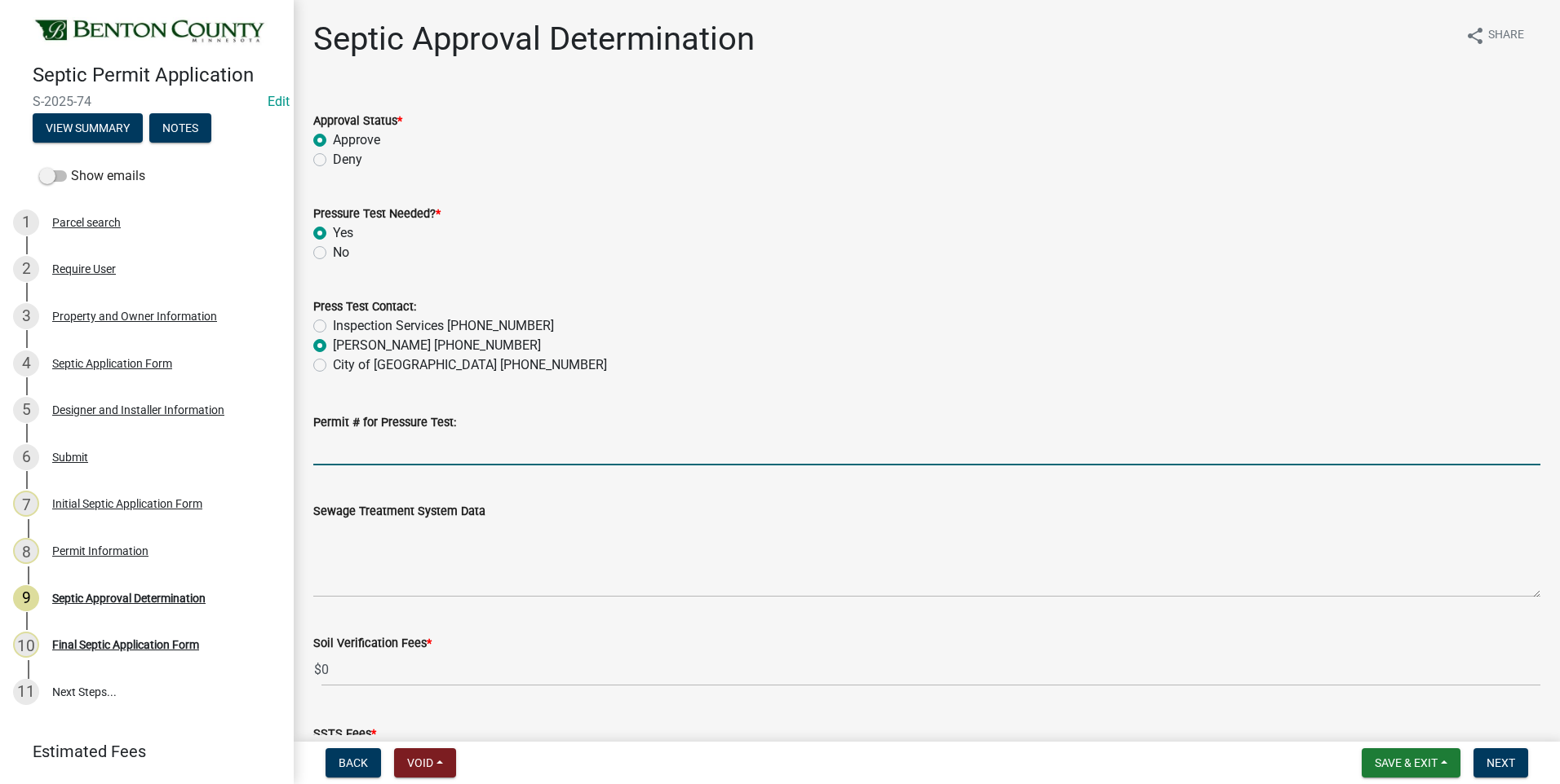
click at [394, 455] on input "Permit # for Pressure Test:" at bounding box center [926, 449] width 1226 height 34
type input "Watab Twp"
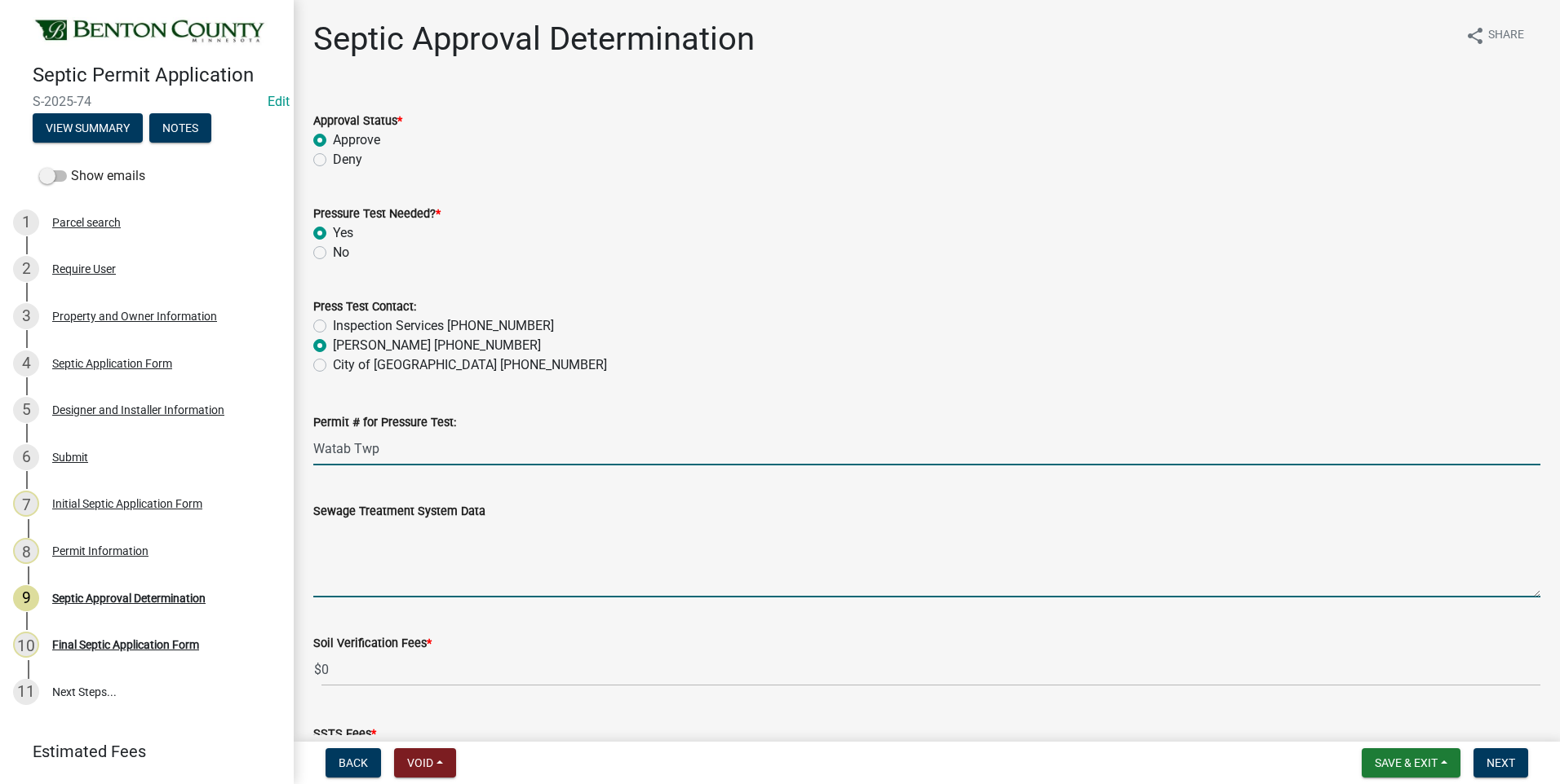
type textarea "Installation of a 10'x40' ROCKBED MOUND SYSTEM w/ 24" clean sand lift to elevat…"
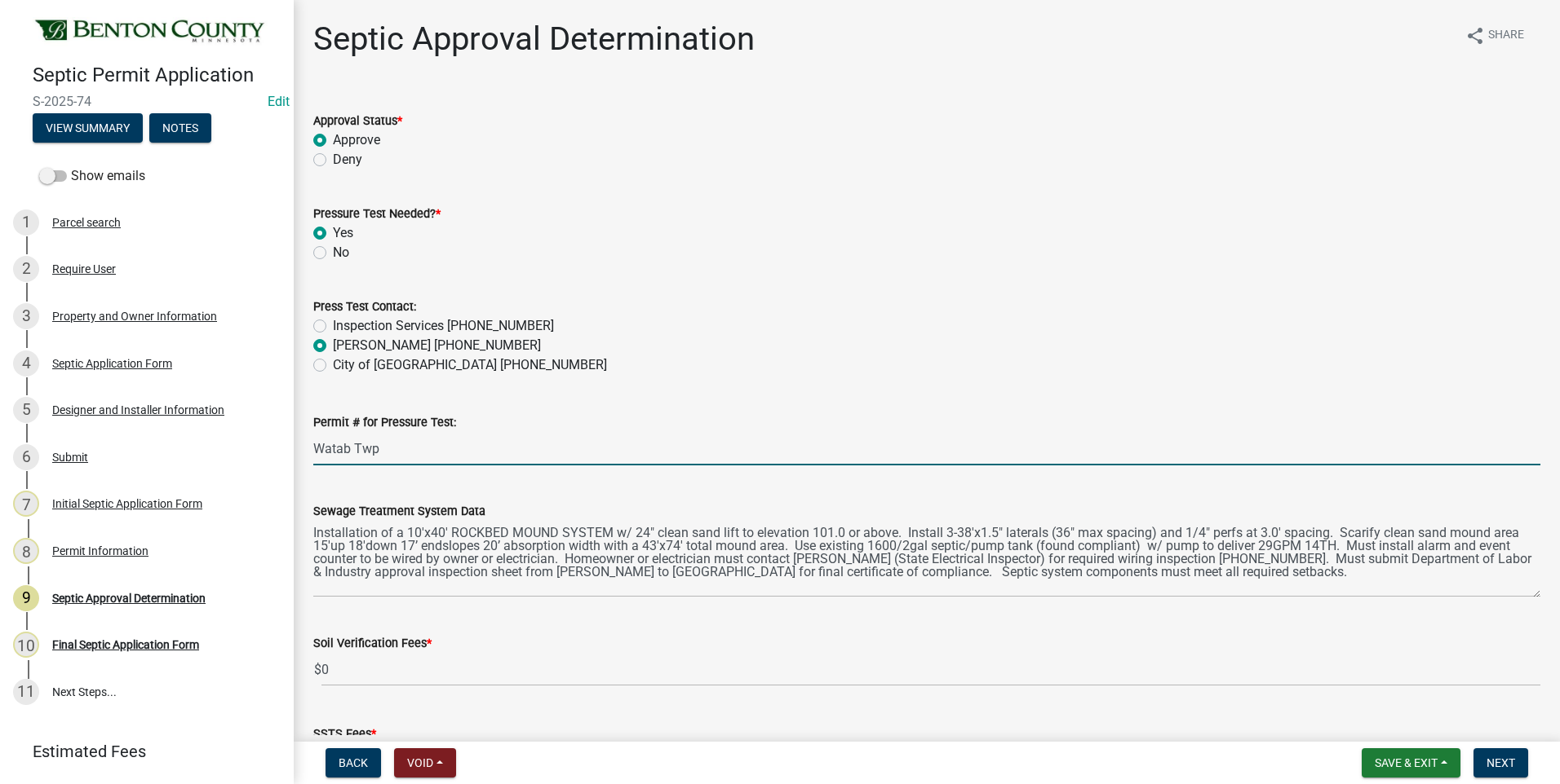
type input "[DATE]"
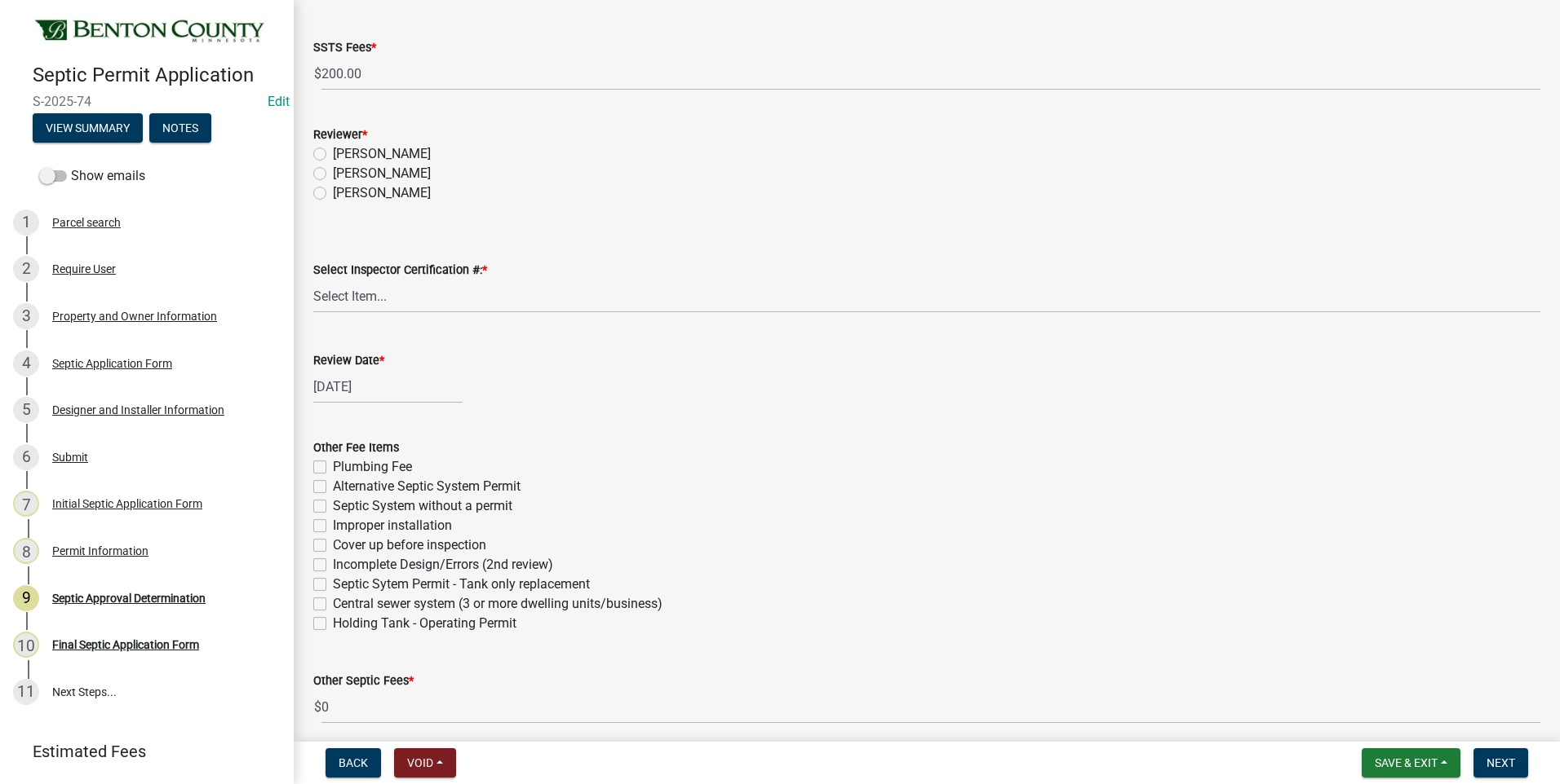
select select "9"
select select "2025"
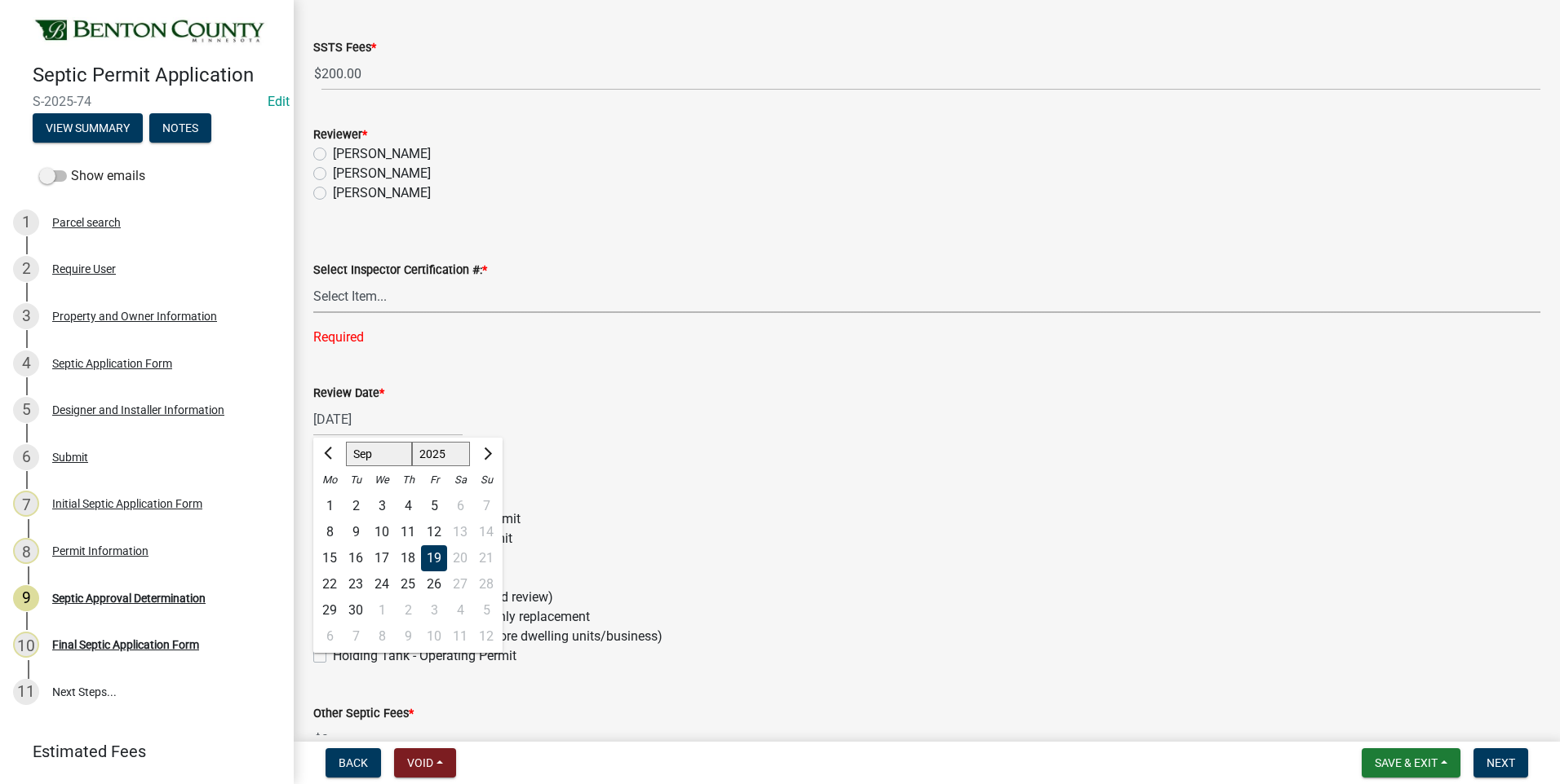
click at [363, 299] on select "Select Item... C8970 C10350" at bounding box center [926, 296] width 1226 height 34
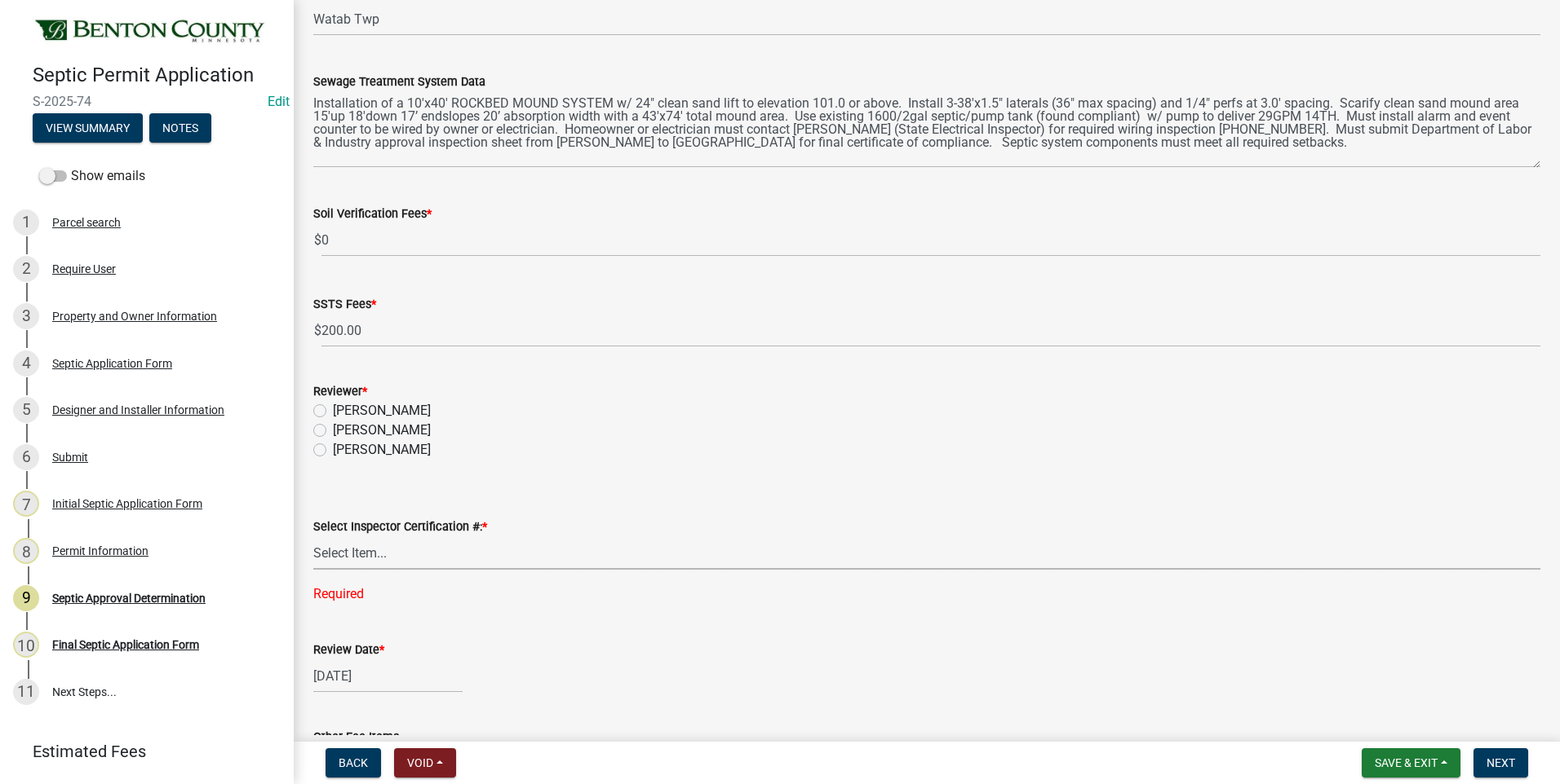
scroll to position [279, 0]
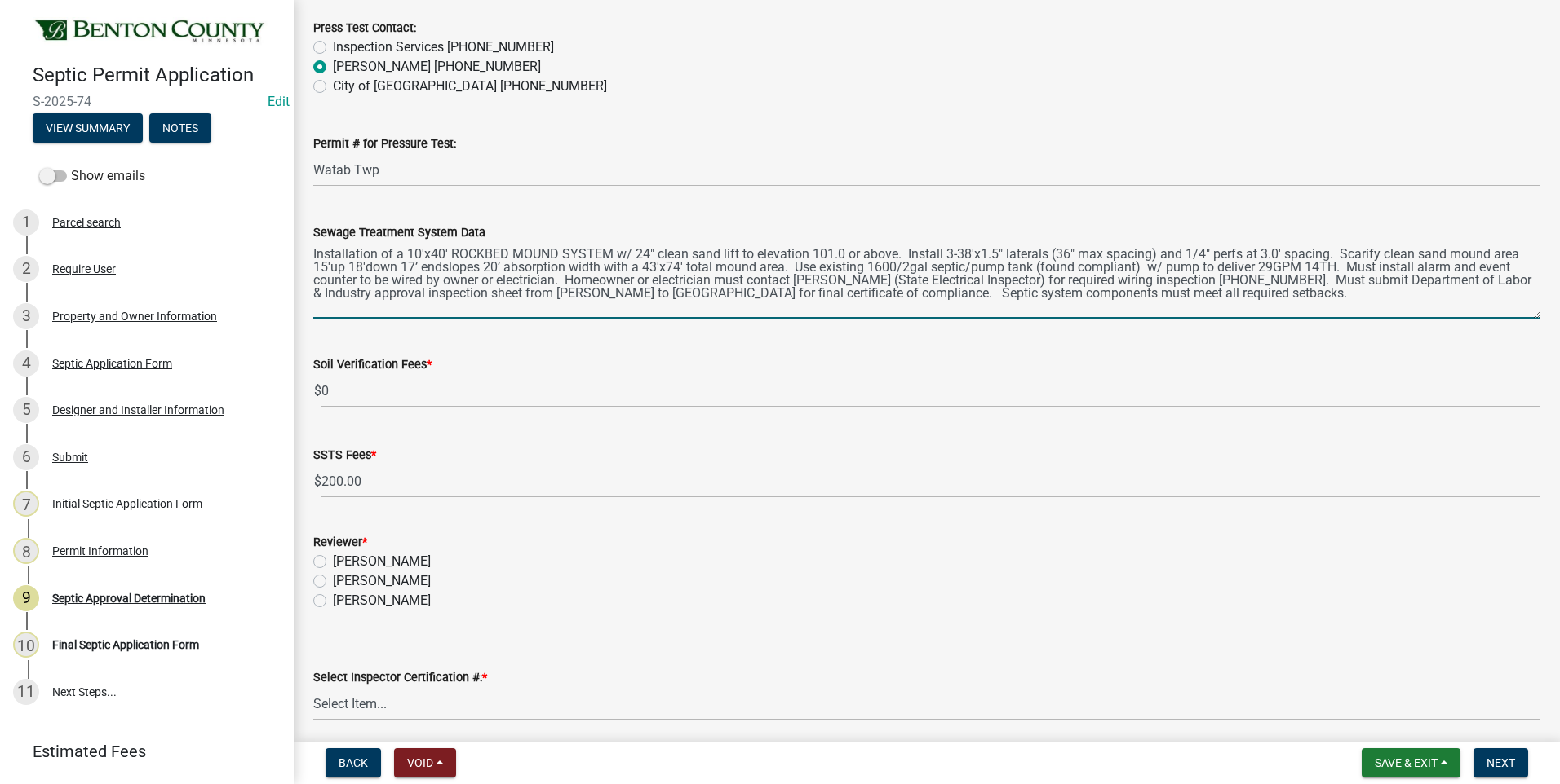
drag, startPoint x: 1307, startPoint y: 297, endPoint x: 1200, endPoint y: 292, distance: 107.1
click at [1300, 296] on textarea "Installation of a 10'x40' ROCKBED MOUND SYSTEM w/ 24" clean sand lift to elevat…" at bounding box center [926, 280] width 1226 height 77
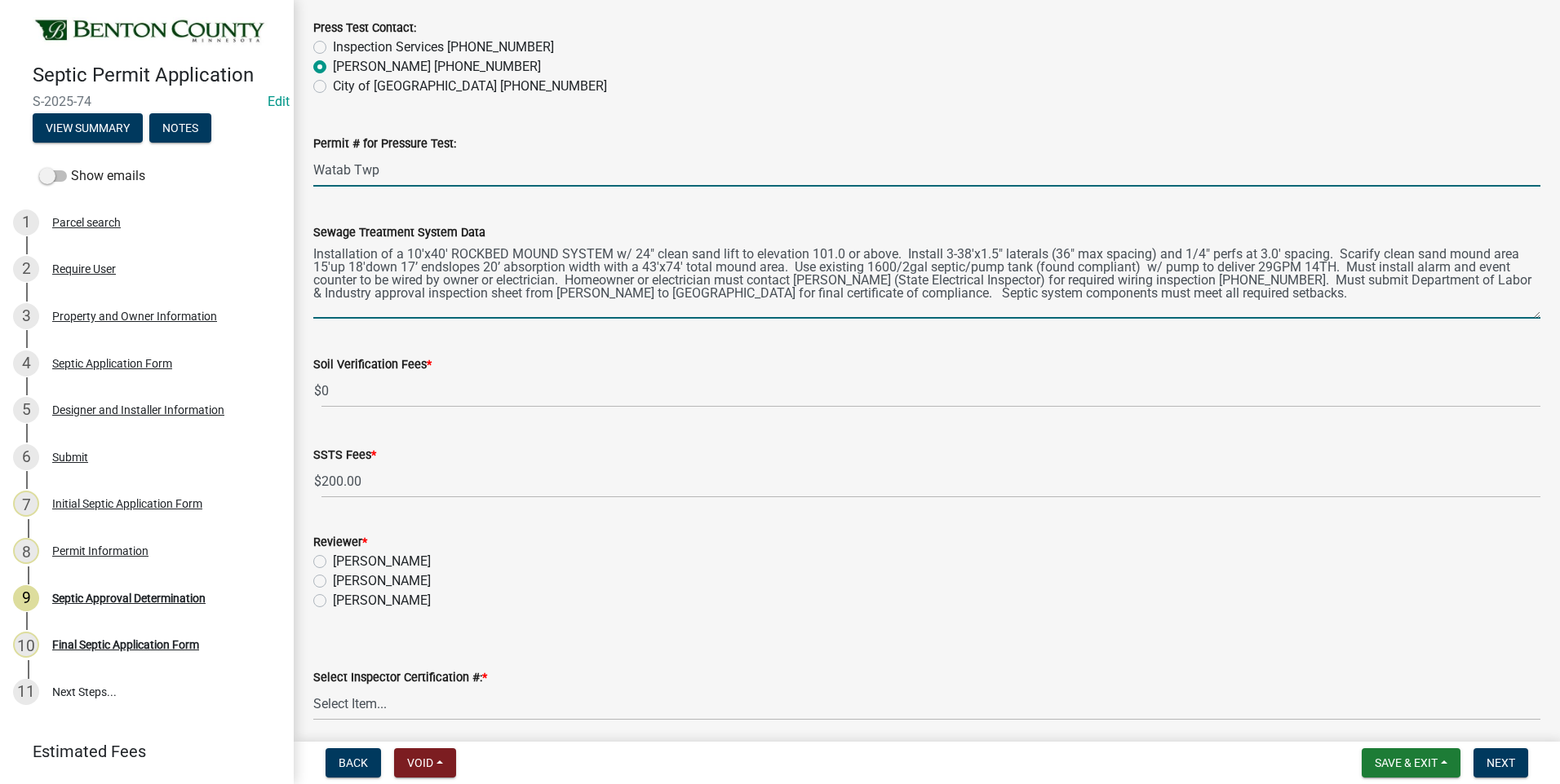
click at [512, 166] on input "Watab Twp" at bounding box center [926, 170] width 1226 height 34
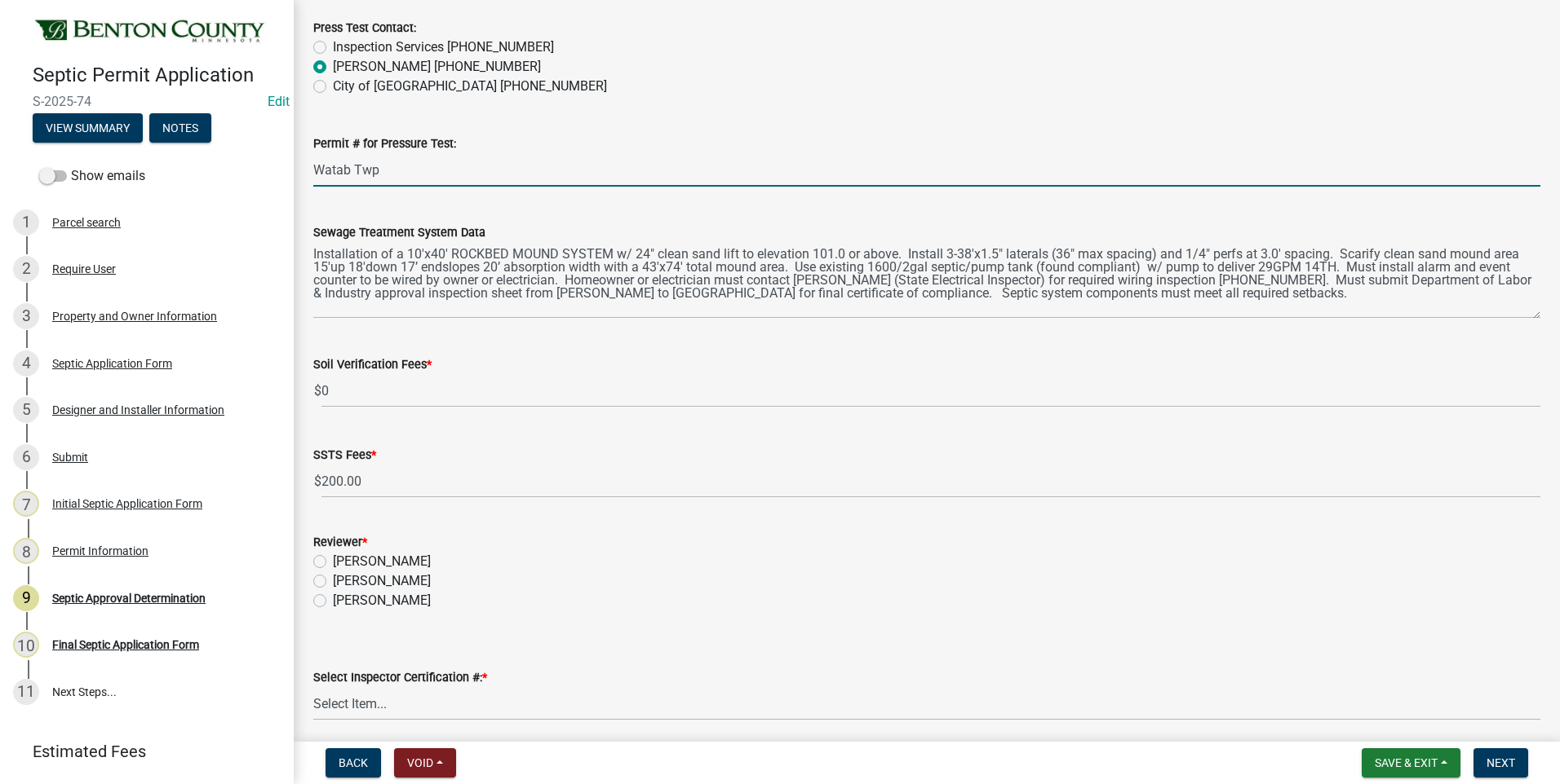
drag, startPoint x: 399, startPoint y: 172, endPoint x: 315, endPoint y: 165, distance: 84.3
click at [315, 165] on input "Watab Twp" at bounding box center [926, 170] width 1226 height 34
type input "Watab Twp"
click at [502, 155] on input "Watab Twp" at bounding box center [926, 170] width 1226 height 34
click at [579, 340] on div "Soil Verification Fees * $ 0" at bounding box center [926, 370] width 1226 height 76
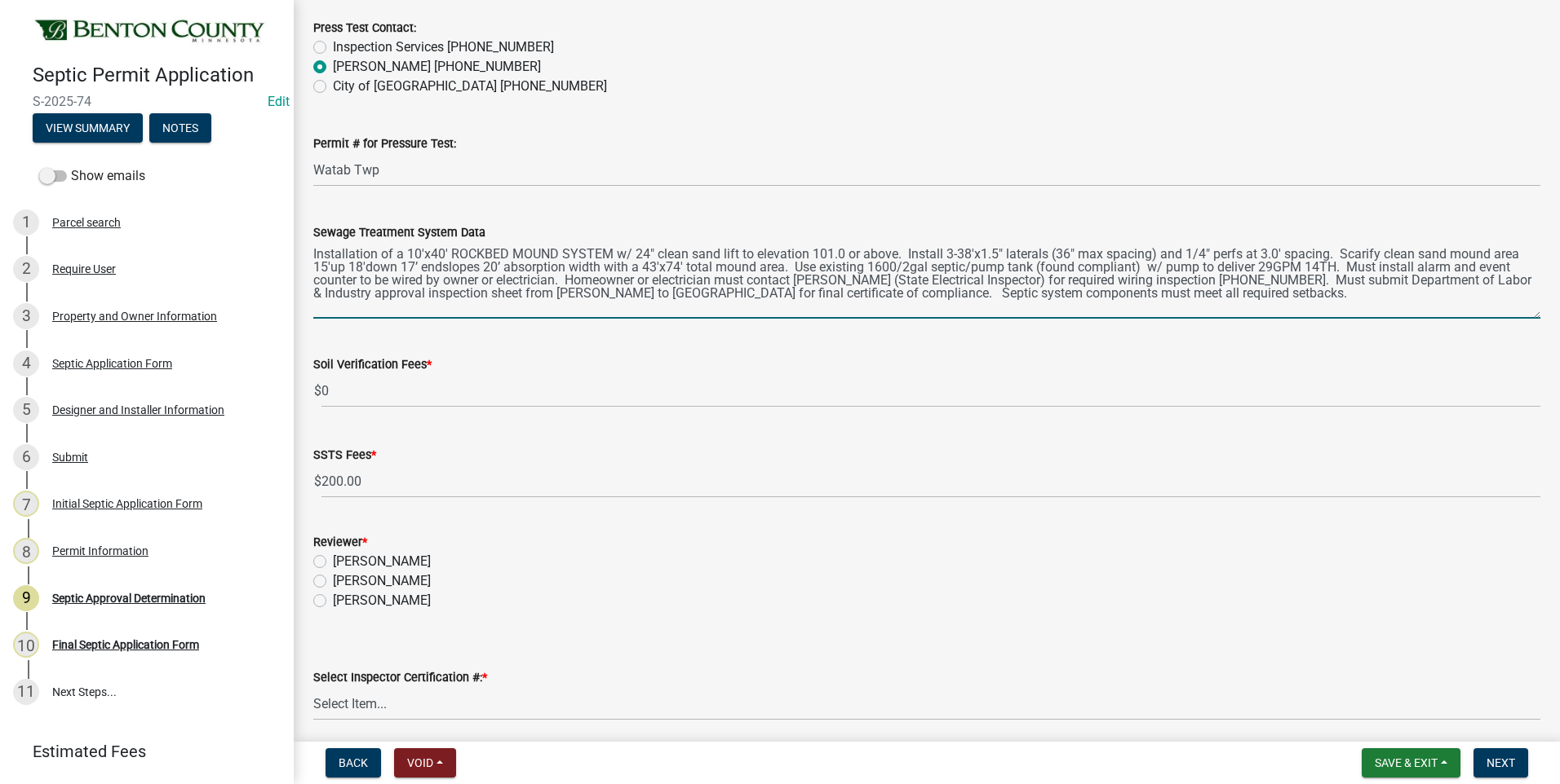
drag, startPoint x: 1287, startPoint y: 298, endPoint x: 298, endPoint y: 250, distance: 990.2
click at [307, 249] on div "Sewage Treatment System Data Installation of a 10'x40' ROCKBED MOUND SYSTEM w/ …" at bounding box center [926, 258] width 1251 height 119
